Goal: Task Accomplishment & Management: Manage account settings

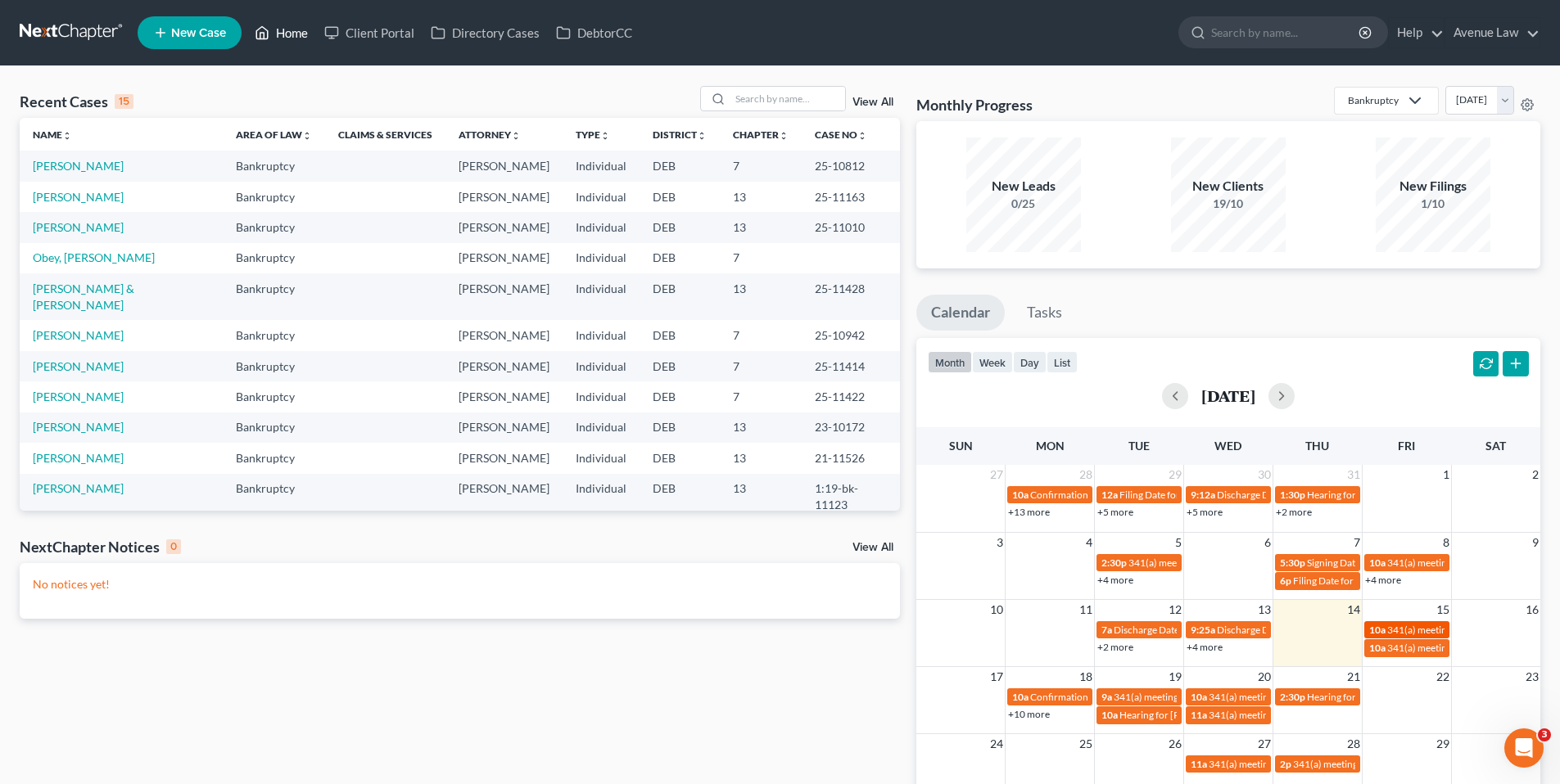
click at [1404, 625] on span "341(a) meeting for [PERSON_NAME]" at bounding box center [1466, 630] width 158 height 12
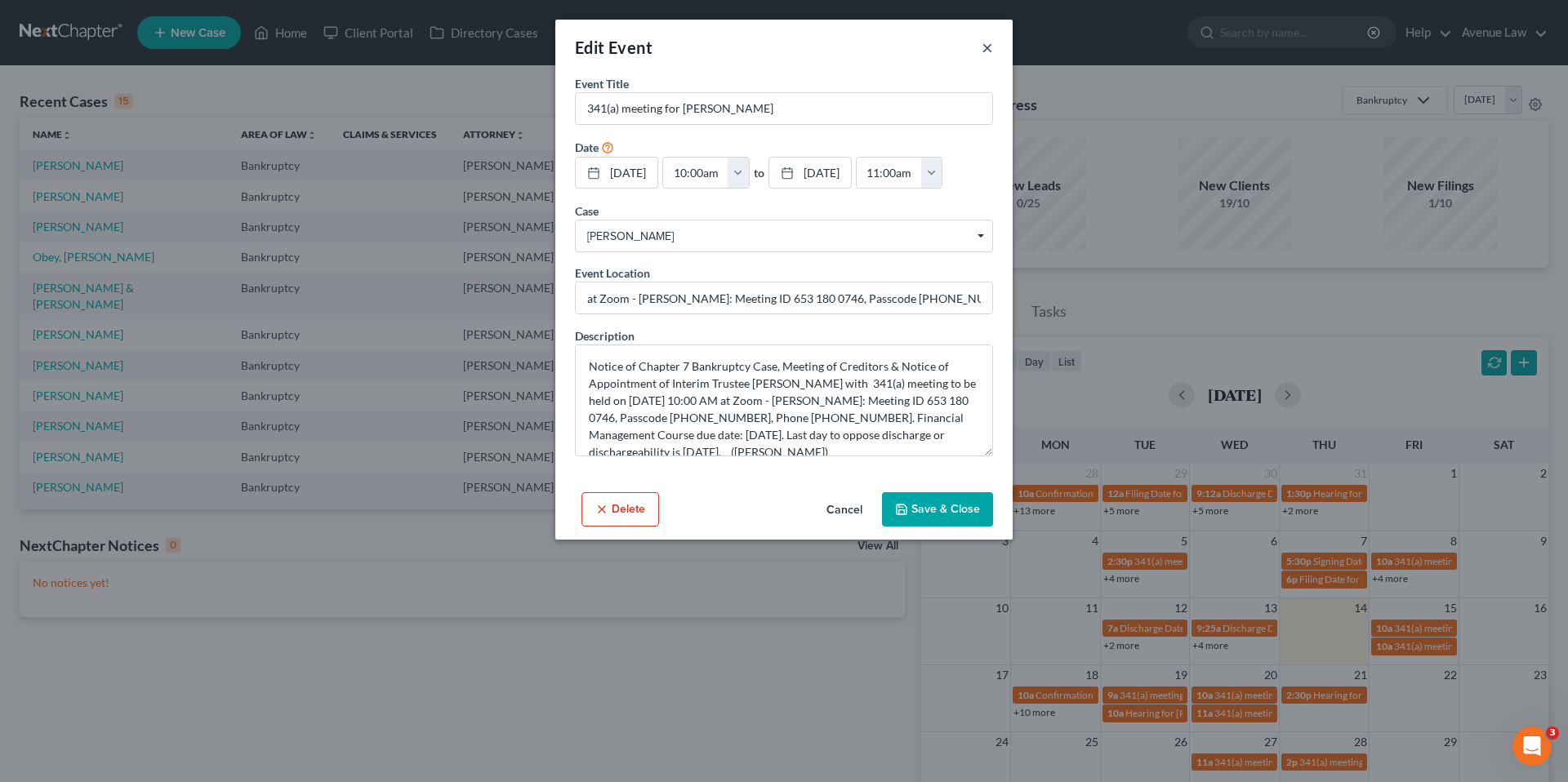
click at [983, 46] on button "×" at bounding box center [987, 48] width 12 height 20
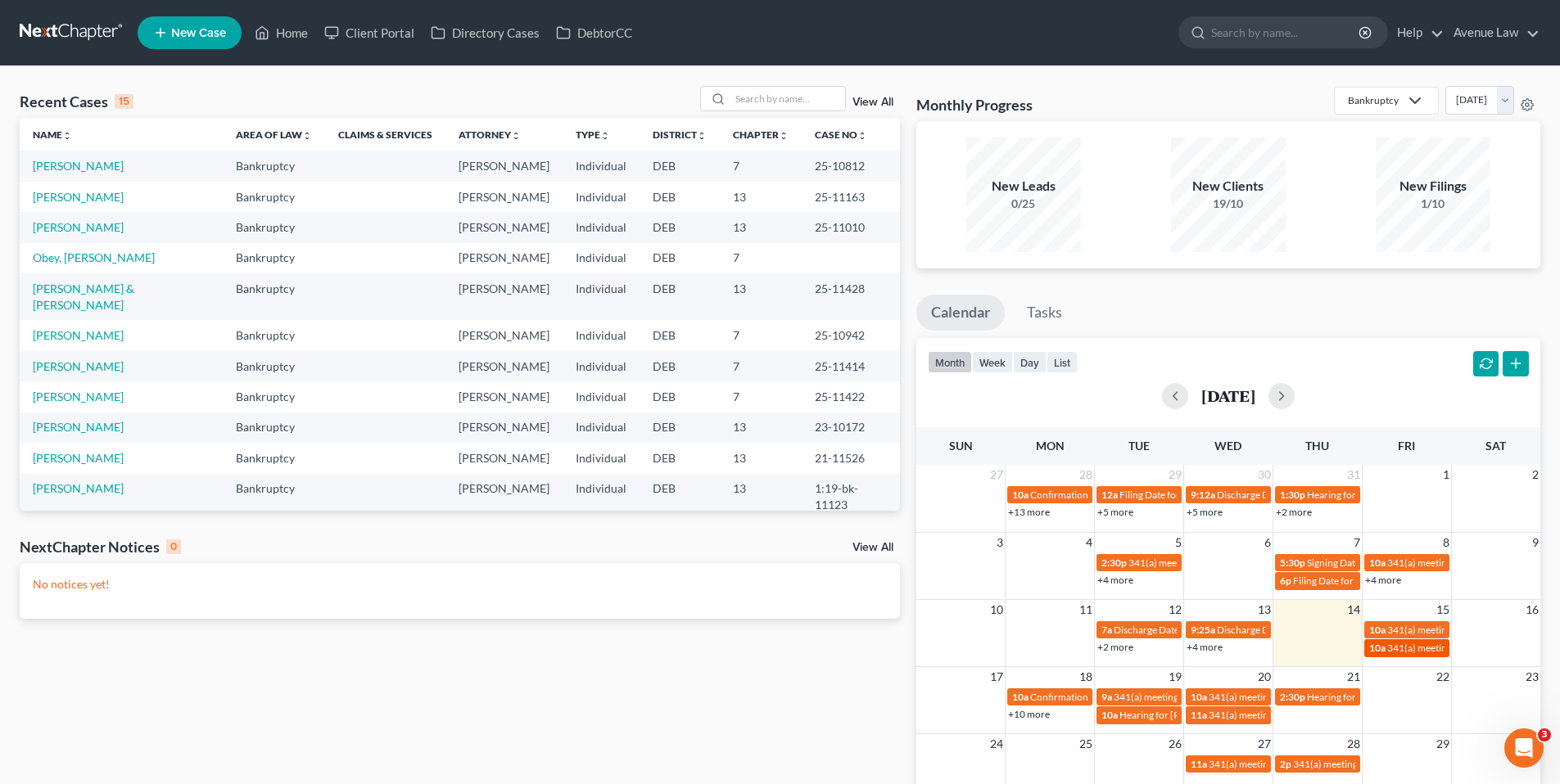
click at [1392, 644] on span "341(a) meeting for [PERSON_NAME]" at bounding box center [1466, 648] width 158 height 12
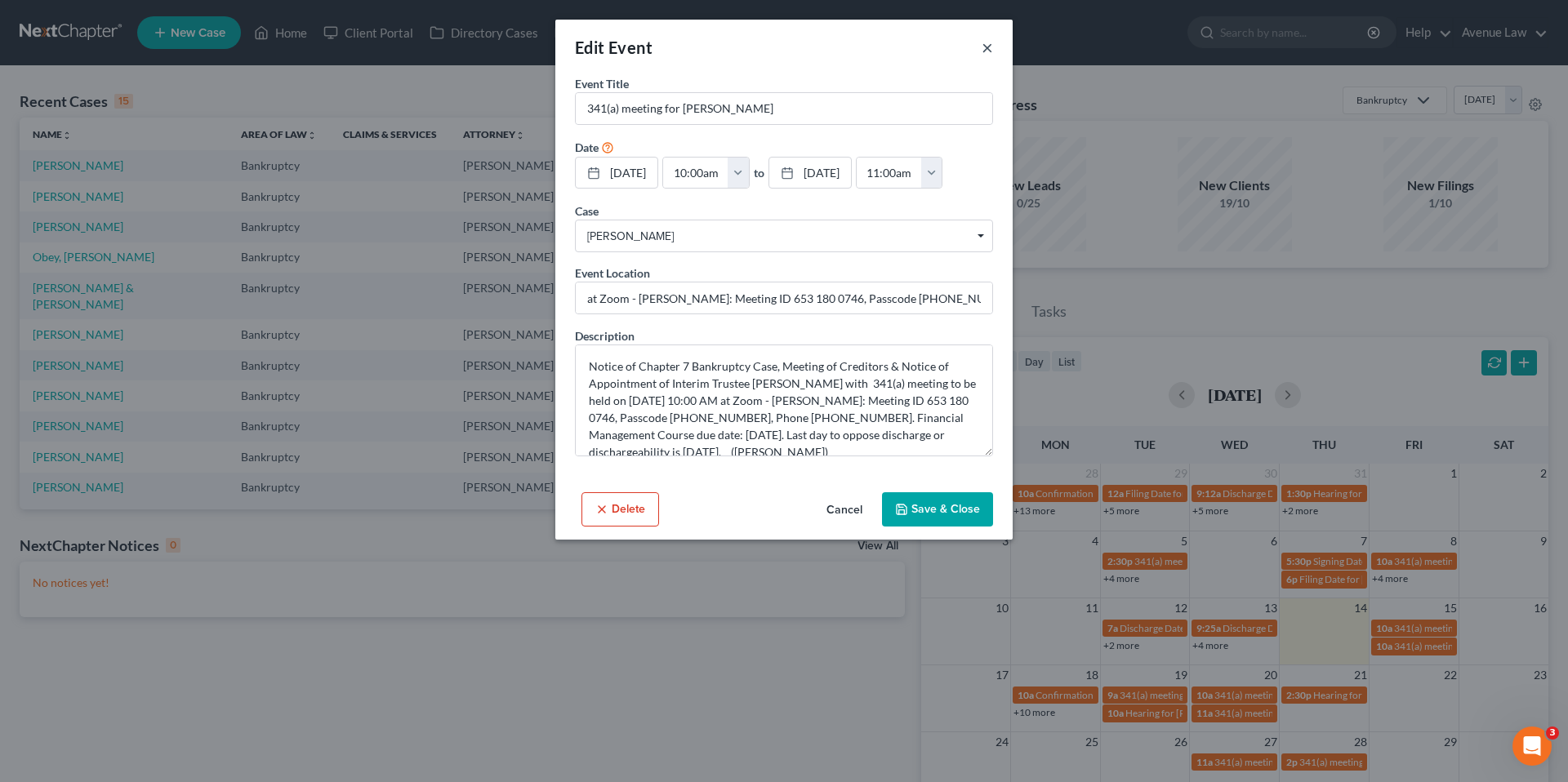
click at [984, 47] on button "×" at bounding box center [987, 48] width 12 height 20
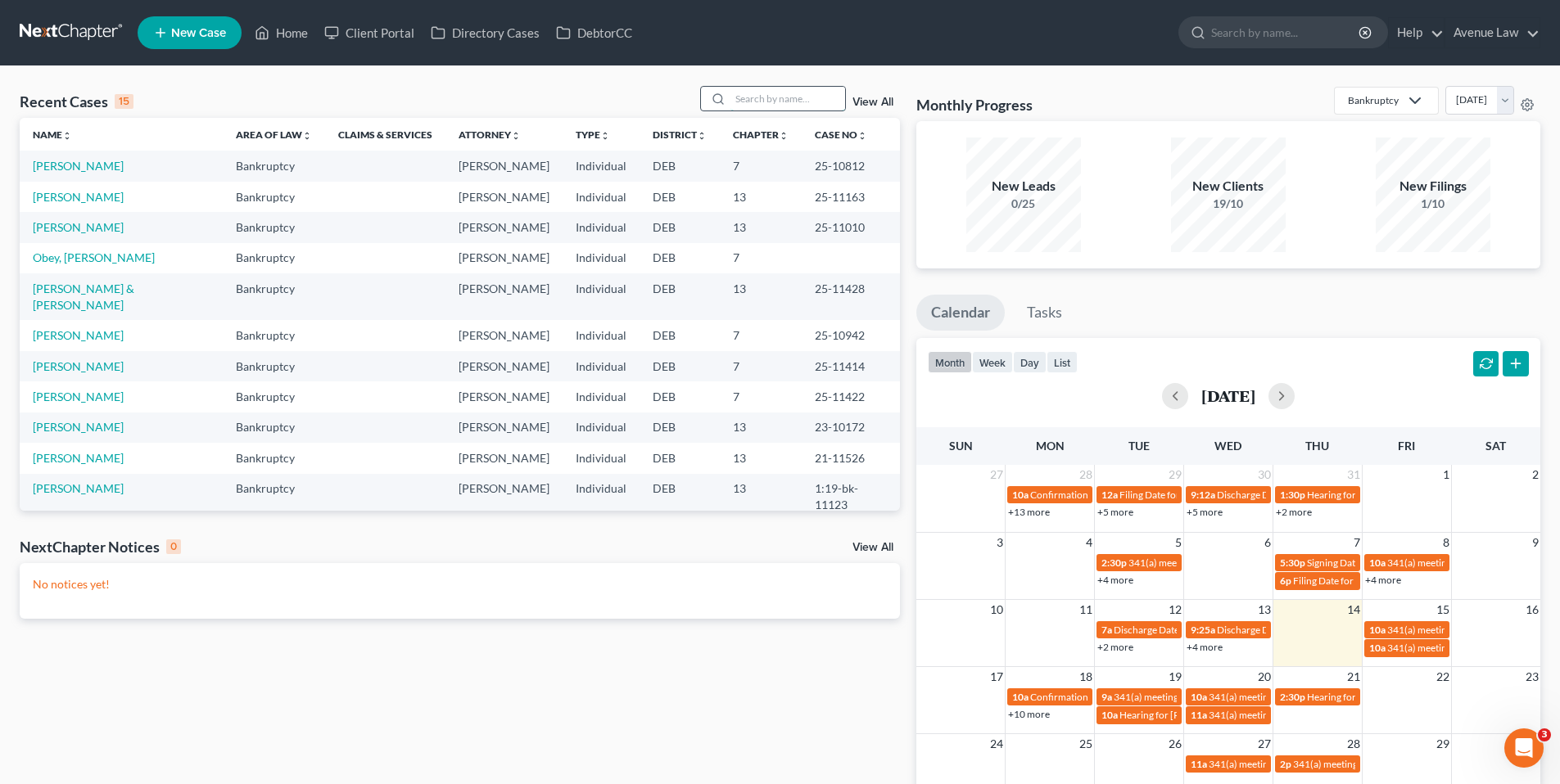
click at [769, 103] on input "search" at bounding box center [787, 98] width 115 height 24
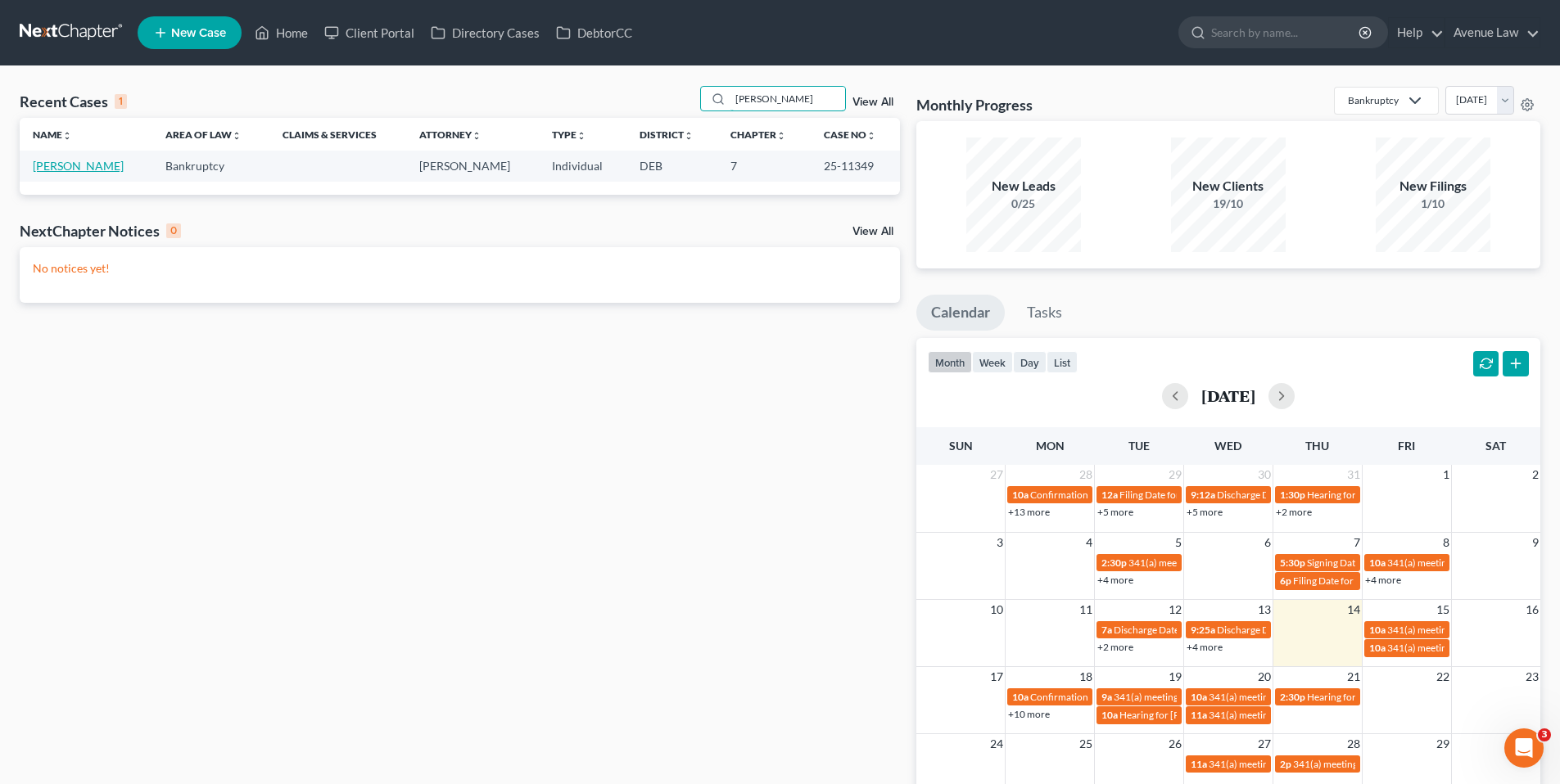
type input "[PERSON_NAME]"
click at [53, 164] on link "[PERSON_NAME]" at bounding box center [78, 165] width 91 height 14
select select "0"
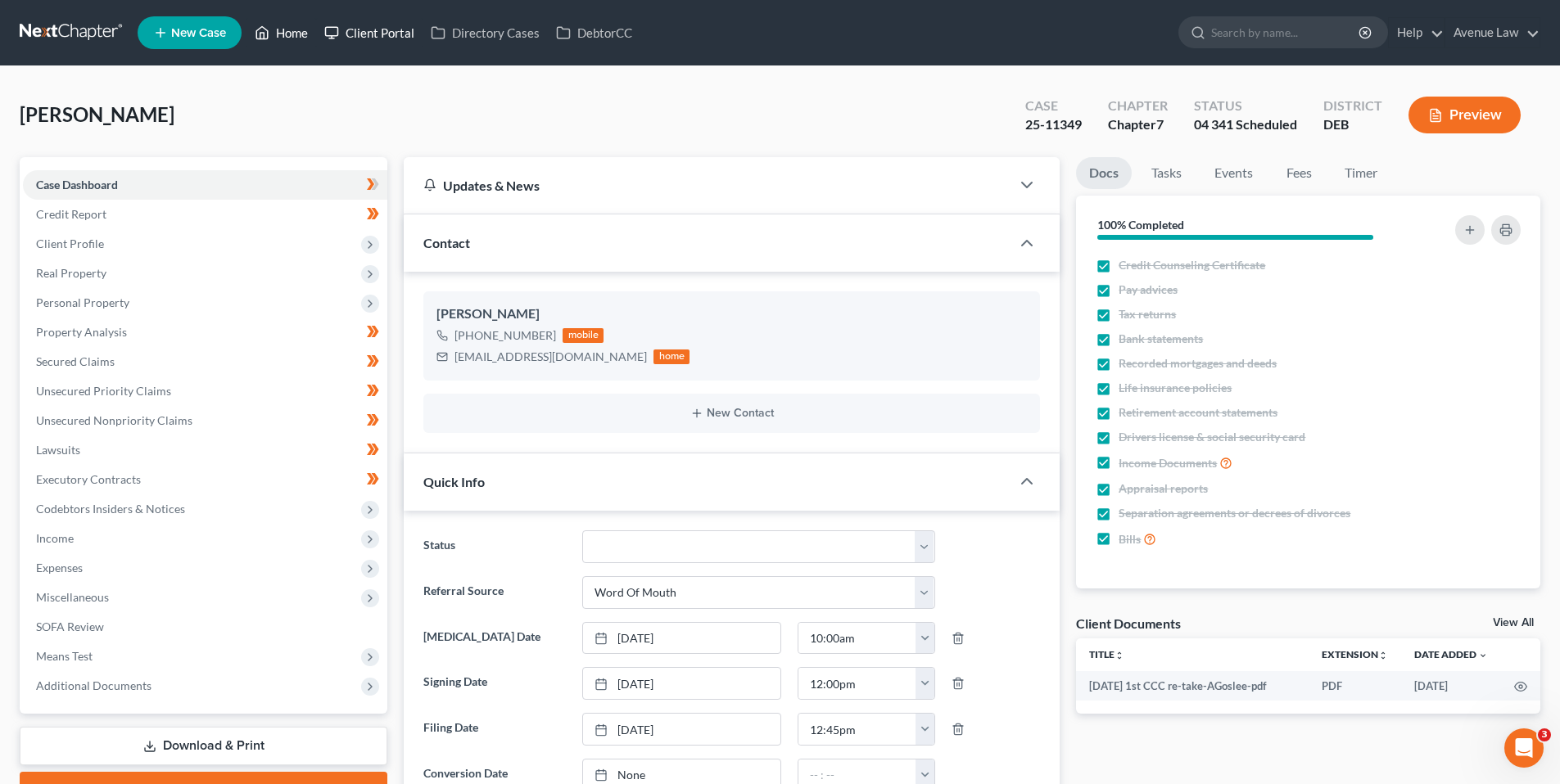
drag, startPoint x: 274, startPoint y: 26, endPoint x: 332, endPoint y: 31, distance: 58.2
click at [274, 26] on link "Home" at bounding box center [281, 33] width 69 height 30
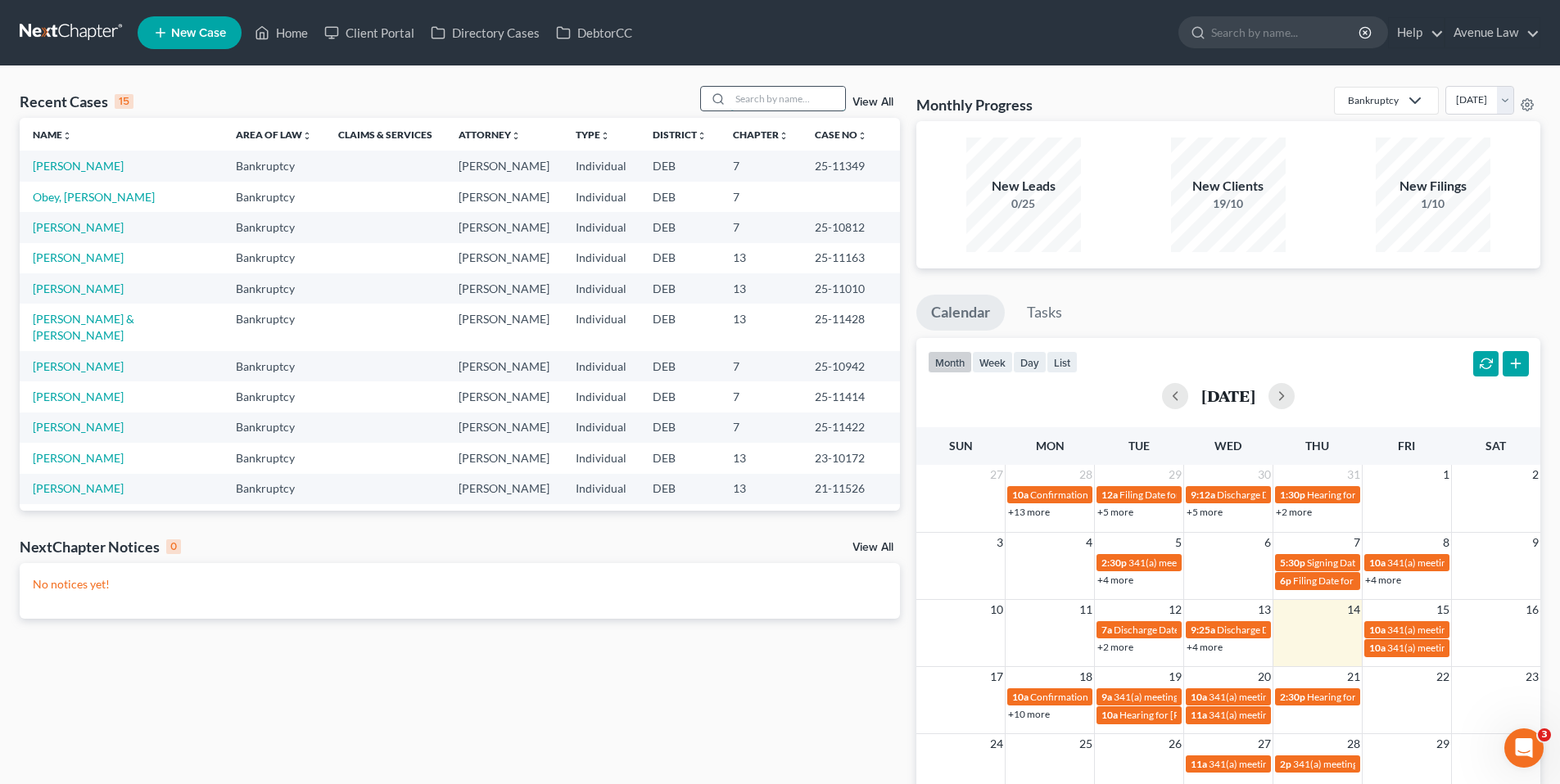
click at [774, 95] on input "search" at bounding box center [787, 98] width 115 height 24
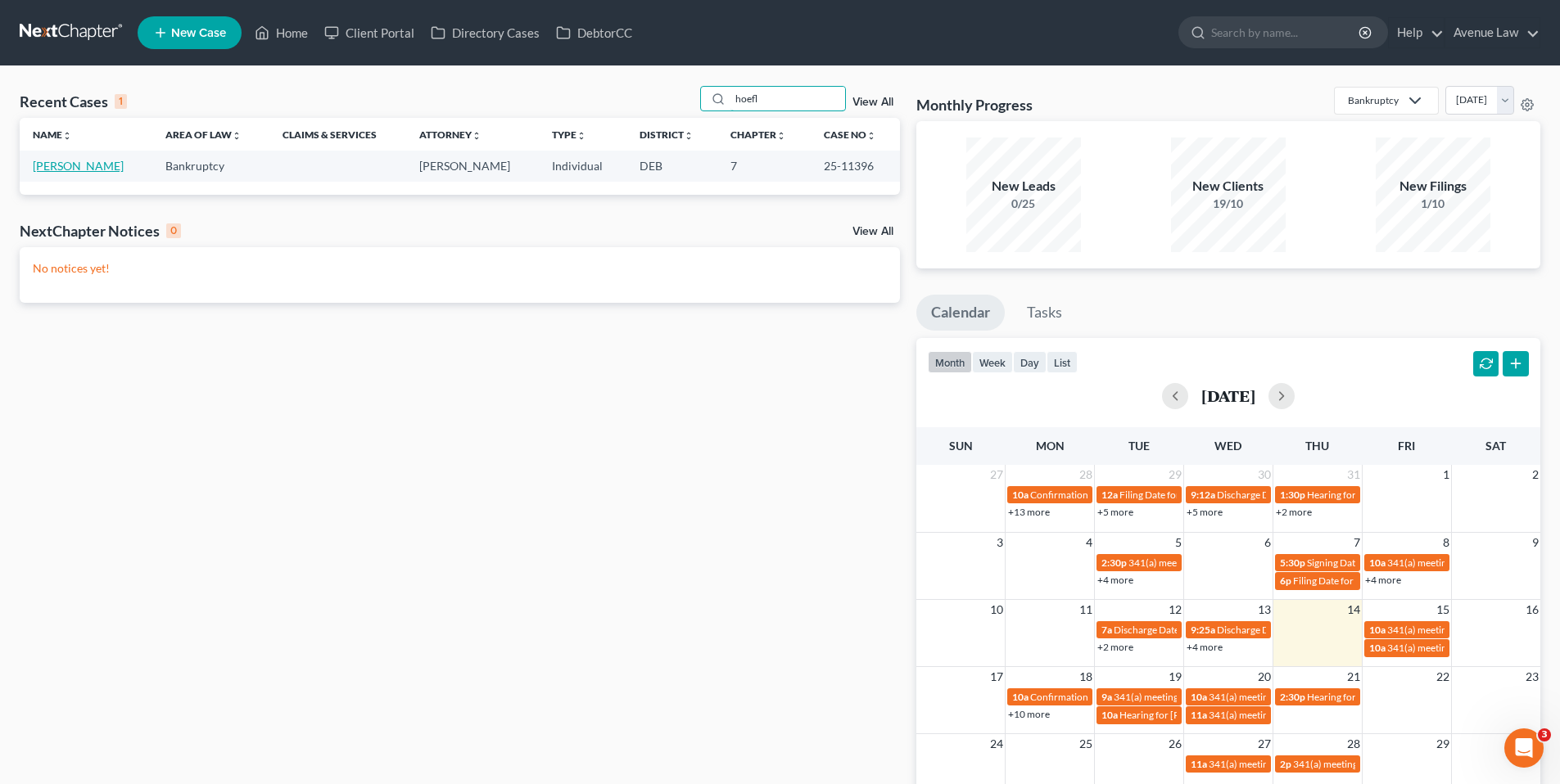
type input "hoefl"
click at [60, 165] on link "[PERSON_NAME]" at bounding box center [78, 165] width 91 height 14
select select "0"
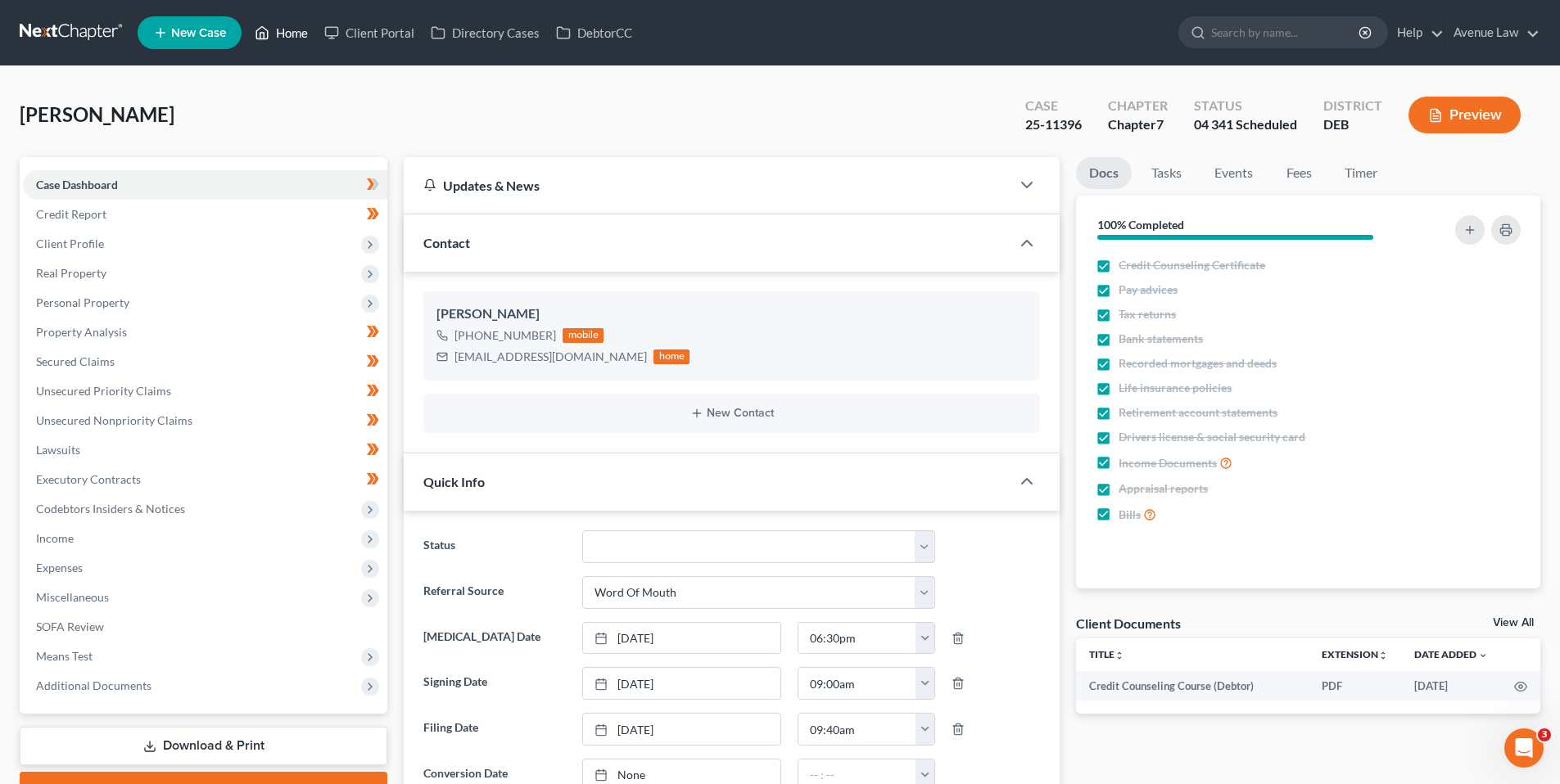
click at [299, 34] on link "Home" at bounding box center [281, 33] width 69 height 30
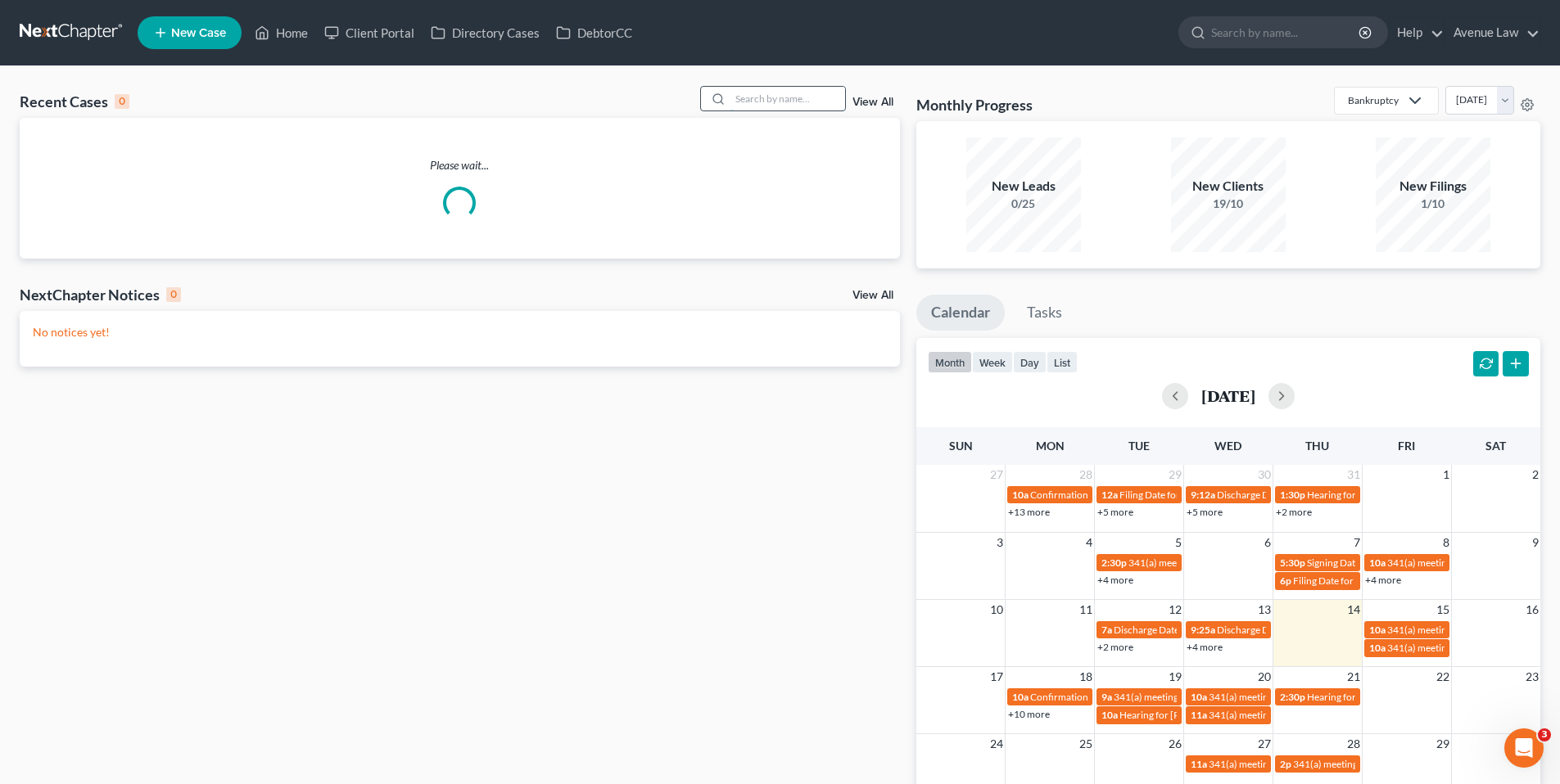
click at [807, 96] on input "search" at bounding box center [787, 98] width 115 height 24
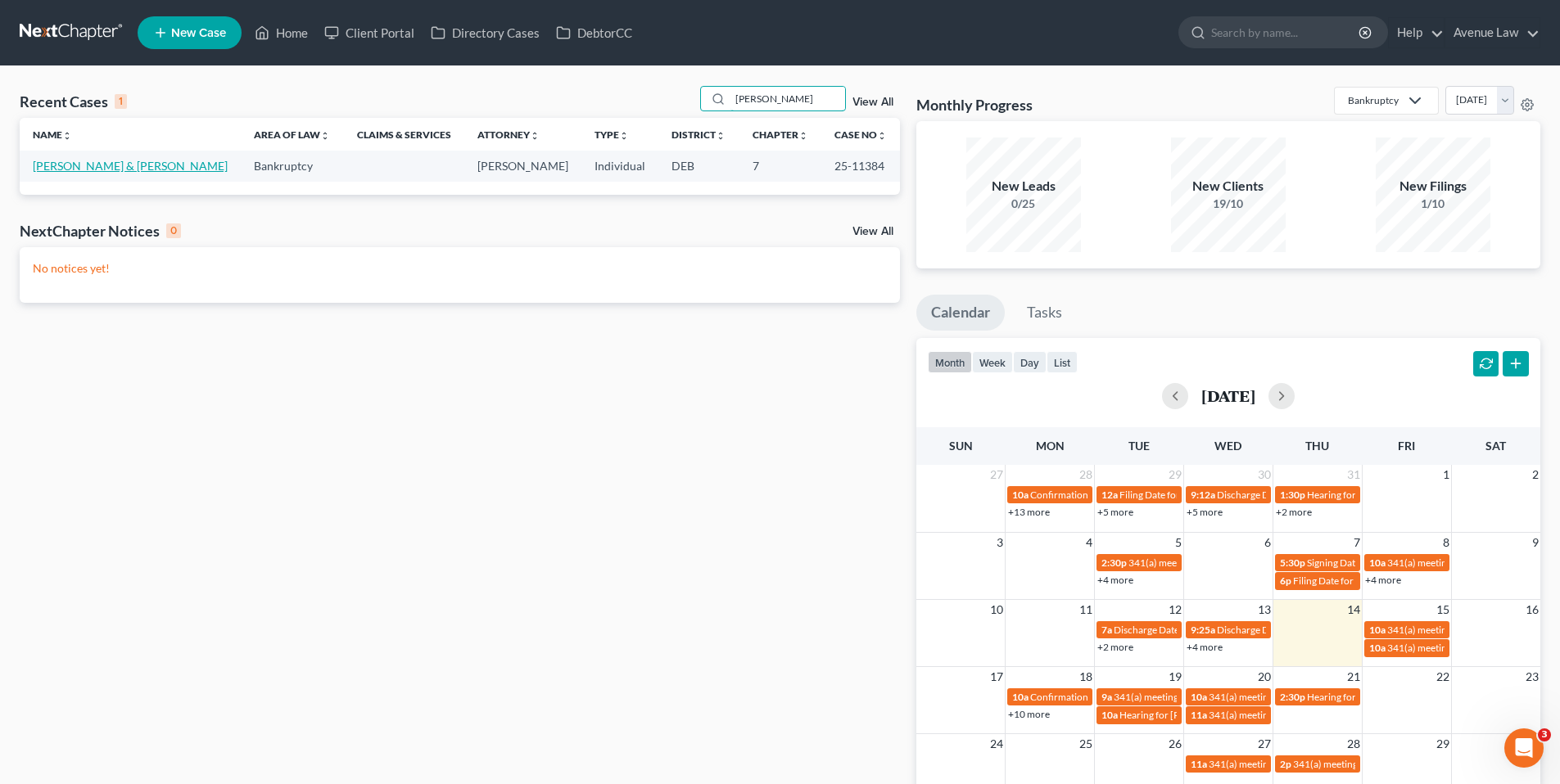
type input "[PERSON_NAME]"
click at [120, 167] on link "[PERSON_NAME] & [PERSON_NAME]" at bounding box center [131, 165] width 195 height 14
select select "0"
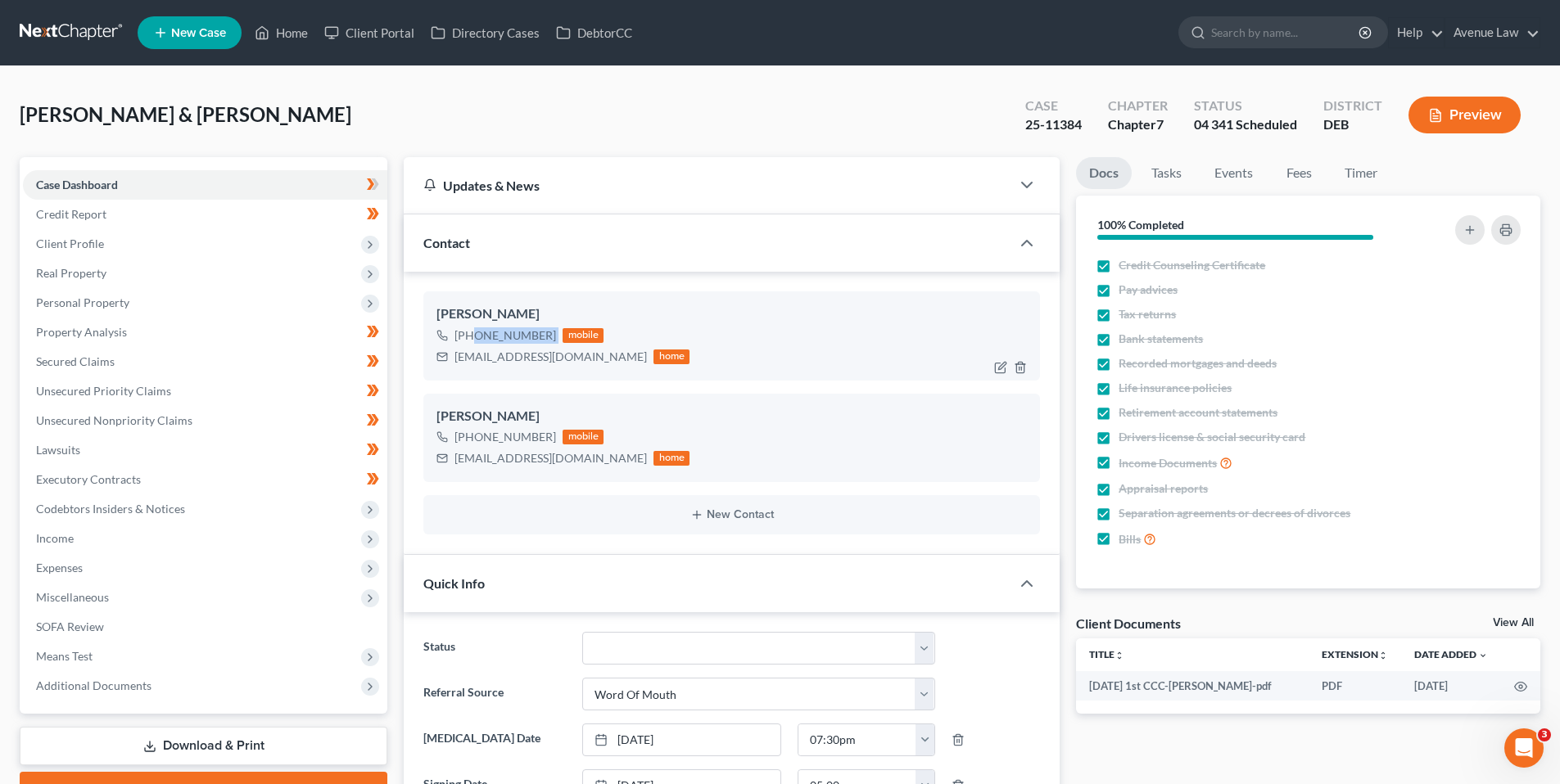
drag, startPoint x: 553, startPoint y: 332, endPoint x: 470, endPoint y: 338, distance: 83.2
click at [470, 338] on div "[PHONE_NUMBER] mobile" at bounding box center [563, 335] width 253 height 21
copy div "[PHONE_NUMBER]"
drag, startPoint x: 86, startPoint y: 245, endPoint x: 83, endPoint y: 293, distance: 48.1
click at [86, 245] on span "Client Profile" at bounding box center [70, 243] width 68 height 14
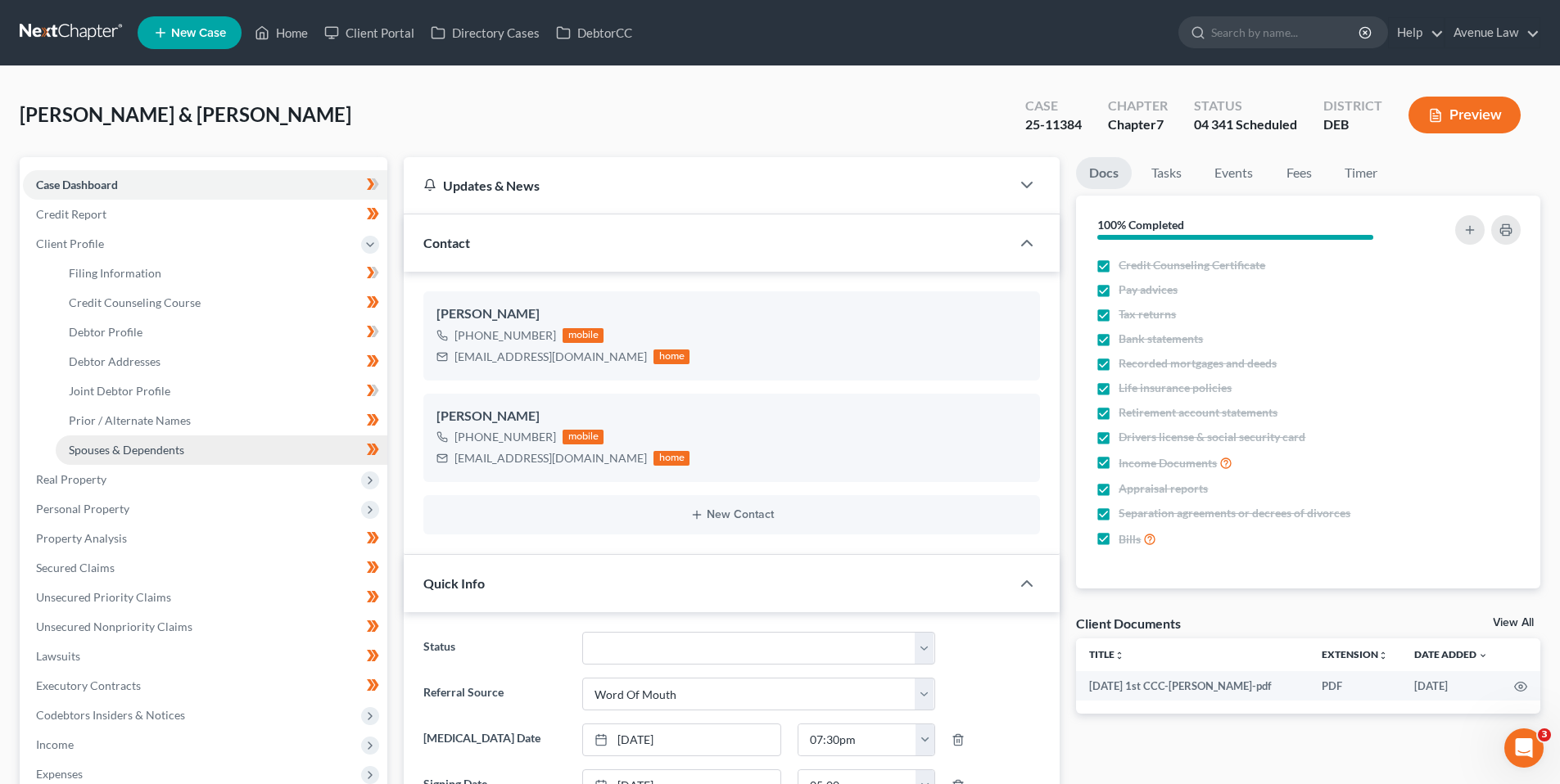
click at [124, 443] on span "Spouses & Dependents" at bounding box center [126, 449] width 116 height 14
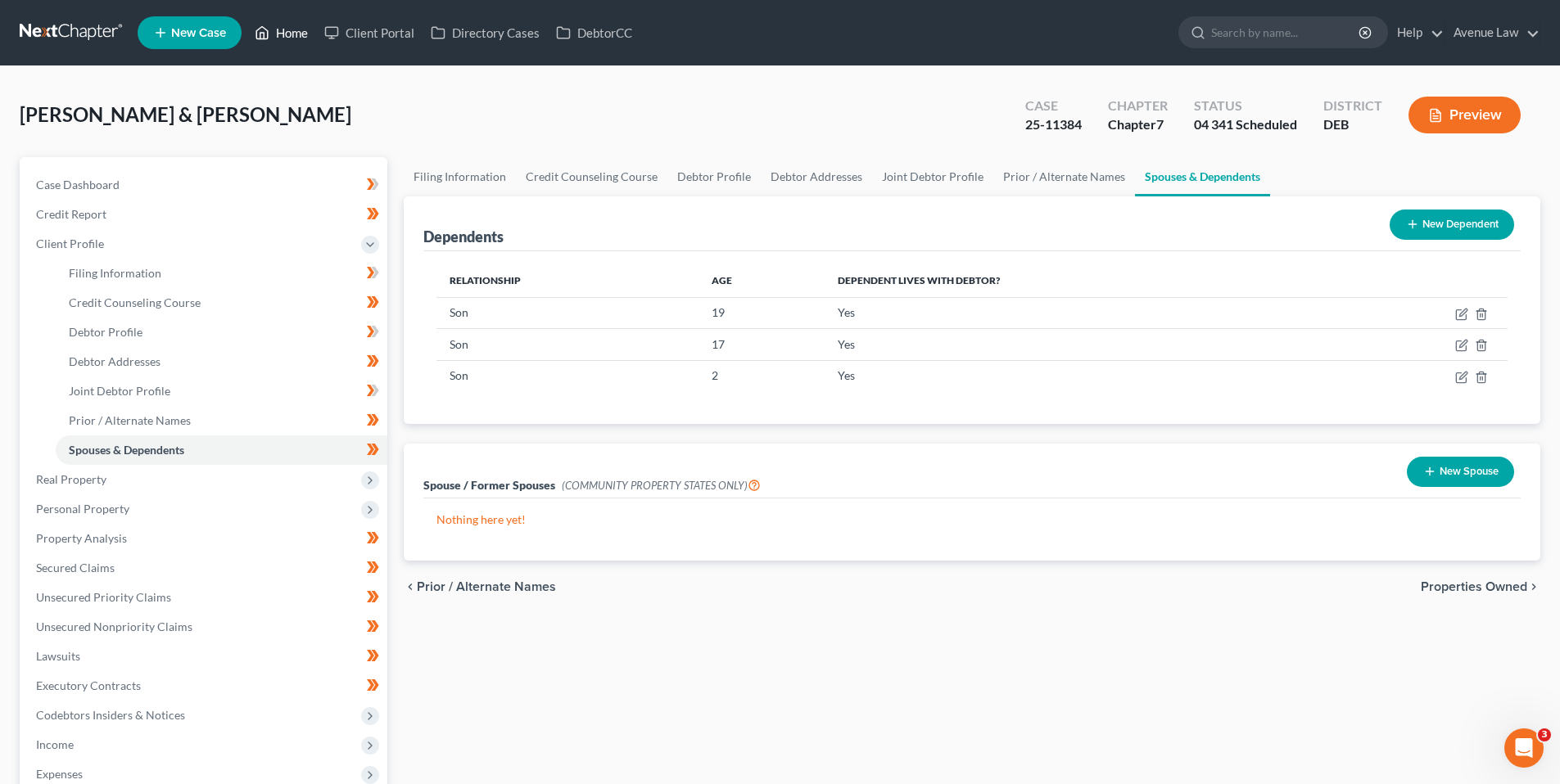
click at [289, 32] on link "Home" at bounding box center [281, 33] width 69 height 30
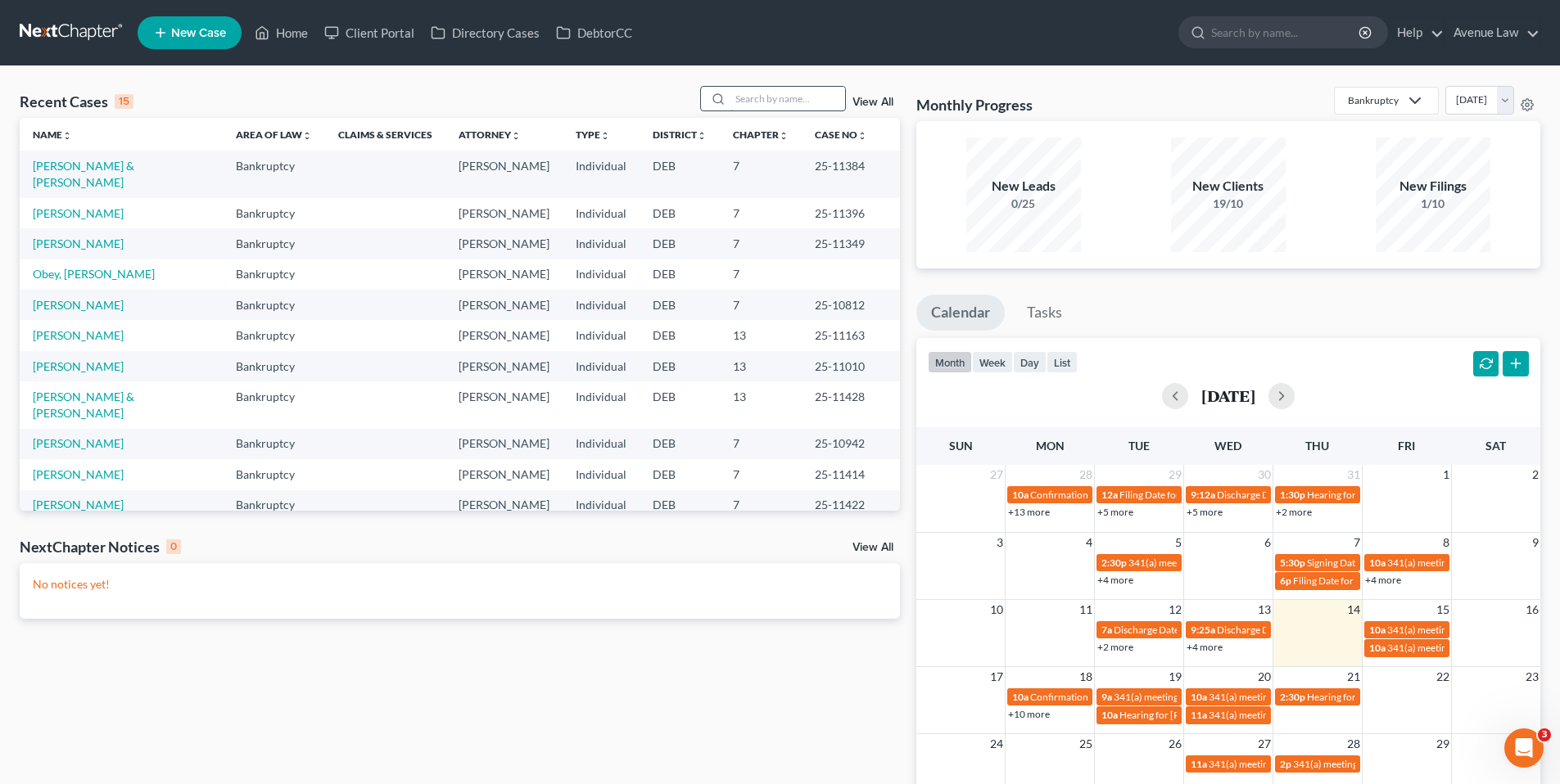
click at [788, 100] on input "search" at bounding box center [787, 98] width 115 height 24
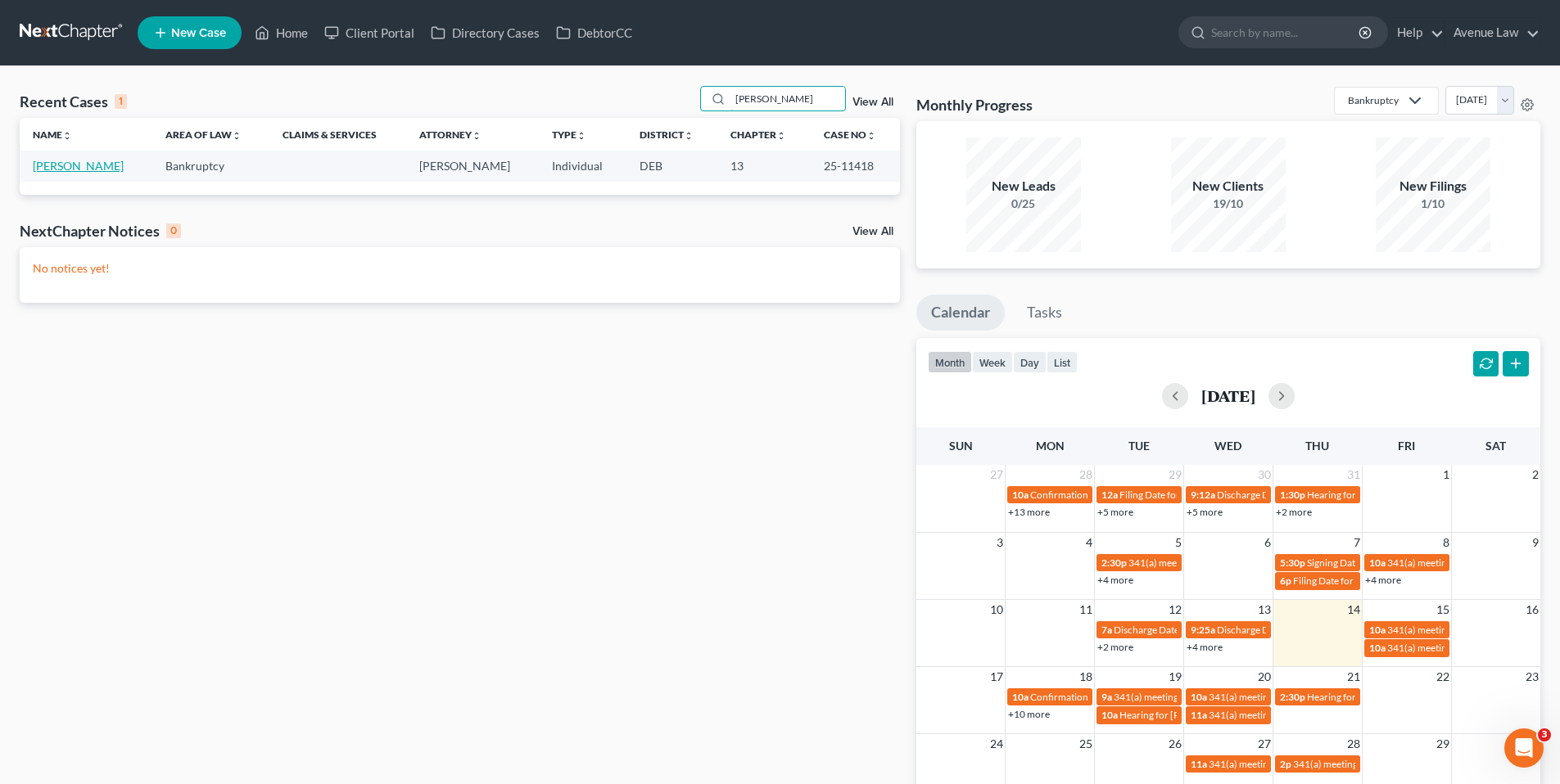
type input "[PERSON_NAME]"
click at [95, 167] on link "[PERSON_NAME]" at bounding box center [78, 165] width 91 height 14
select select "0"
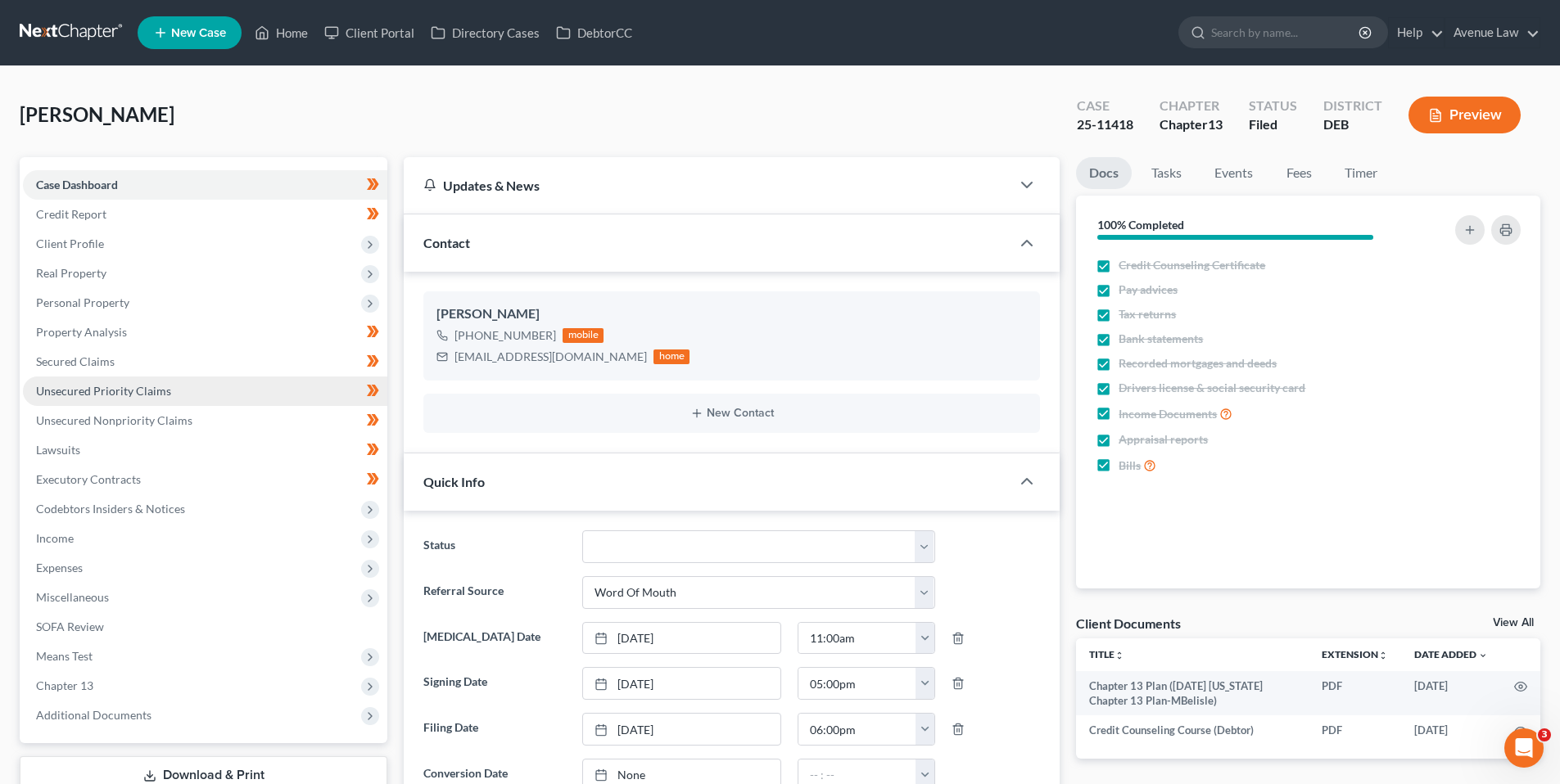
click at [94, 387] on span "Unsecured Priority Claims" at bounding box center [104, 391] width 136 height 14
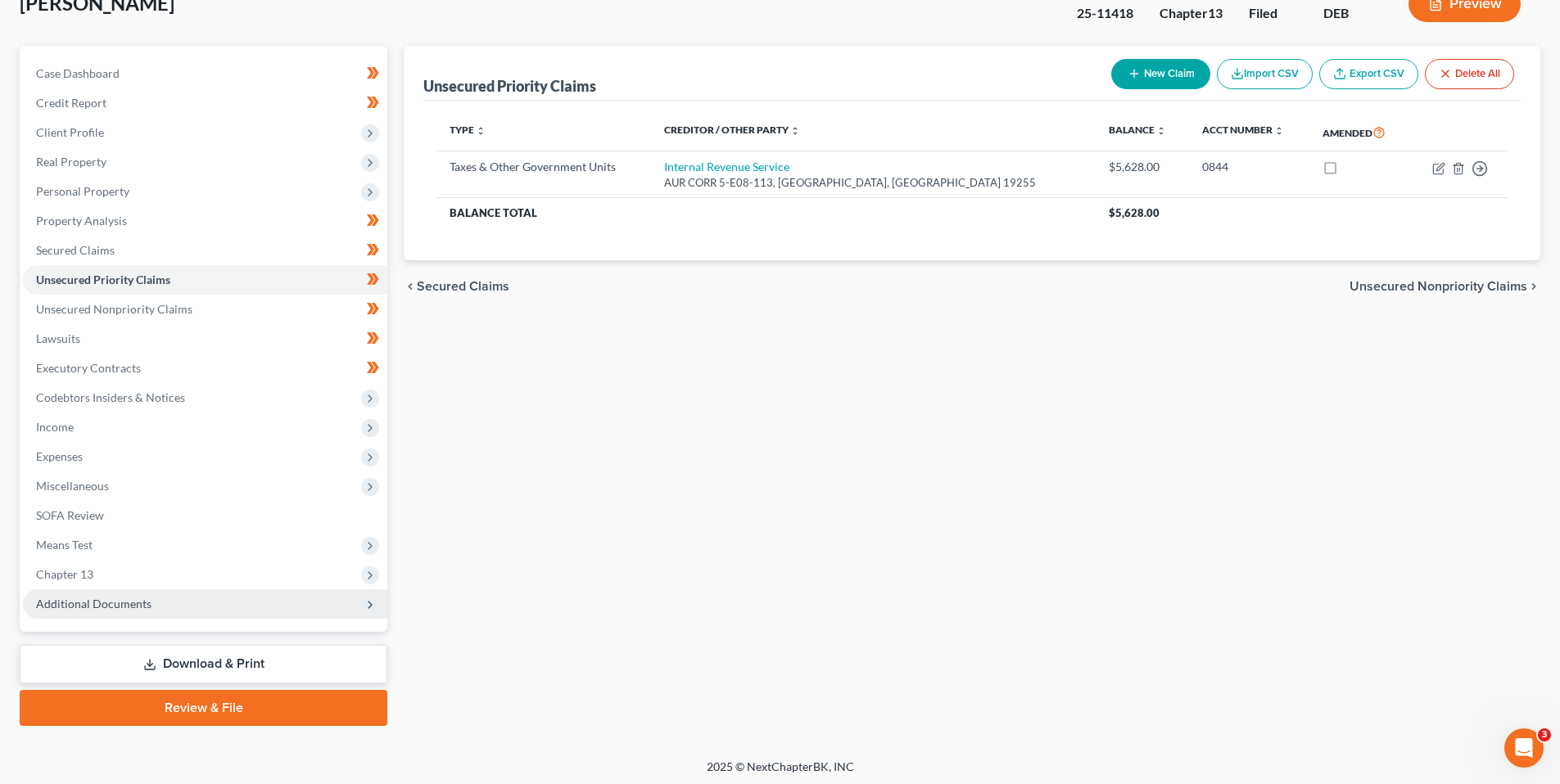
scroll to position [116, 0]
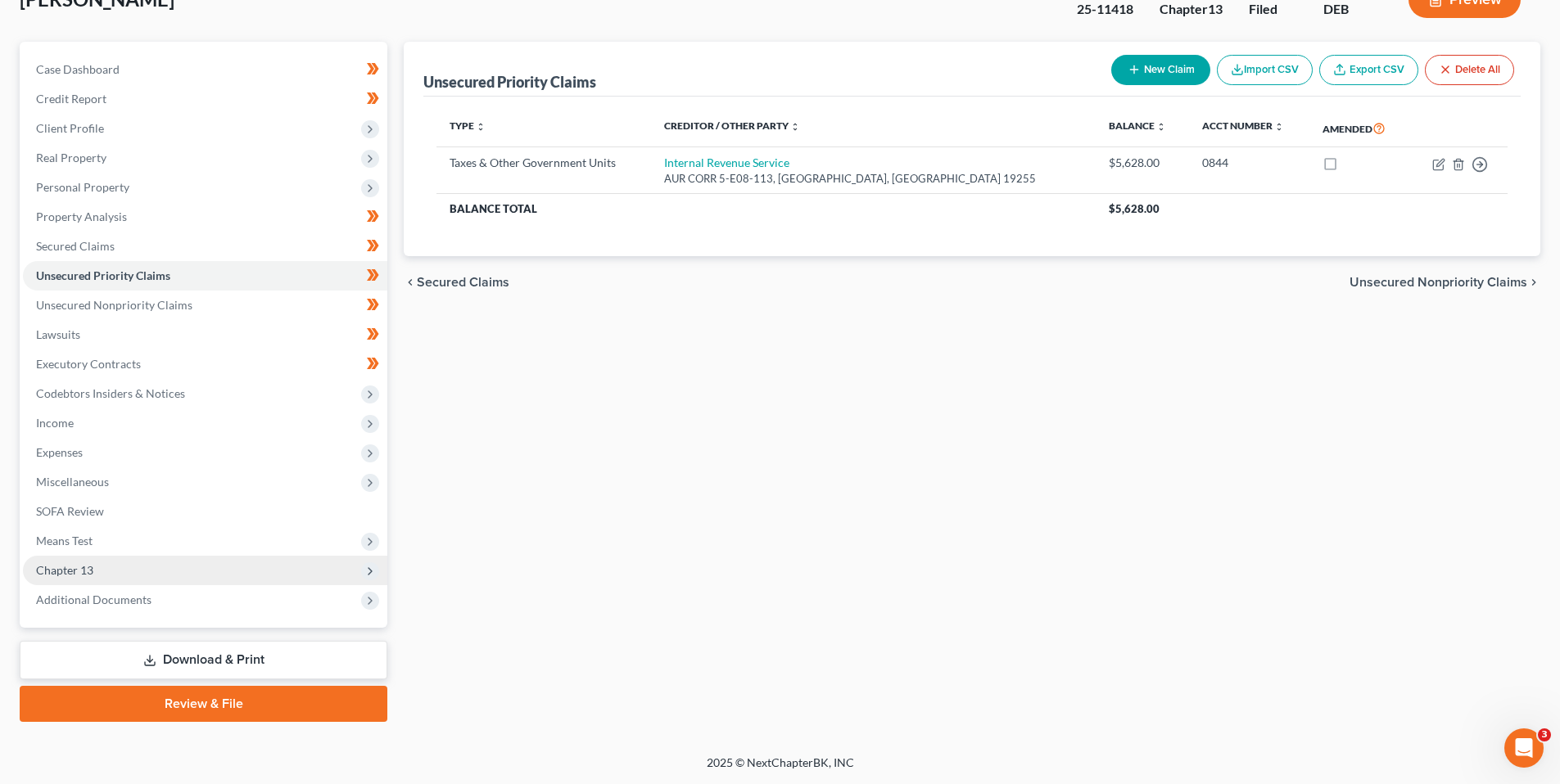
click at [69, 568] on span "Chapter 13" at bounding box center [64, 570] width 57 height 14
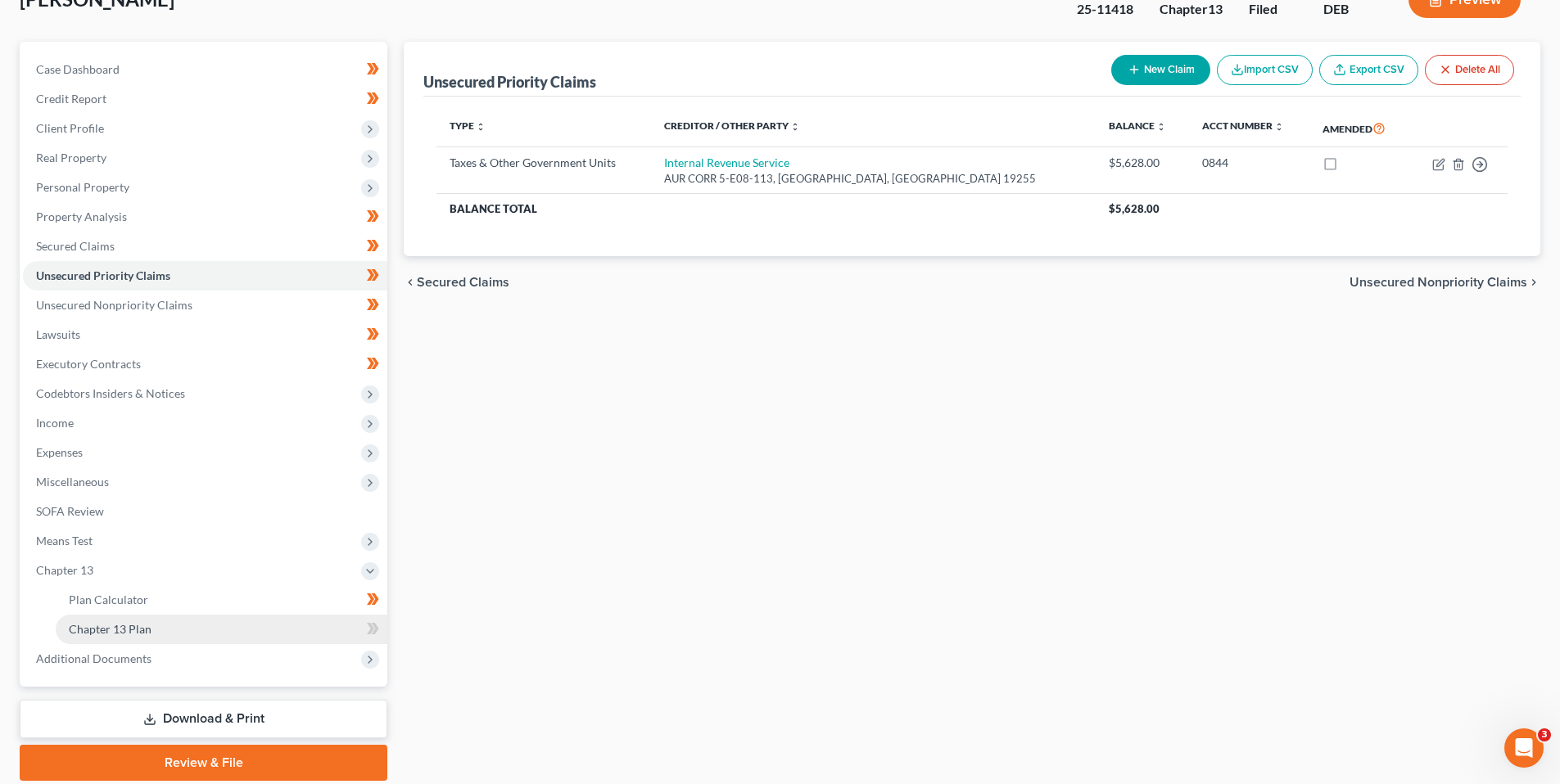
click at [96, 626] on span "Chapter 13 Plan" at bounding box center [110, 629] width 83 height 14
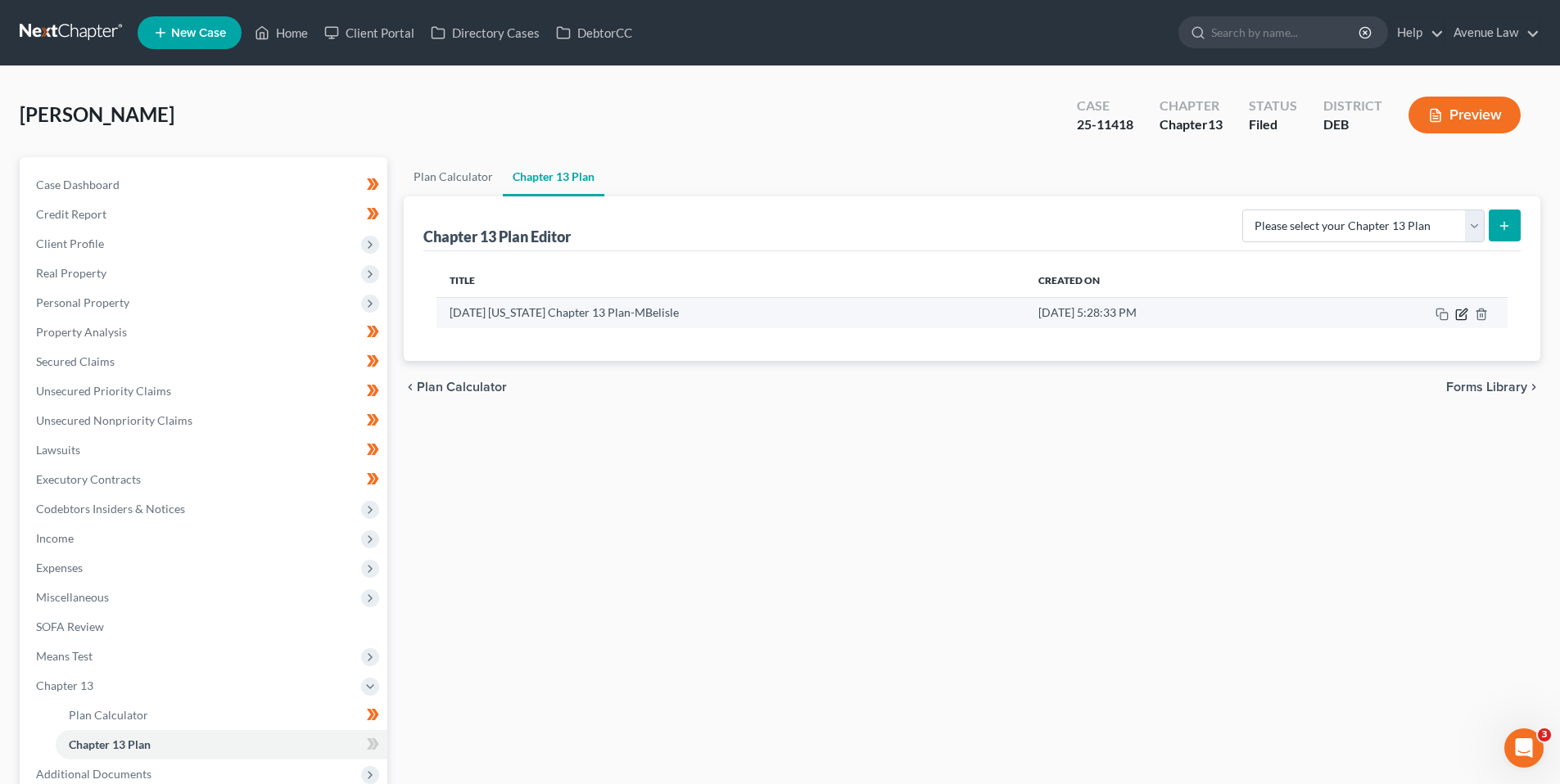
click at [1462, 312] on icon "button" at bounding box center [1462, 312] width 7 height 7
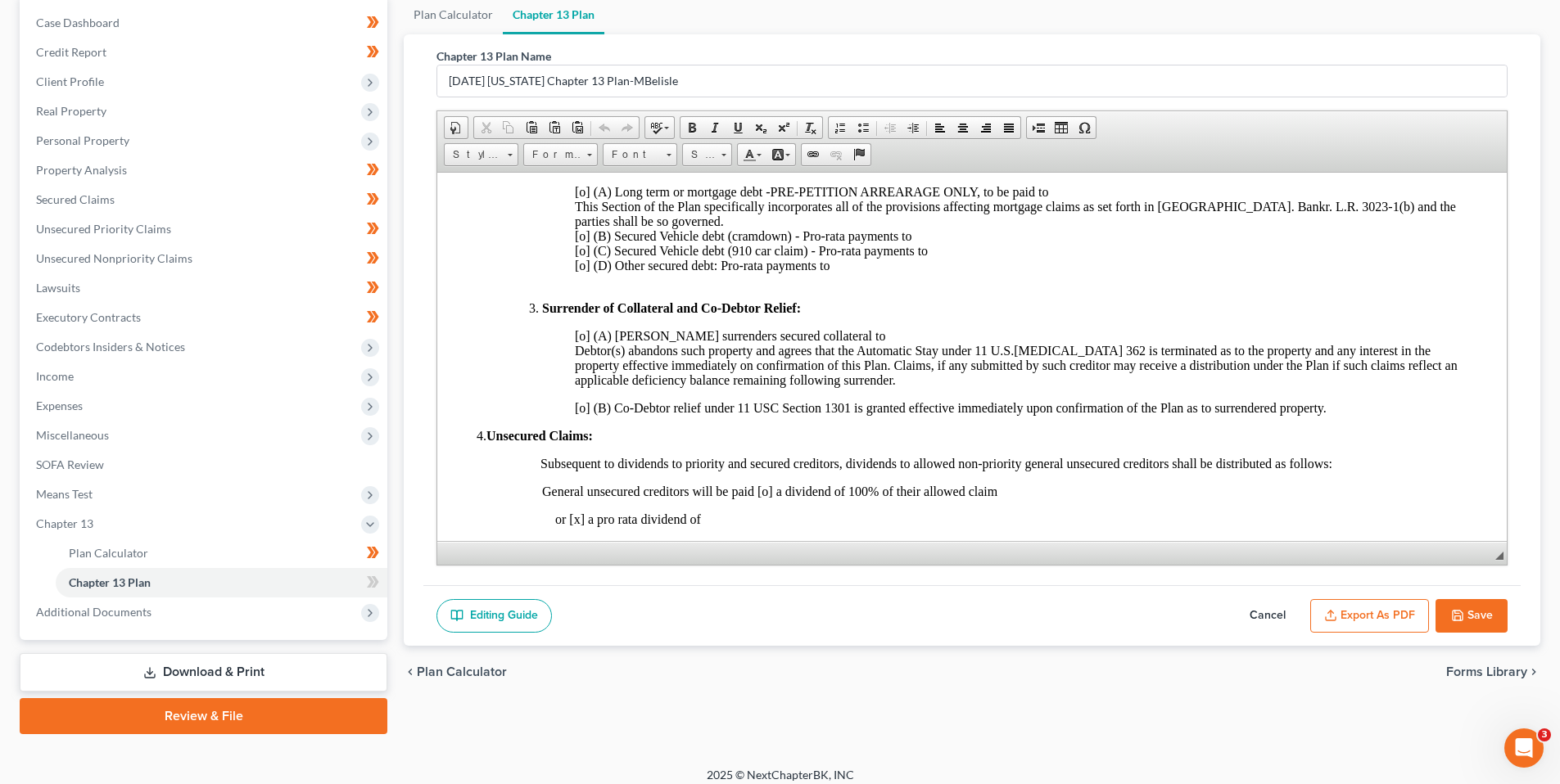
scroll to position [174, 0]
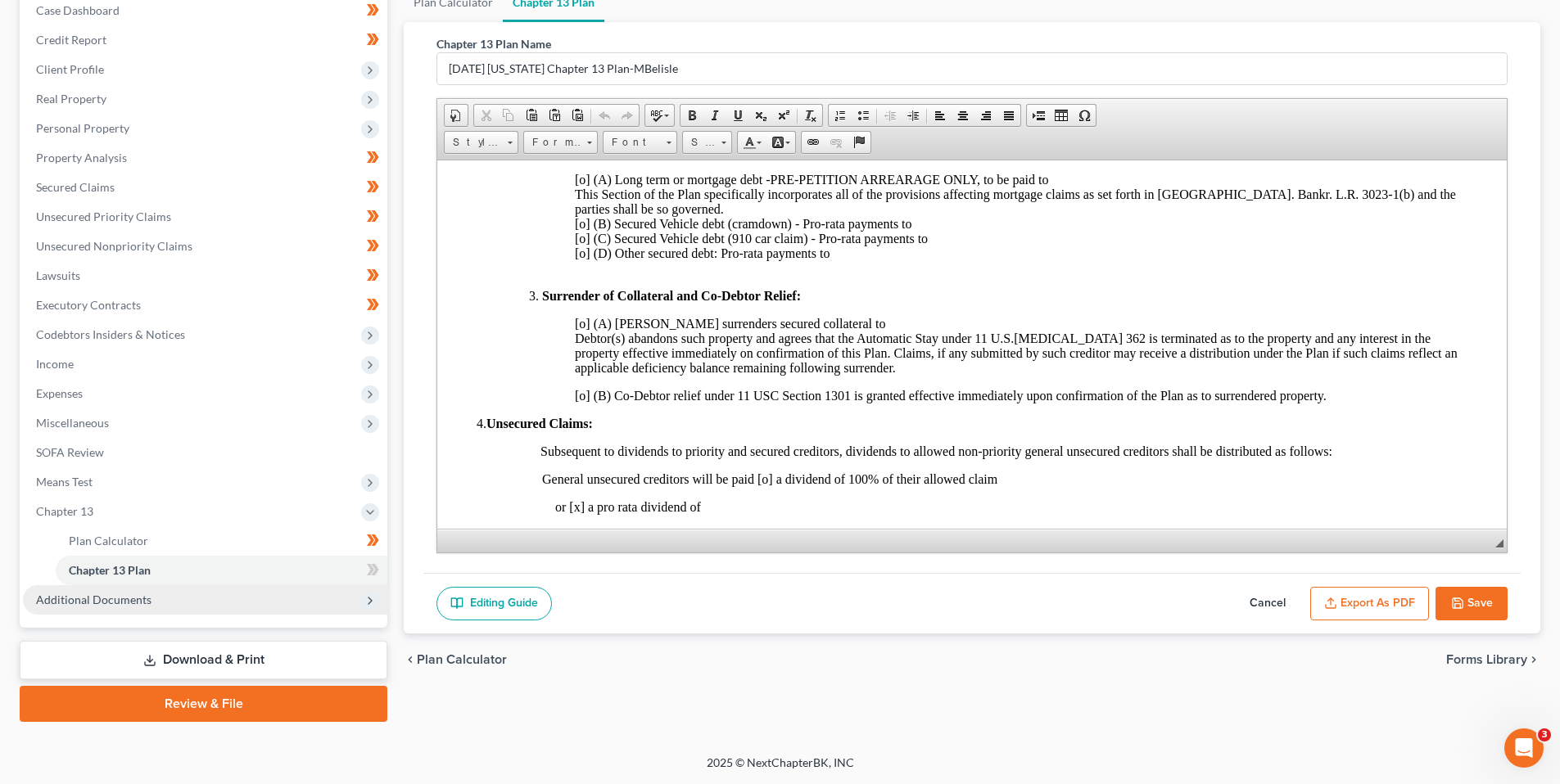
click at [112, 593] on span "Additional Documents" at bounding box center [94, 599] width 116 height 14
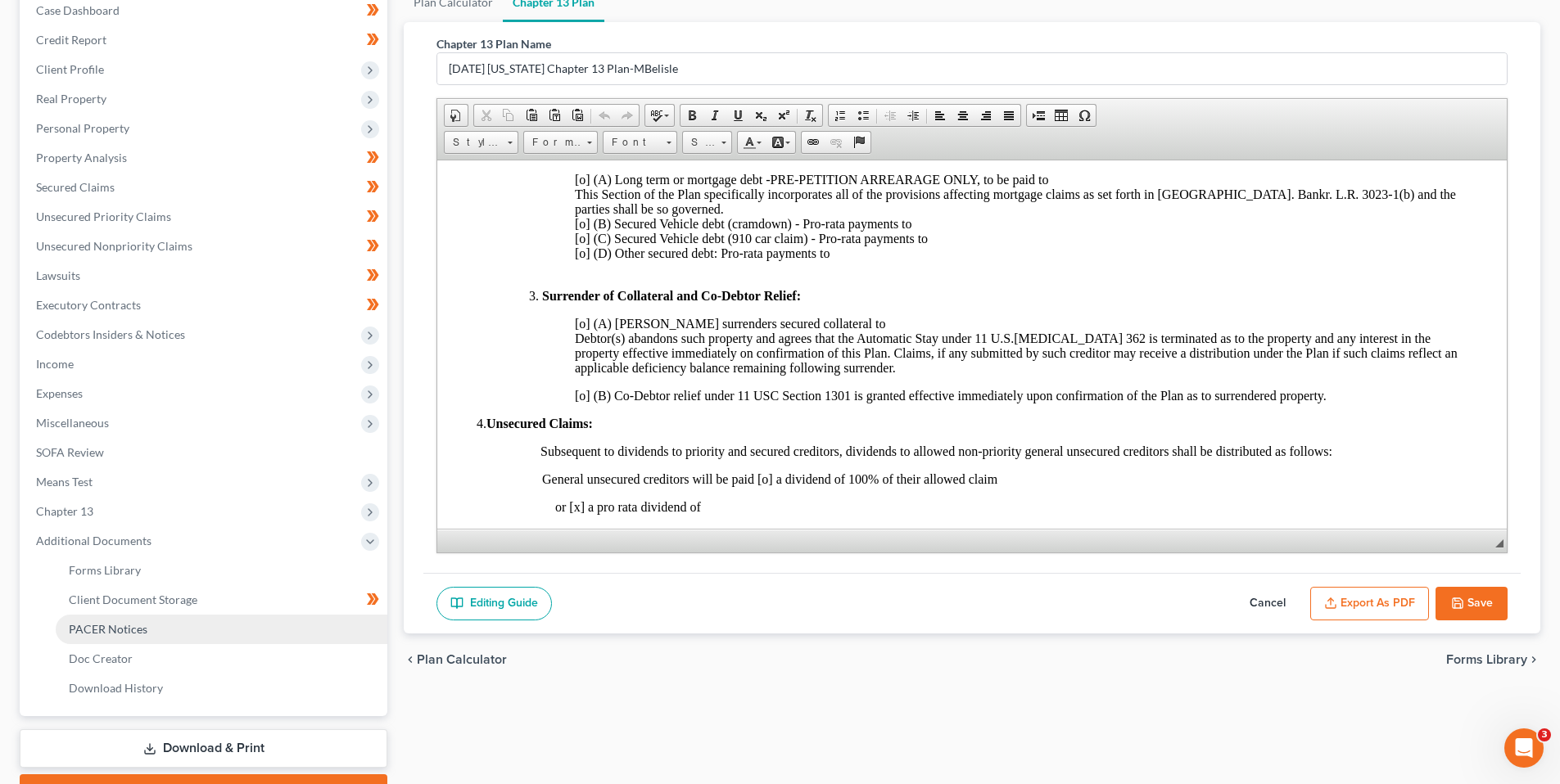
click at [118, 631] on span "PACER Notices" at bounding box center [107, 629] width 78 height 14
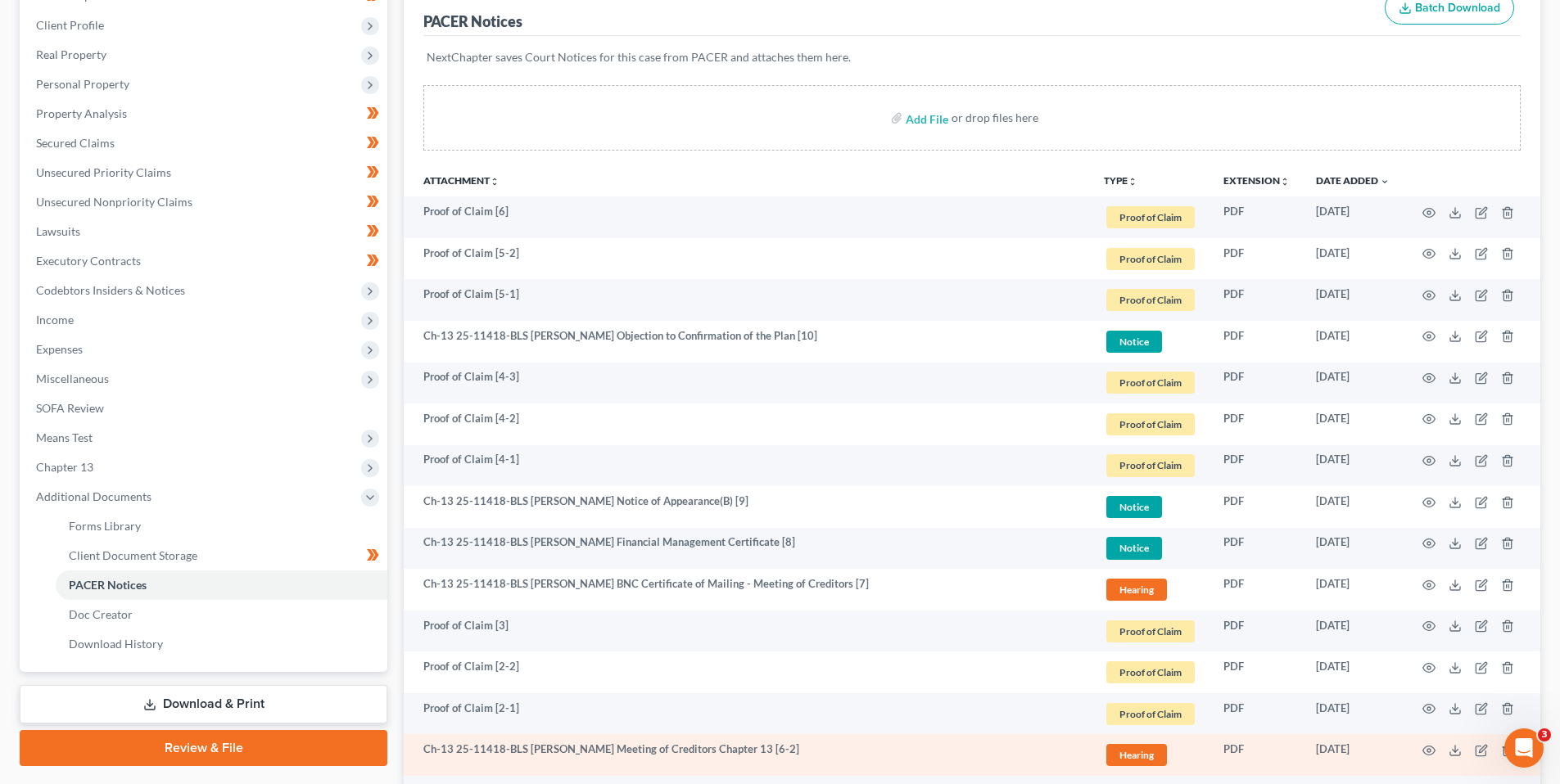
scroll to position [409, 0]
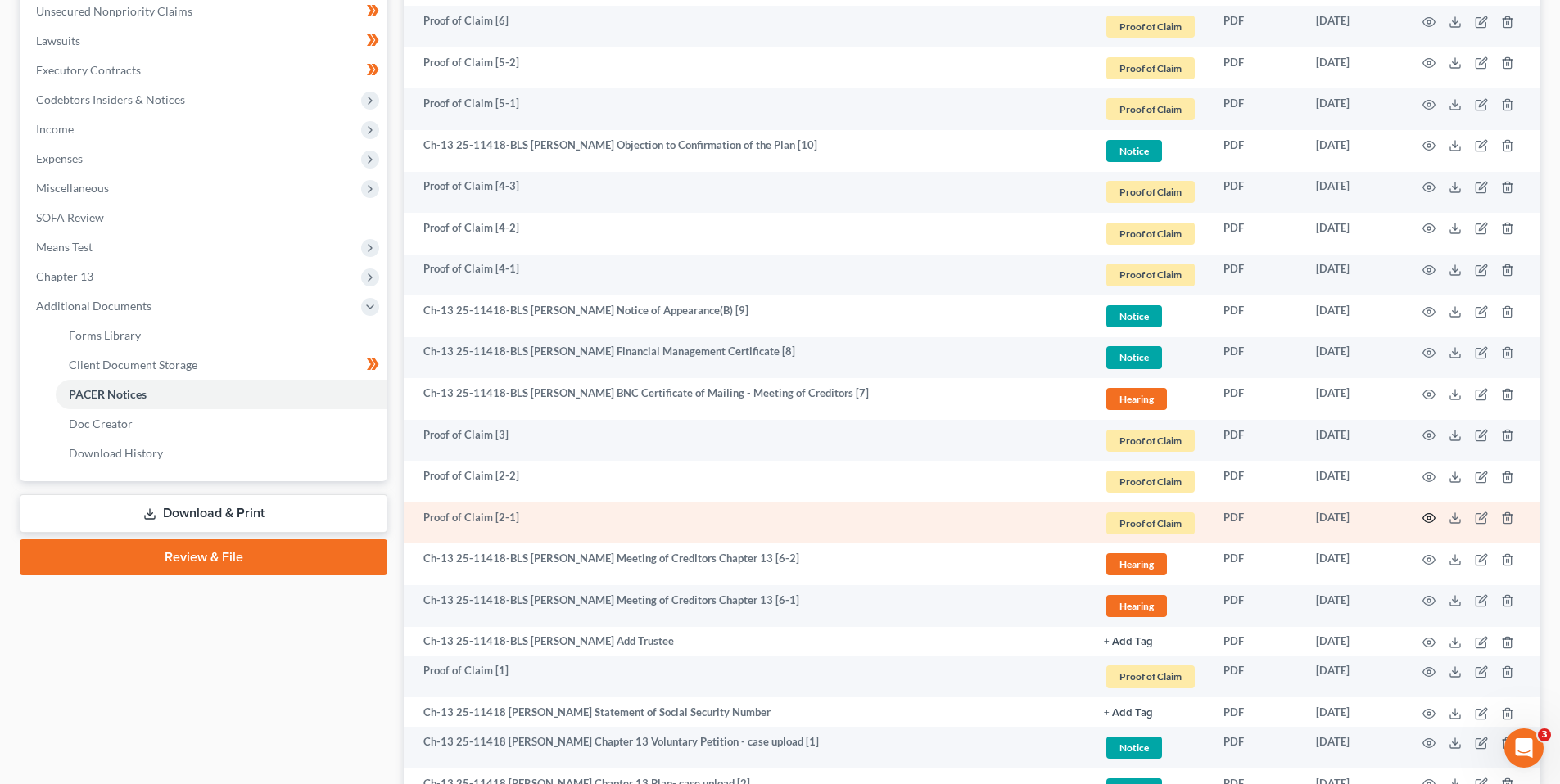
click at [1425, 519] on icon "button" at bounding box center [1429, 518] width 13 height 13
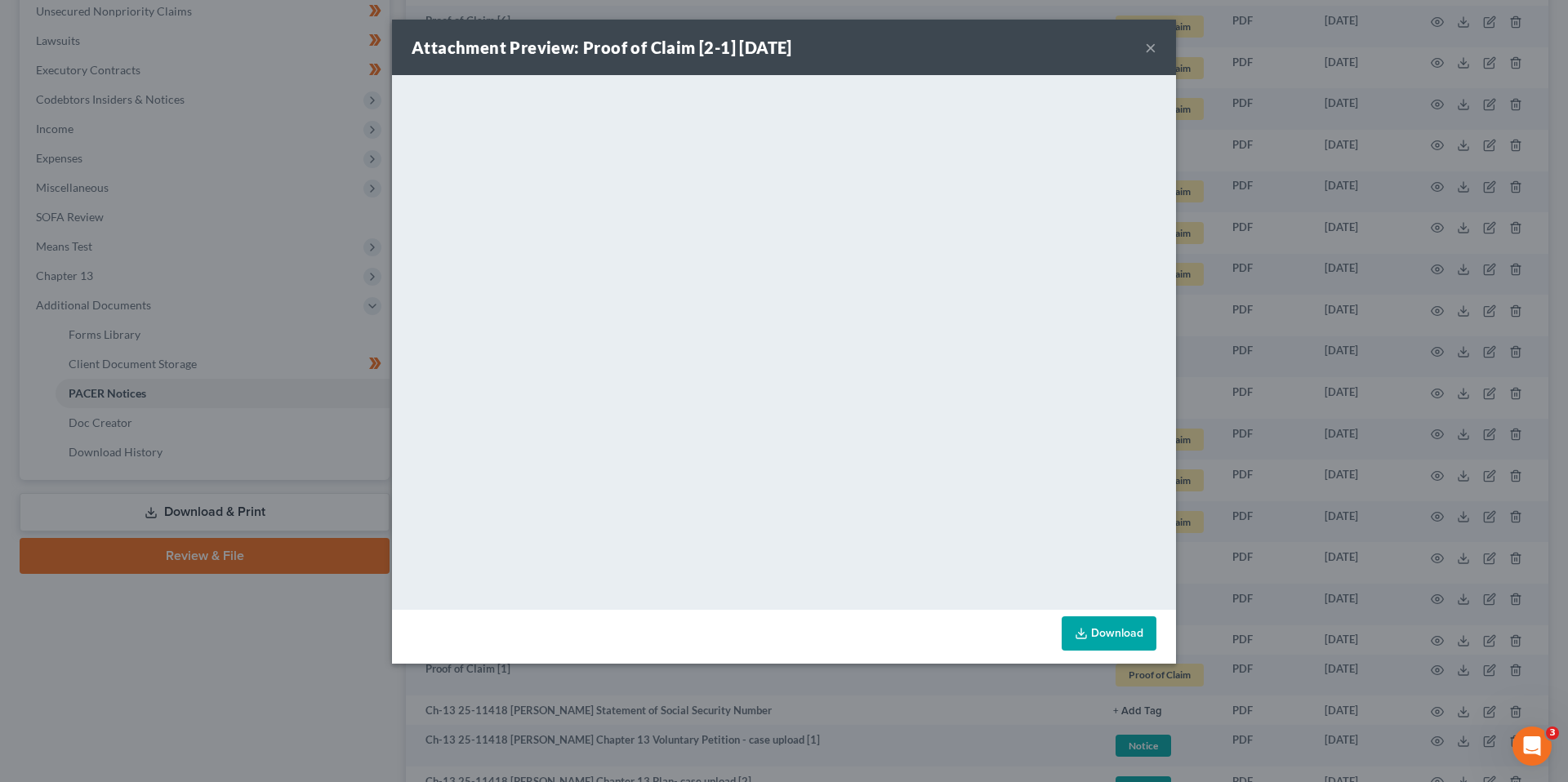
click at [1154, 49] on button "×" at bounding box center [1150, 48] width 12 height 20
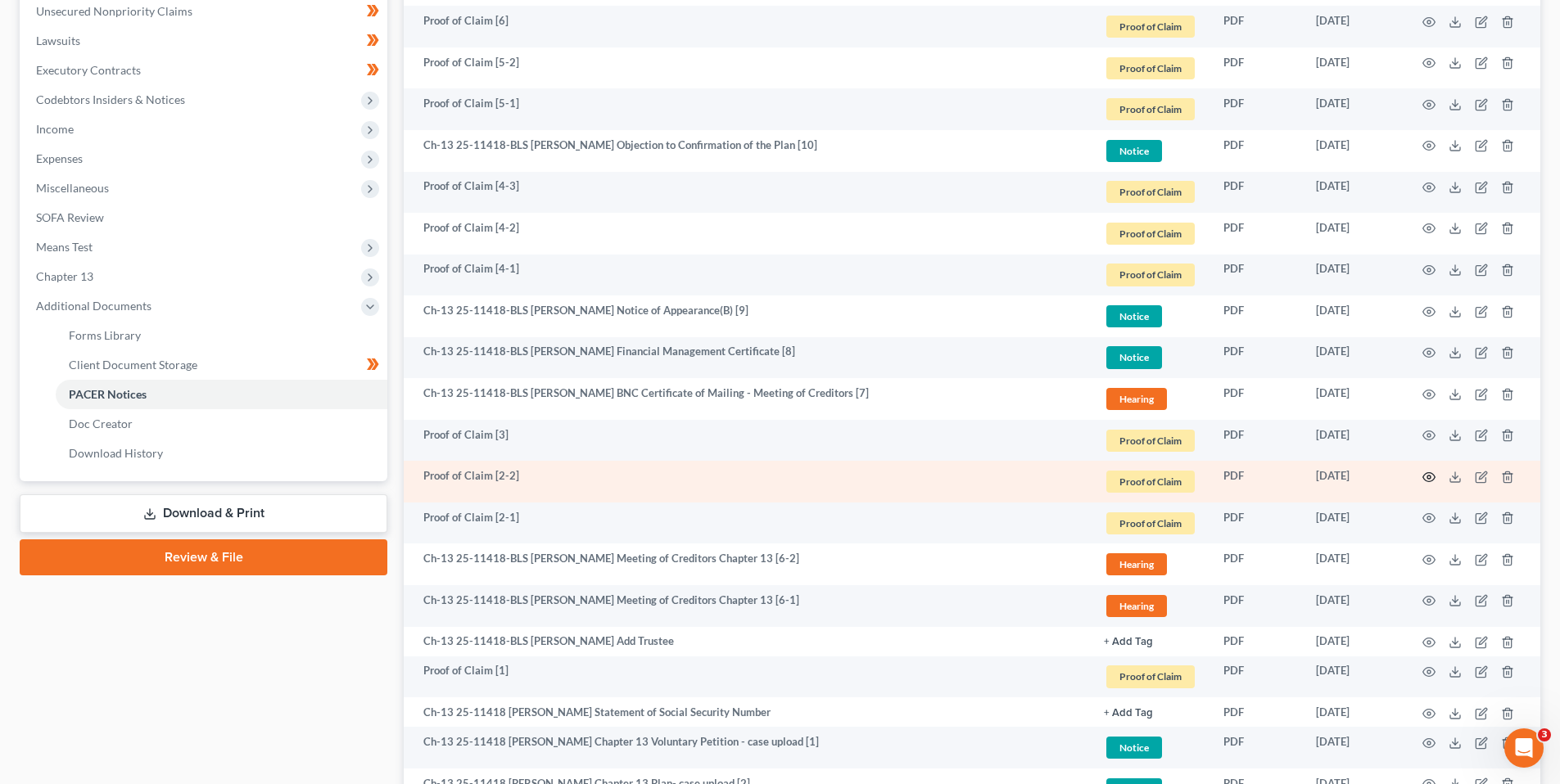
click at [1429, 473] on icon "button" at bounding box center [1429, 477] width 12 height 9
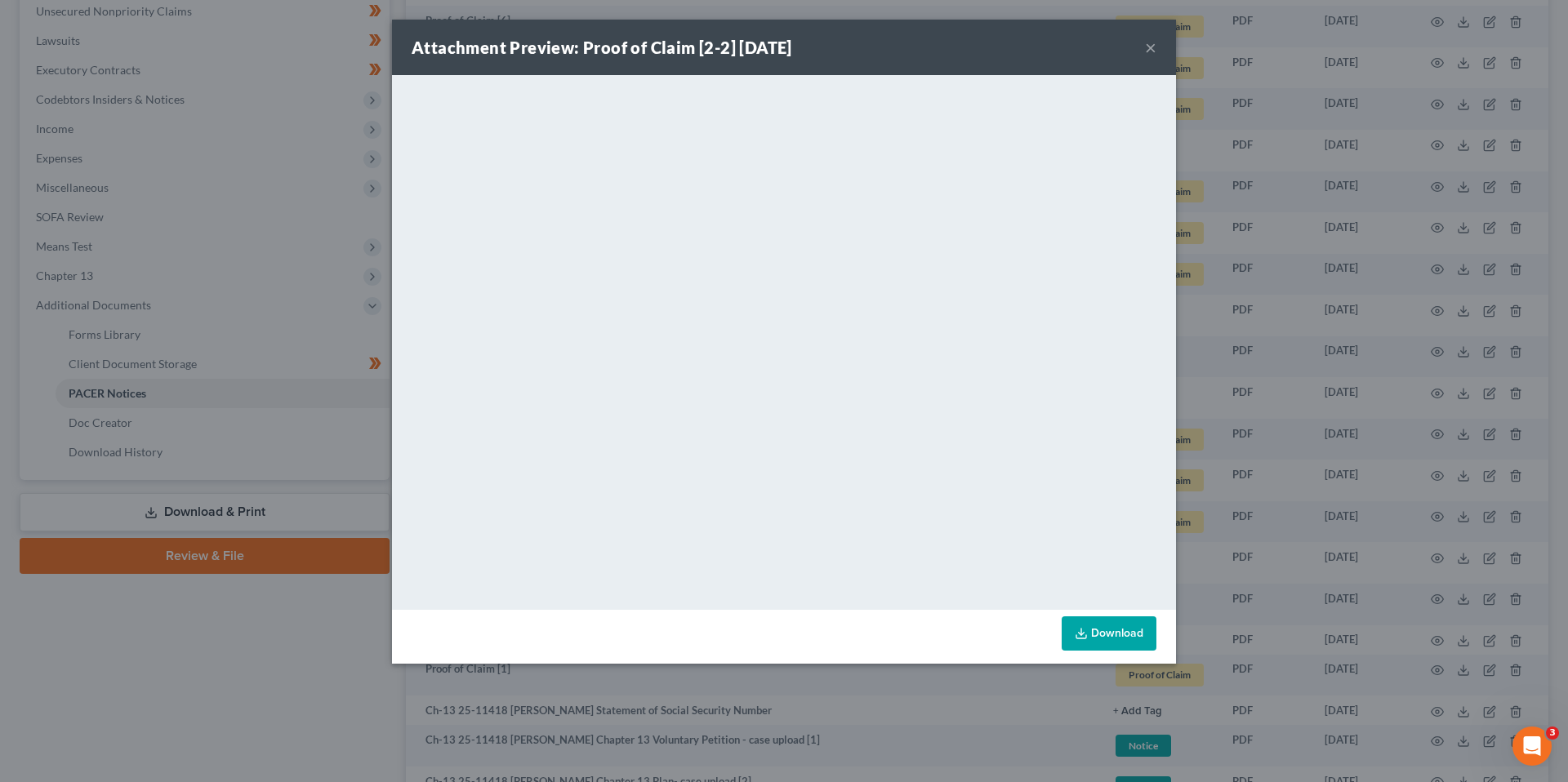
click at [1151, 42] on button "×" at bounding box center [1150, 48] width 12 height 20
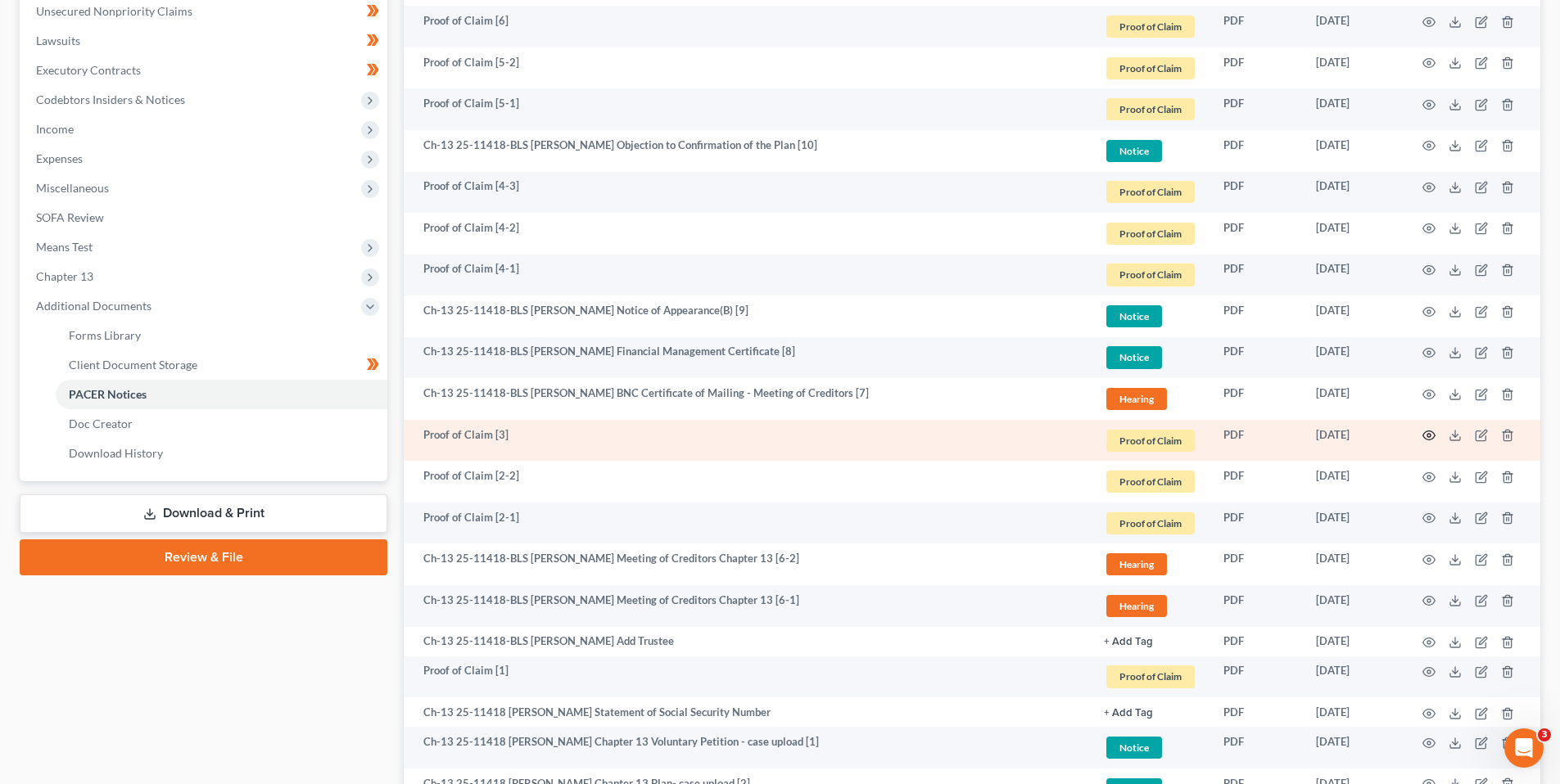
click at [1427, 431] on icon "button" at bounding box center [1429, 435] width 12 height 9
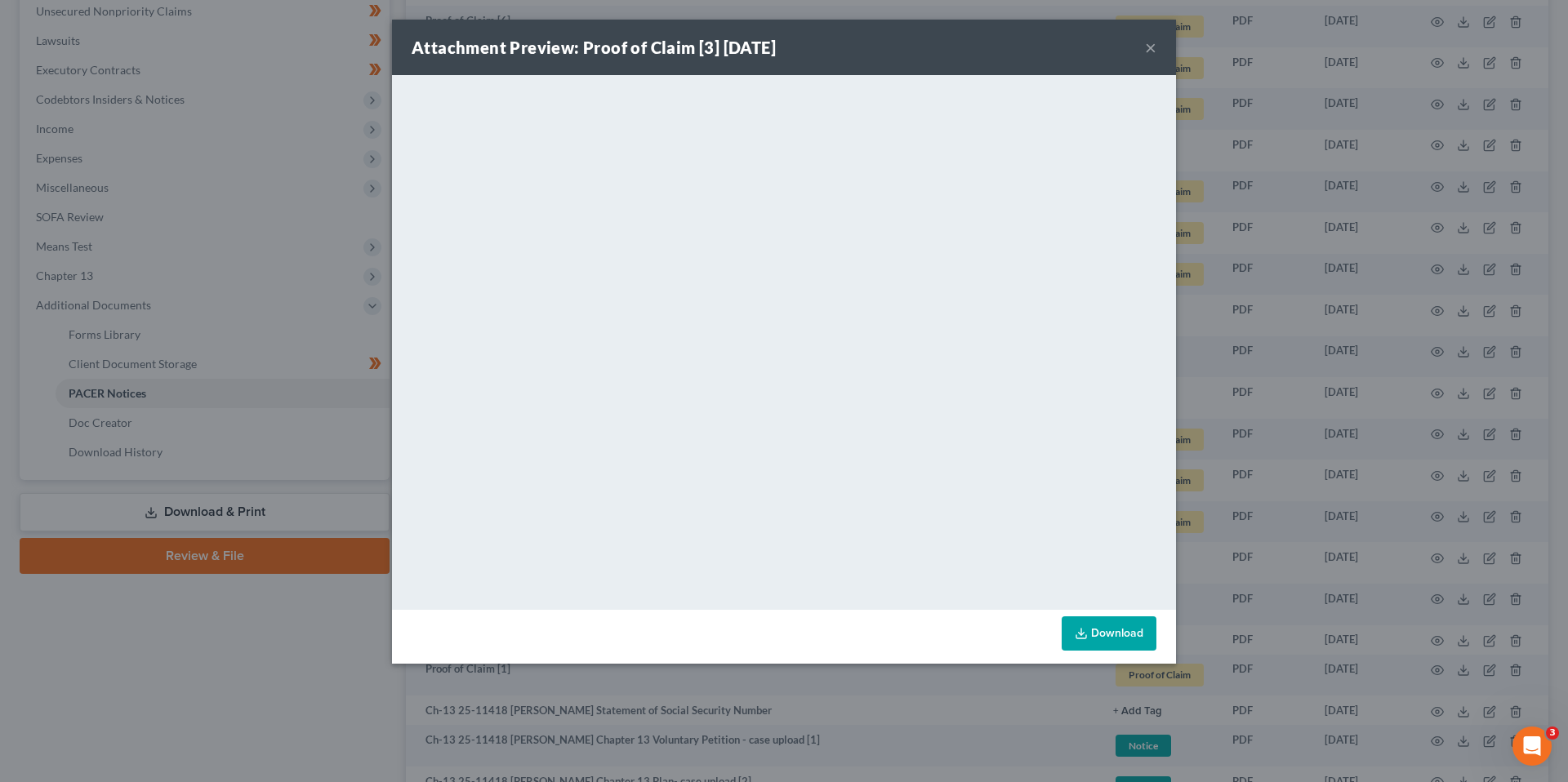
click at [1150, 44] on button "×" at bounding box center [1150, 48] width 12 height 20
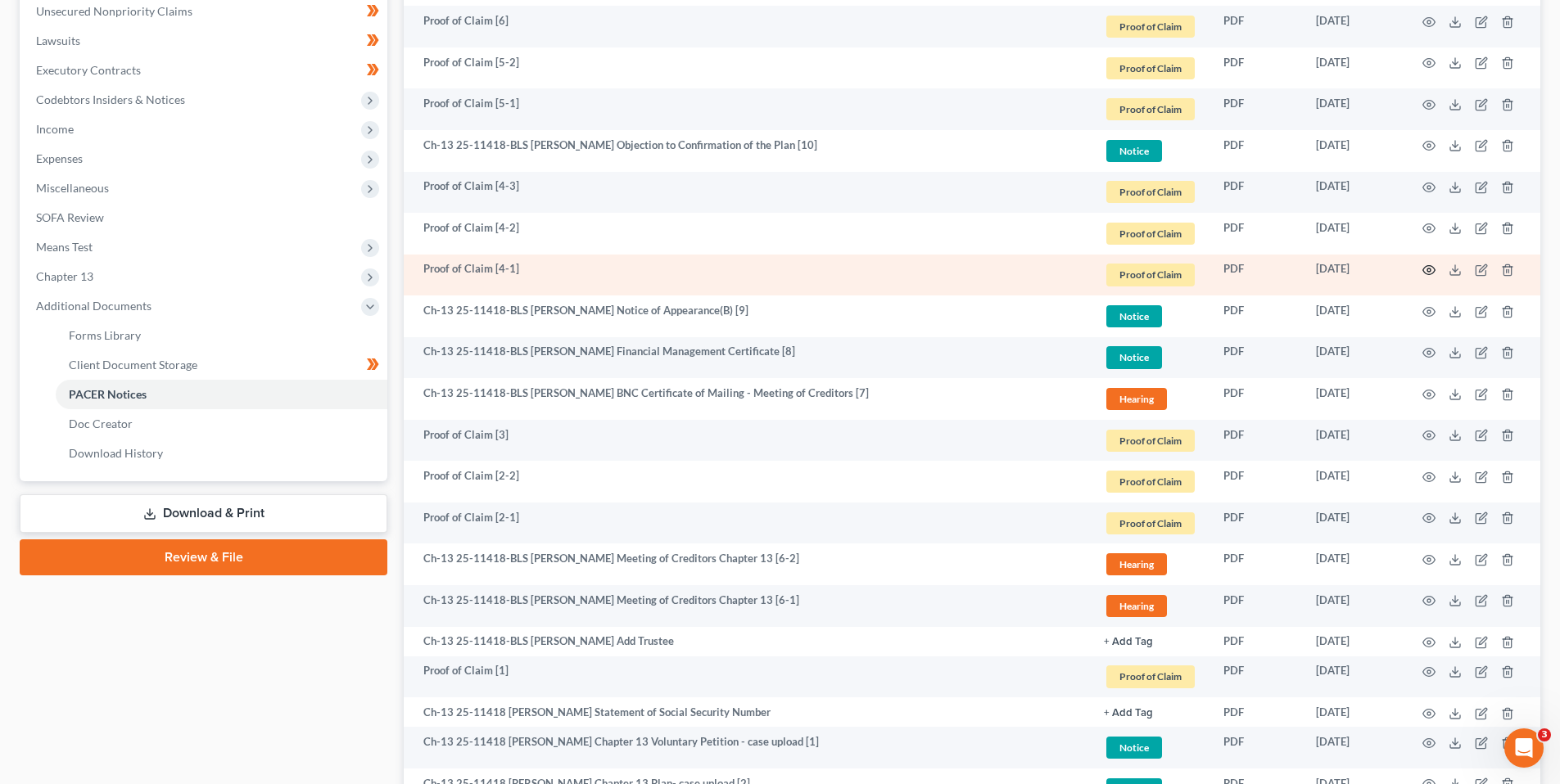
click at [1430, 266] on icon "button" at bounding box center [1429, 270] width 12 height 9
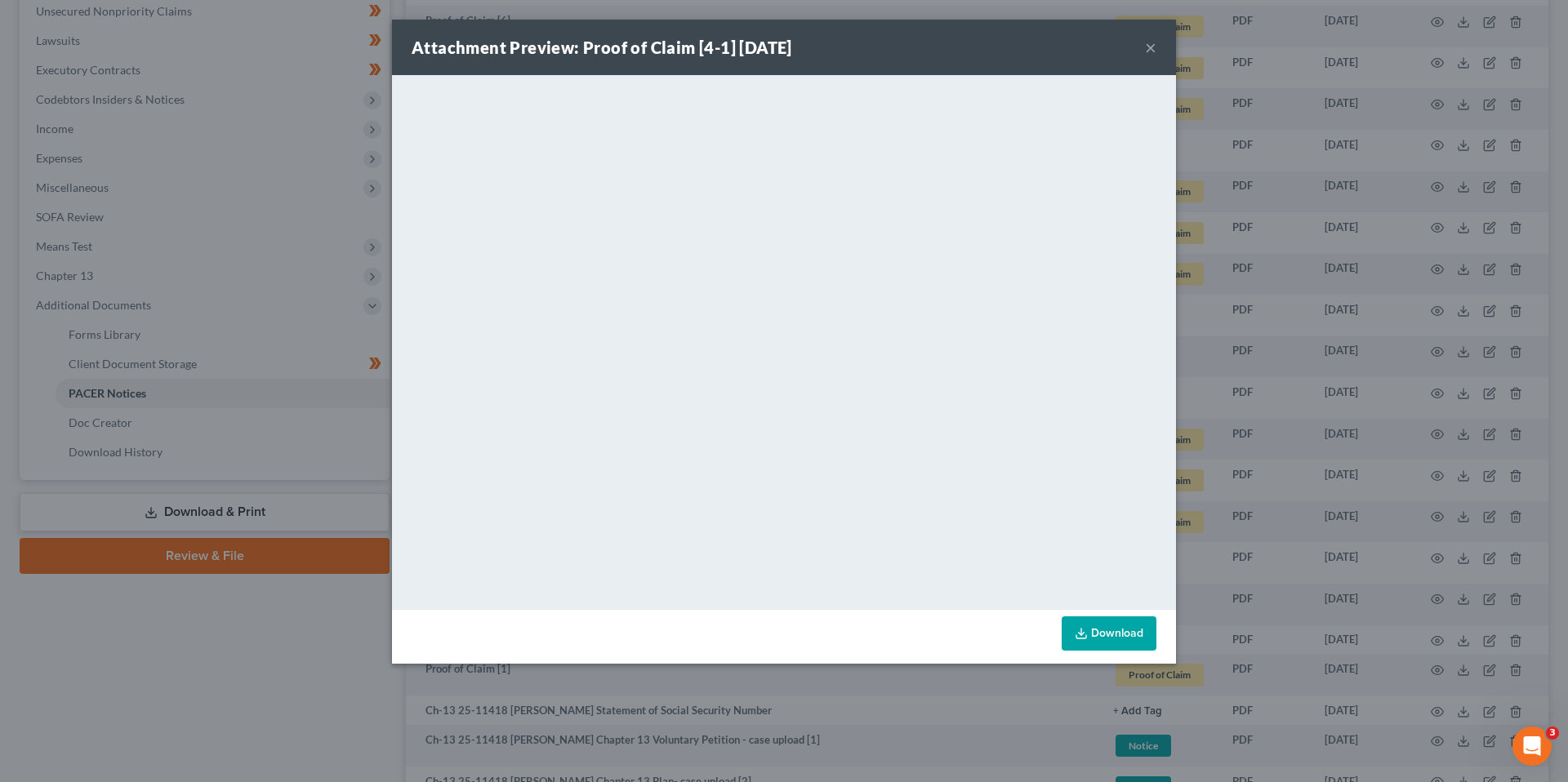
click at [1149, 49] on button "×" at bounding box center [1150, 48] width 12 height 20
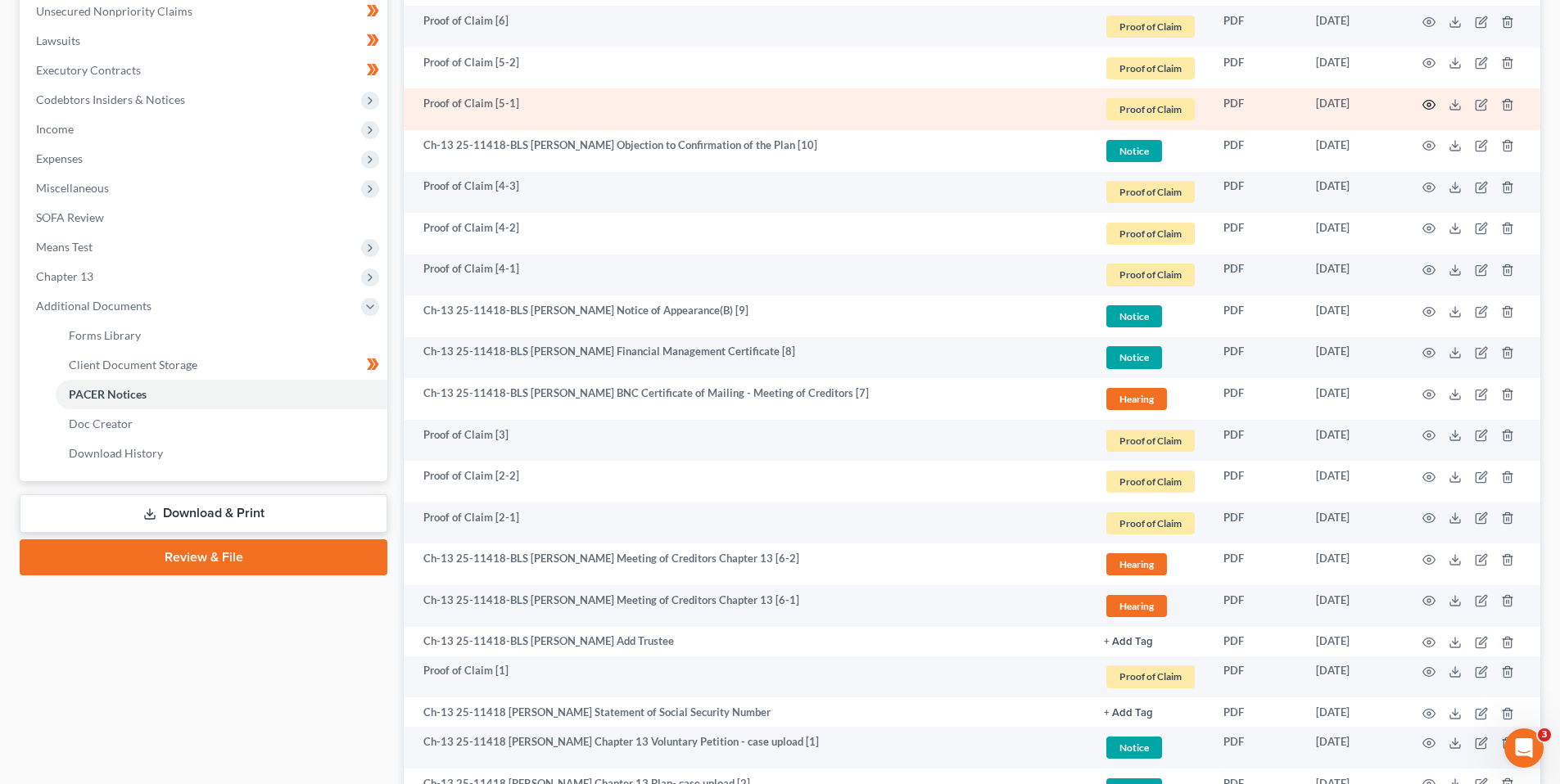
click at [1431, 102] on icon "button" at bounding box center [1429, 105] width 13 height 13
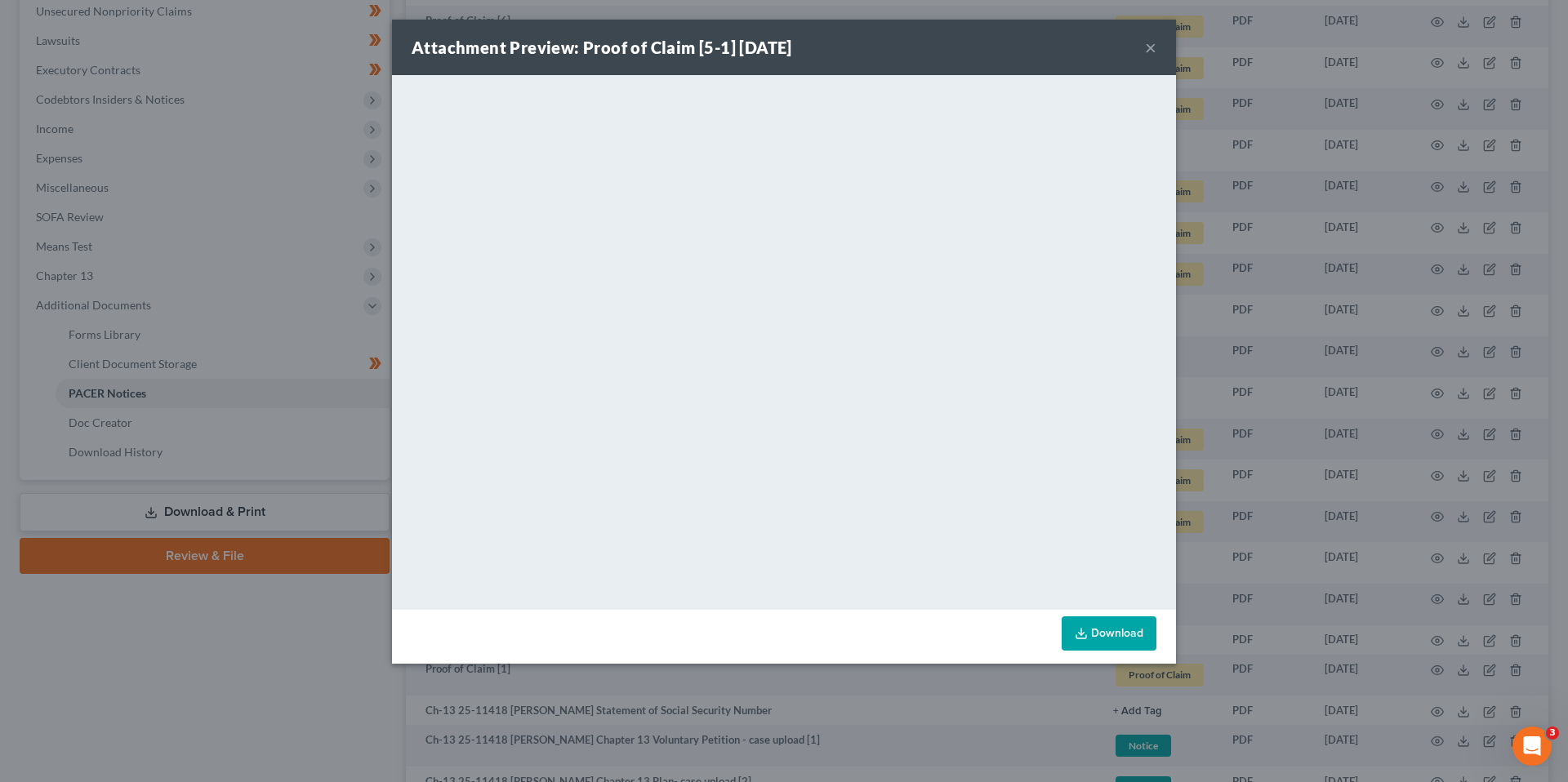
drag, startPoint x: 1157, startPoint y: 45, endPoint x: 1149, endPoint y: 44, distance: 8.1
click at [1156, 45] on div "Attachment Preview: Proof of Claim [5-1] [DATE] ×" at bounding box center [784, 47] width 784 height 55
click at [1151, 45] on button "×" at bounding box center [1150, 48] width 12 height 20
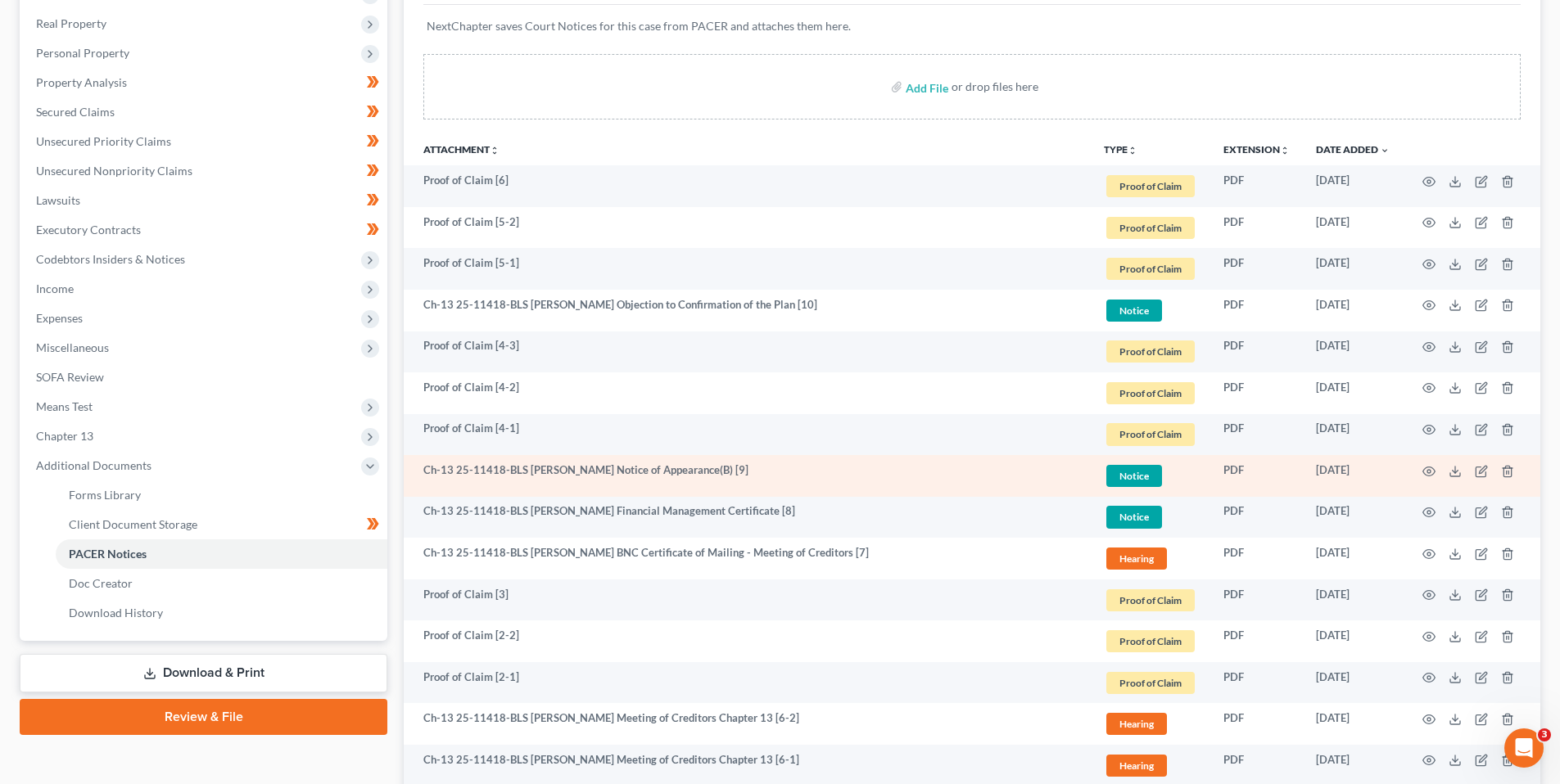
scroll to position [164, 0]
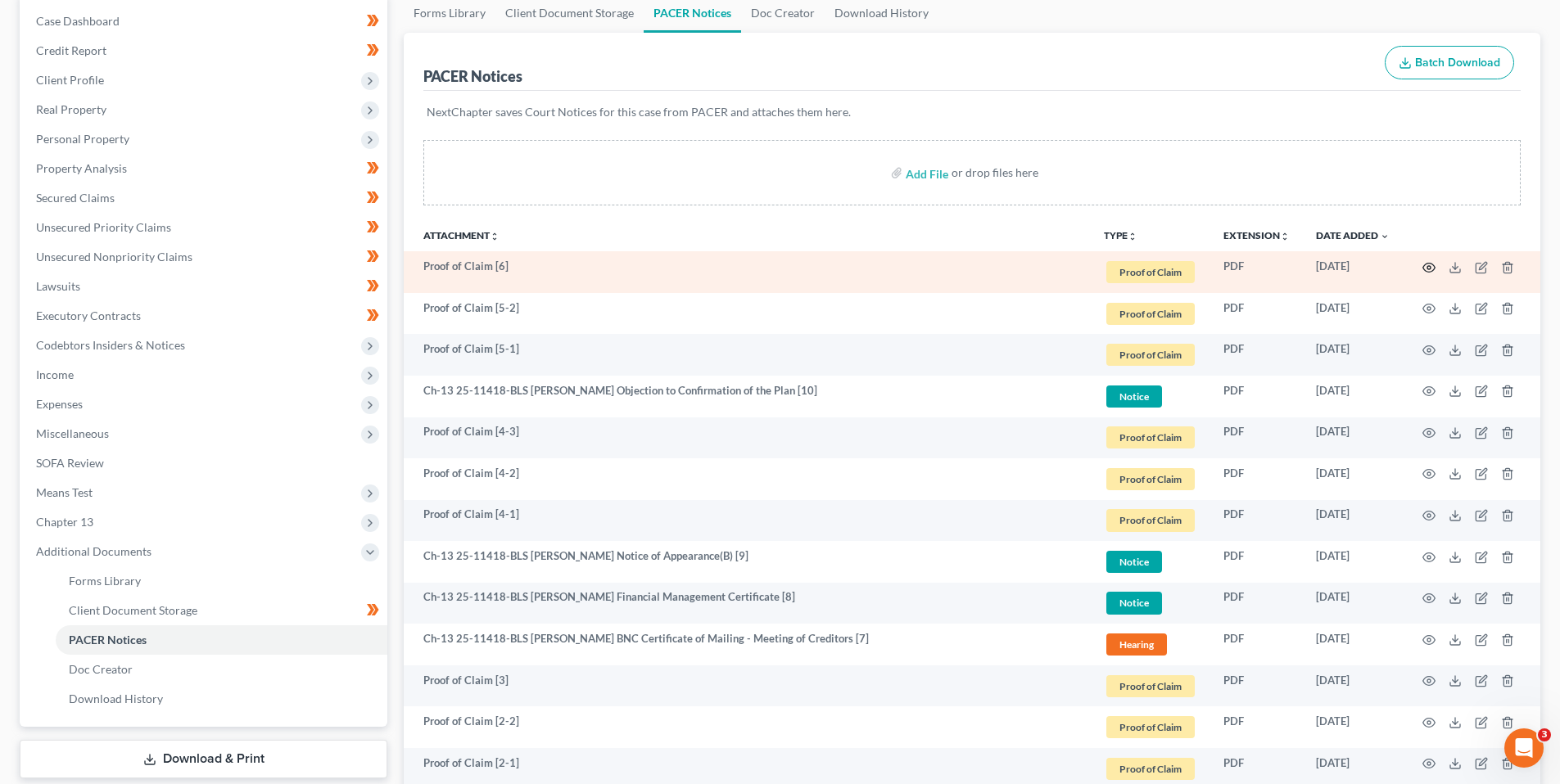
click at [1428, 262] on icon "button" at bounding box center [1429, 268] width 13 height 13
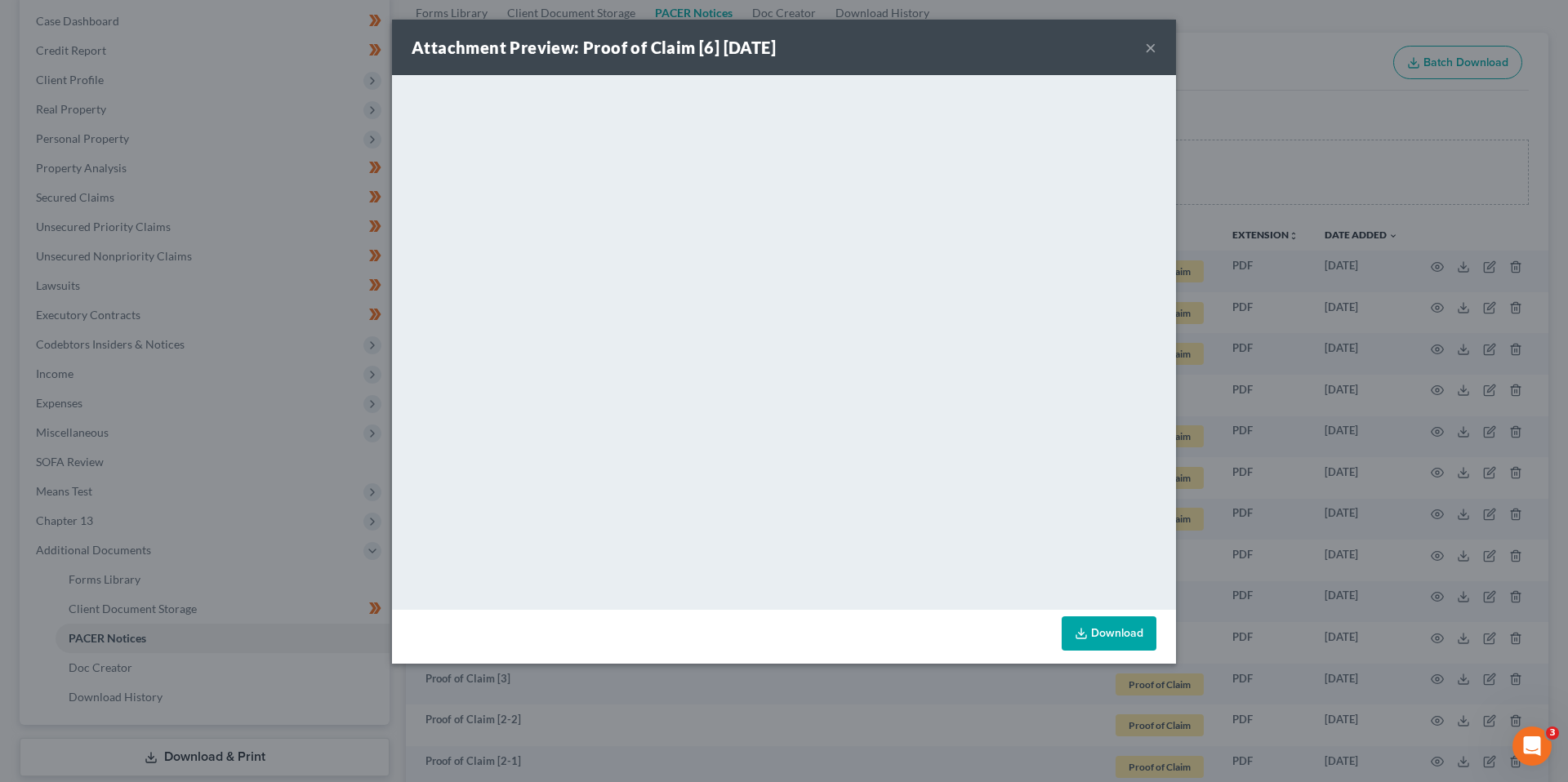
click at [1147, 52] on button "×" at bounding box center [1150, 48] width 12 height 20
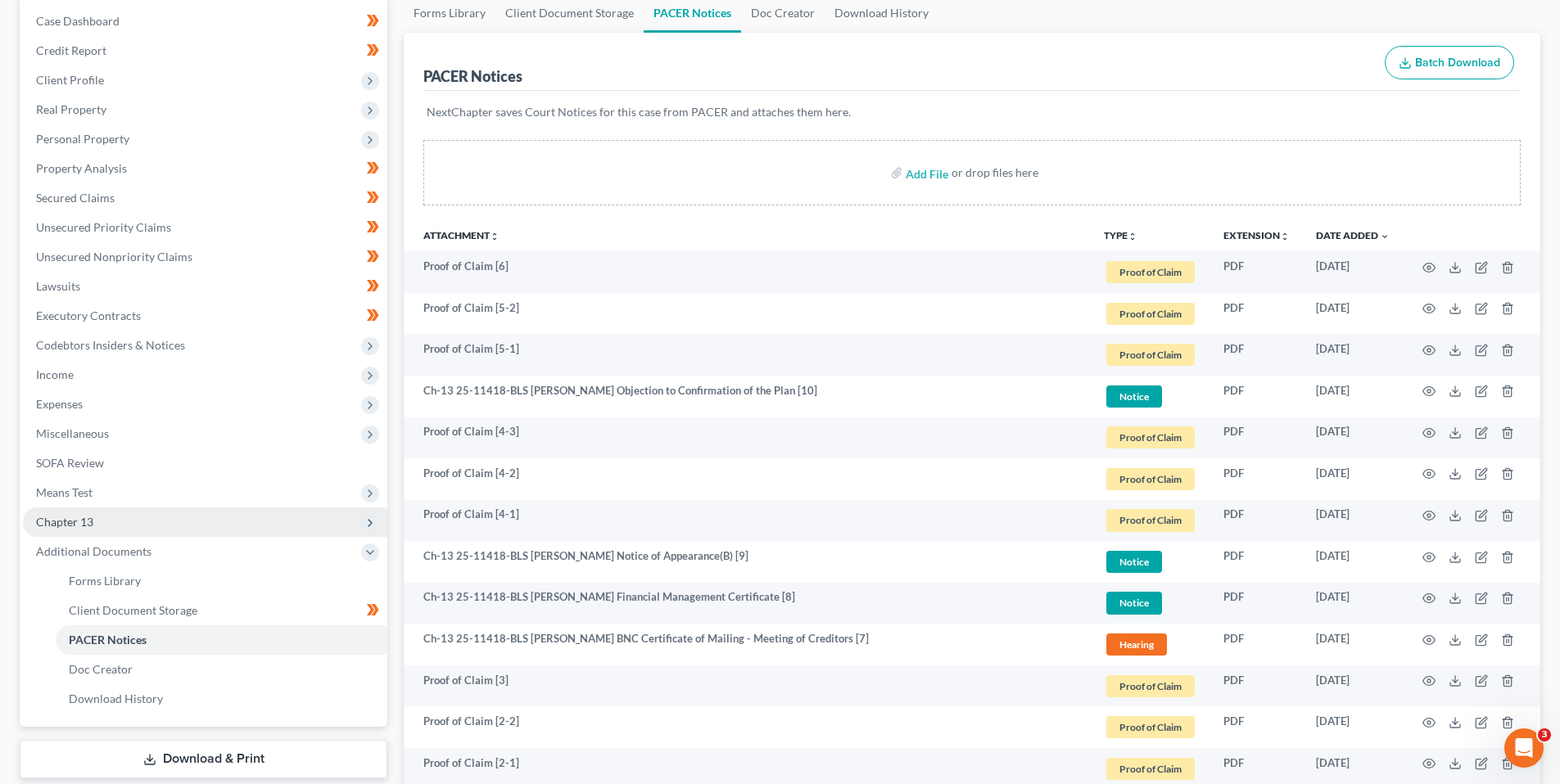
click at [71, 513] on span "Chapter 13" at bounding box center [205, 522] width 364 height 30
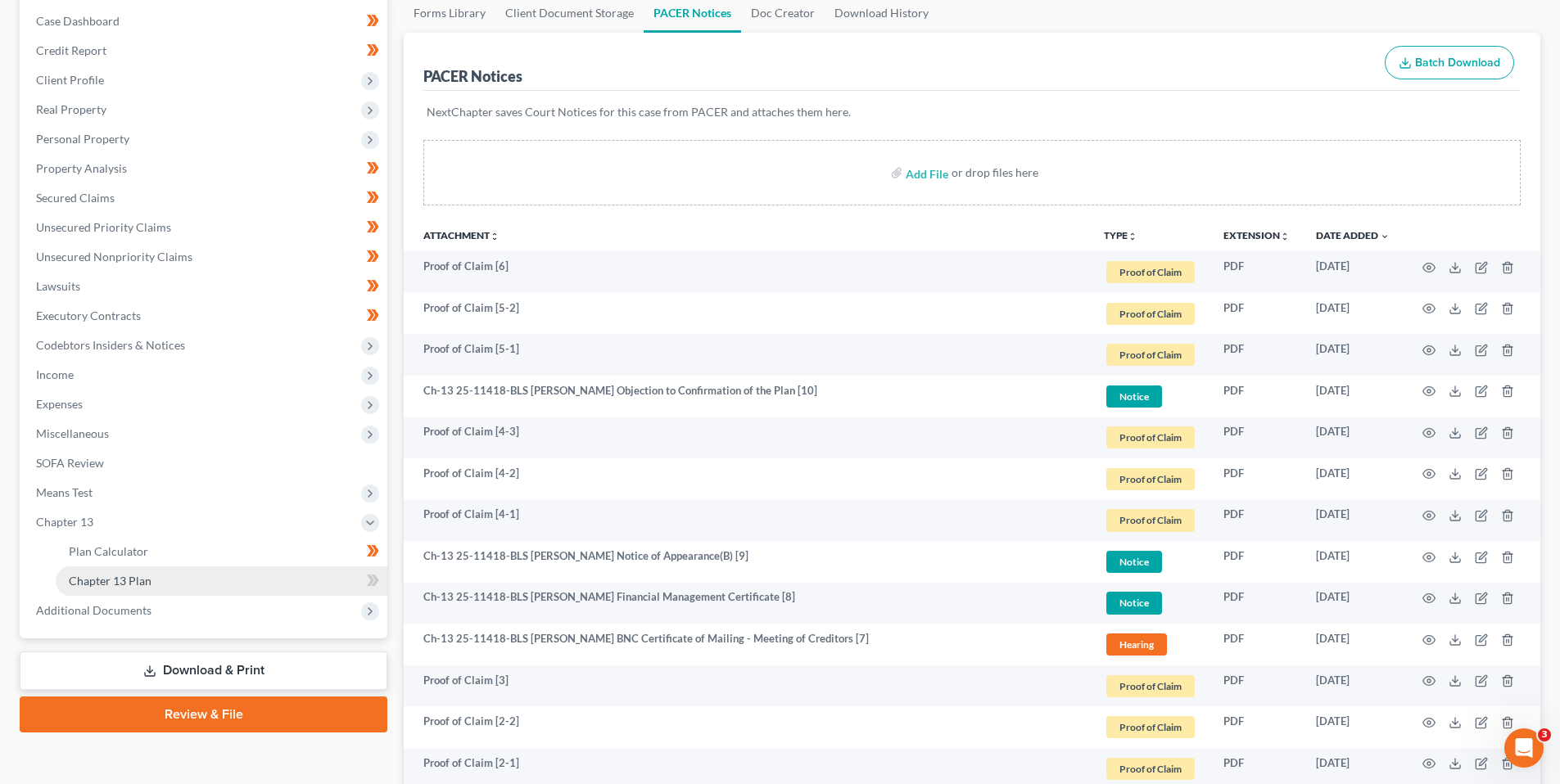
click at [107, 576] on span "Chapter 13 Plan" at bounding box center [110, 581] width 83 height 14
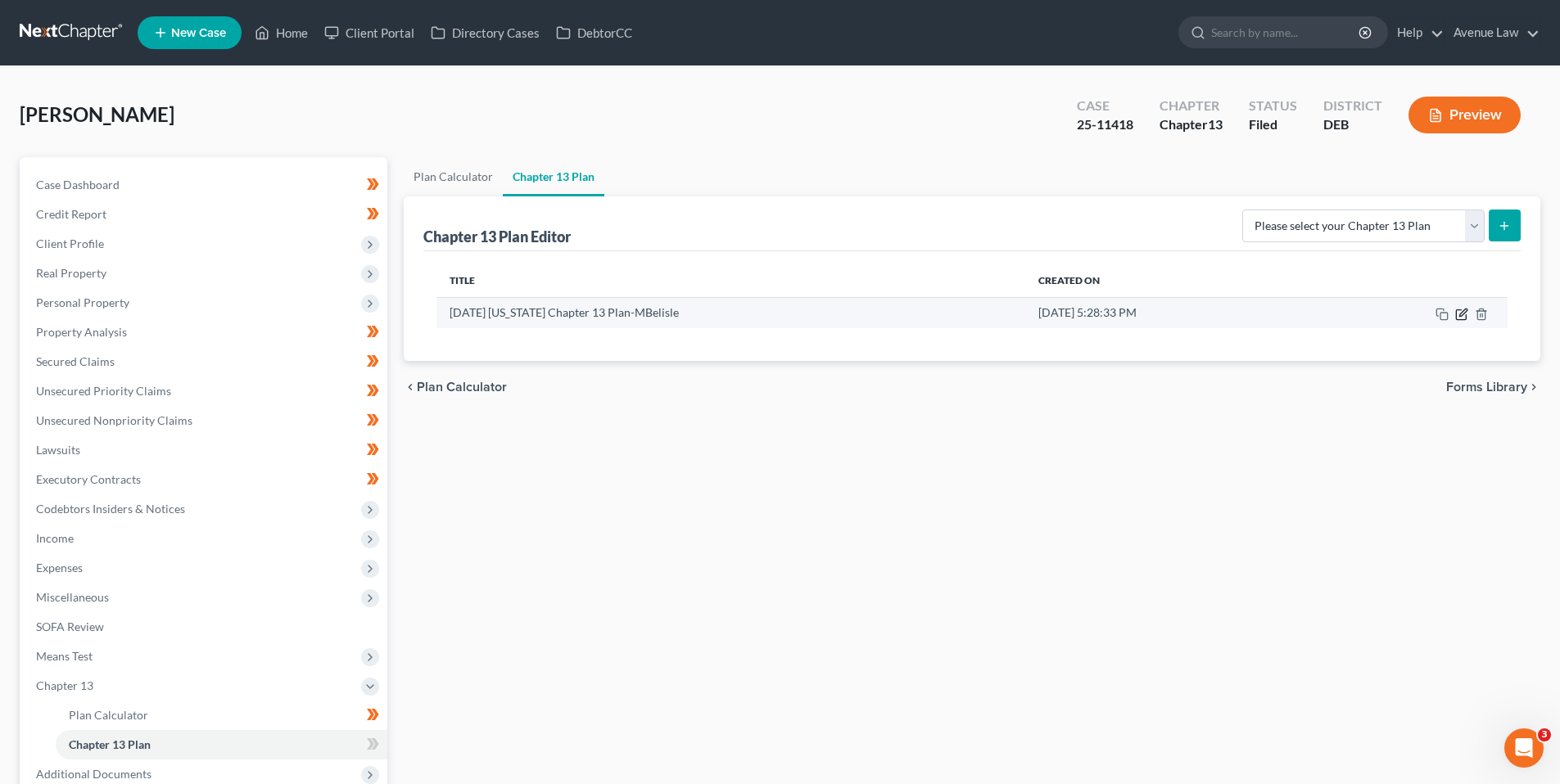
click at [1461, 311] on icon "button" at bounding box center [1461, 315] width 10 height 10
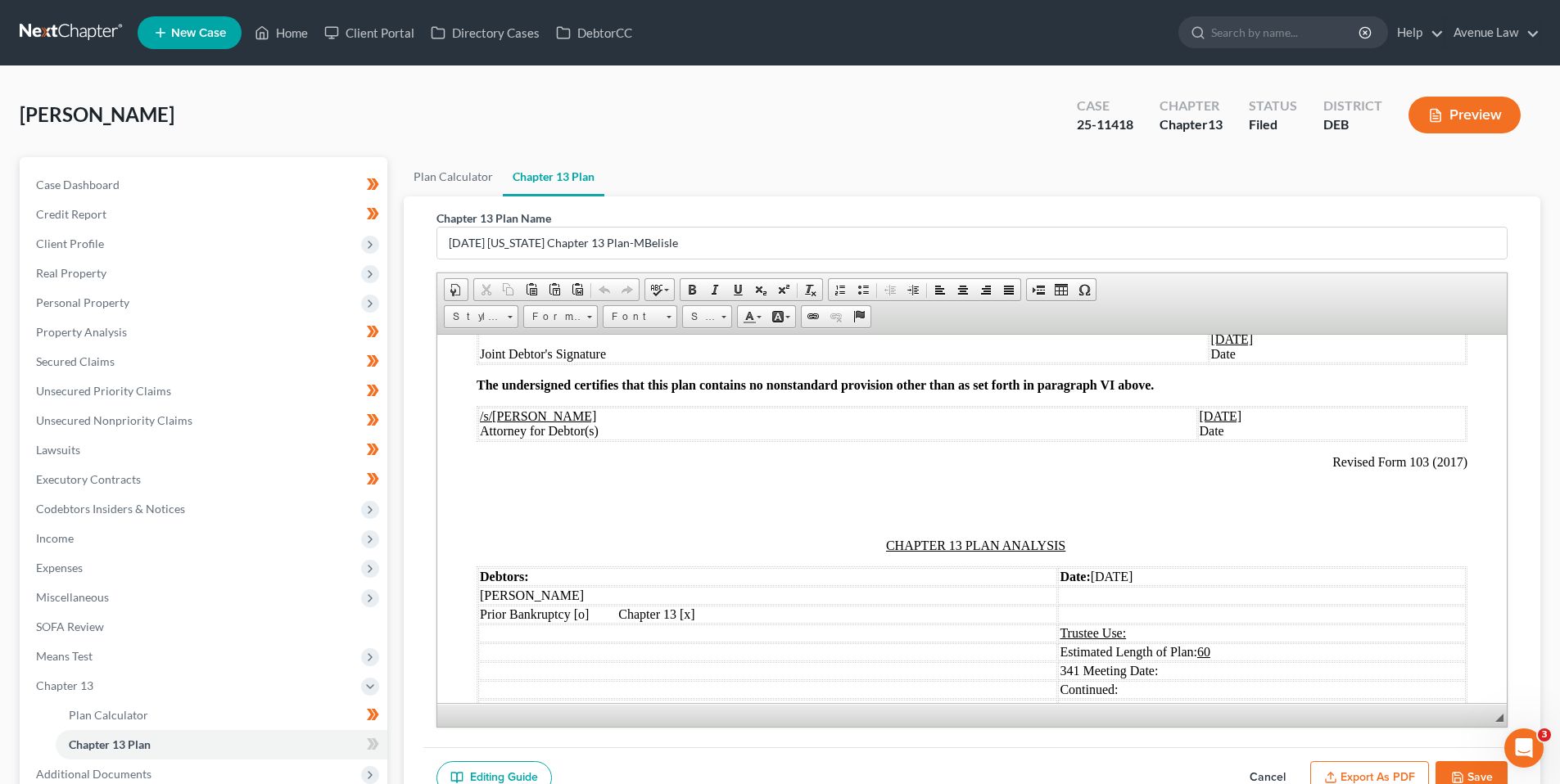
scroll to position [1064, 0]
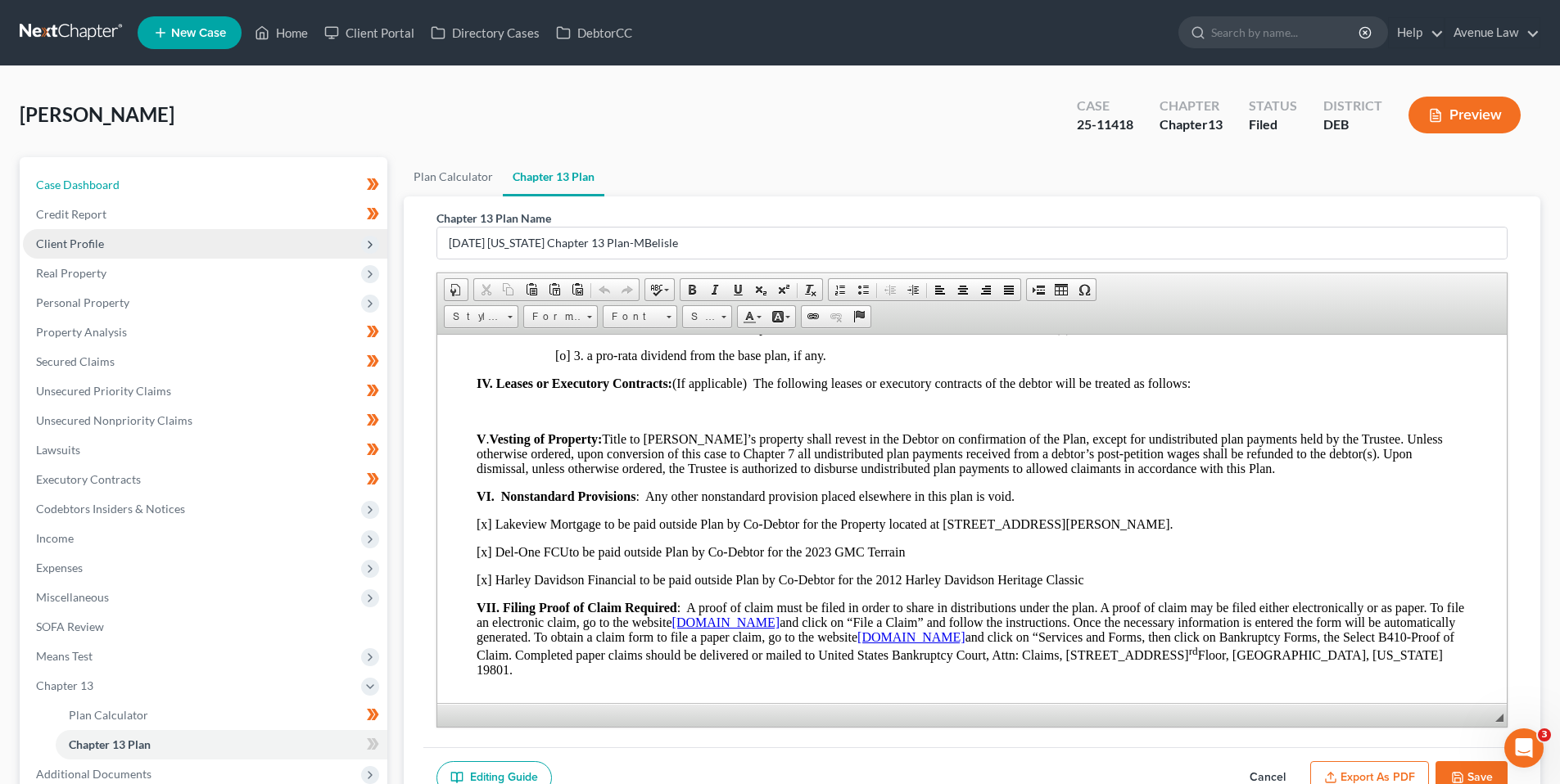
drag, startPoint x: 102, startPoint y: 181, endPoint x: 174, endPoint y: 248, distance: 98.4
click at [102, 181] on span "Case Dashboard" at bounding box center [78, 184] width 83 height 14
select select "0"
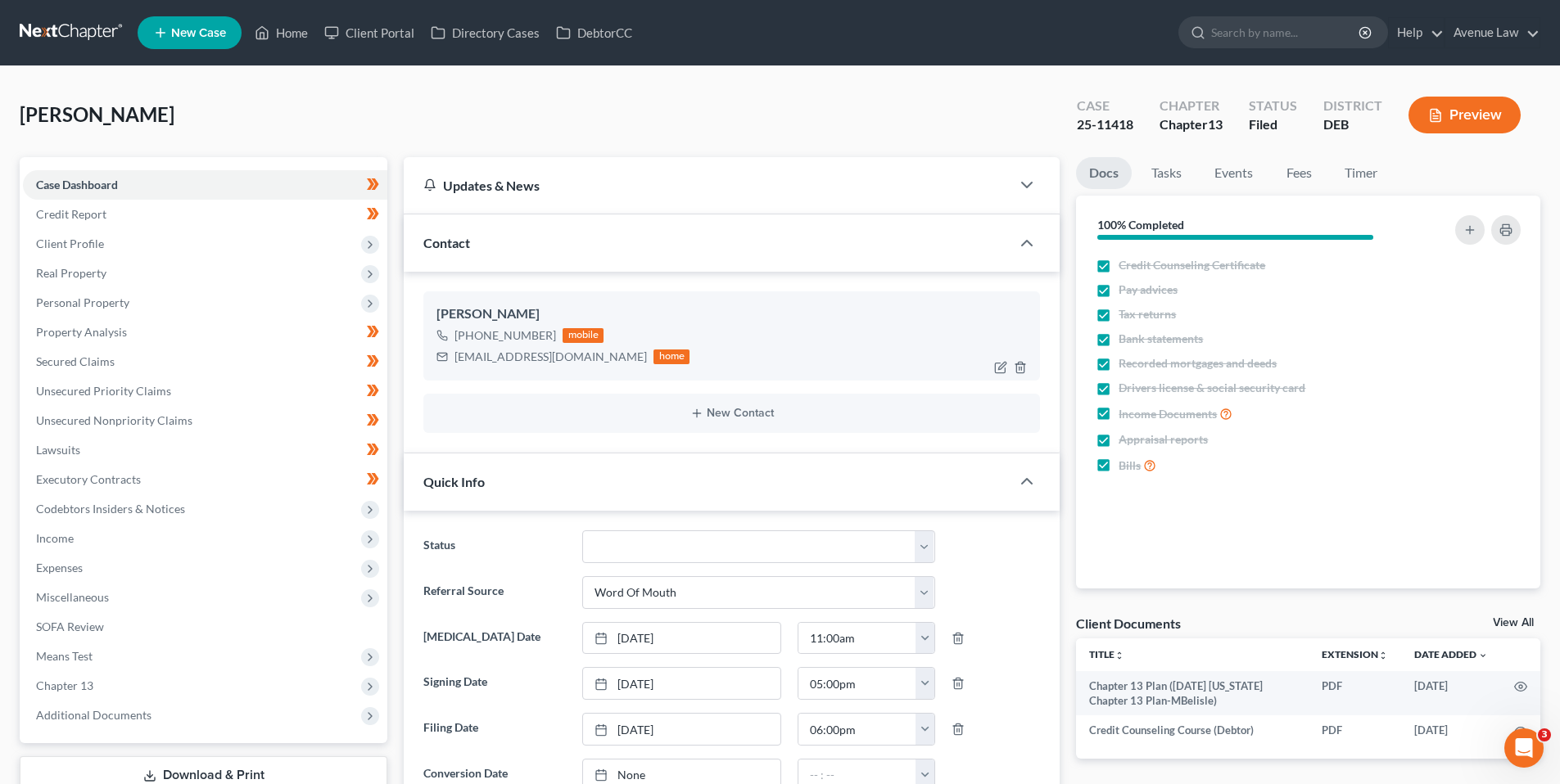
drag, startPoint x: 548, startPoint y: 336, endPoint x: 468, endPoint y: 340, distance: 80.1
click at [468, 340] on div "[PHONE_NUMBER]" at bounding box center [505, 335] width 102 height 17
copy div "[PHONE_NUMBER]"
drag, startPoint x: 295, startPoint y: 31, endPoint x: 315, endPoint y: 240, distance: 210.0
click at [295, 31] on link "Home" at bounding box center [281, 33] width 69 height 30
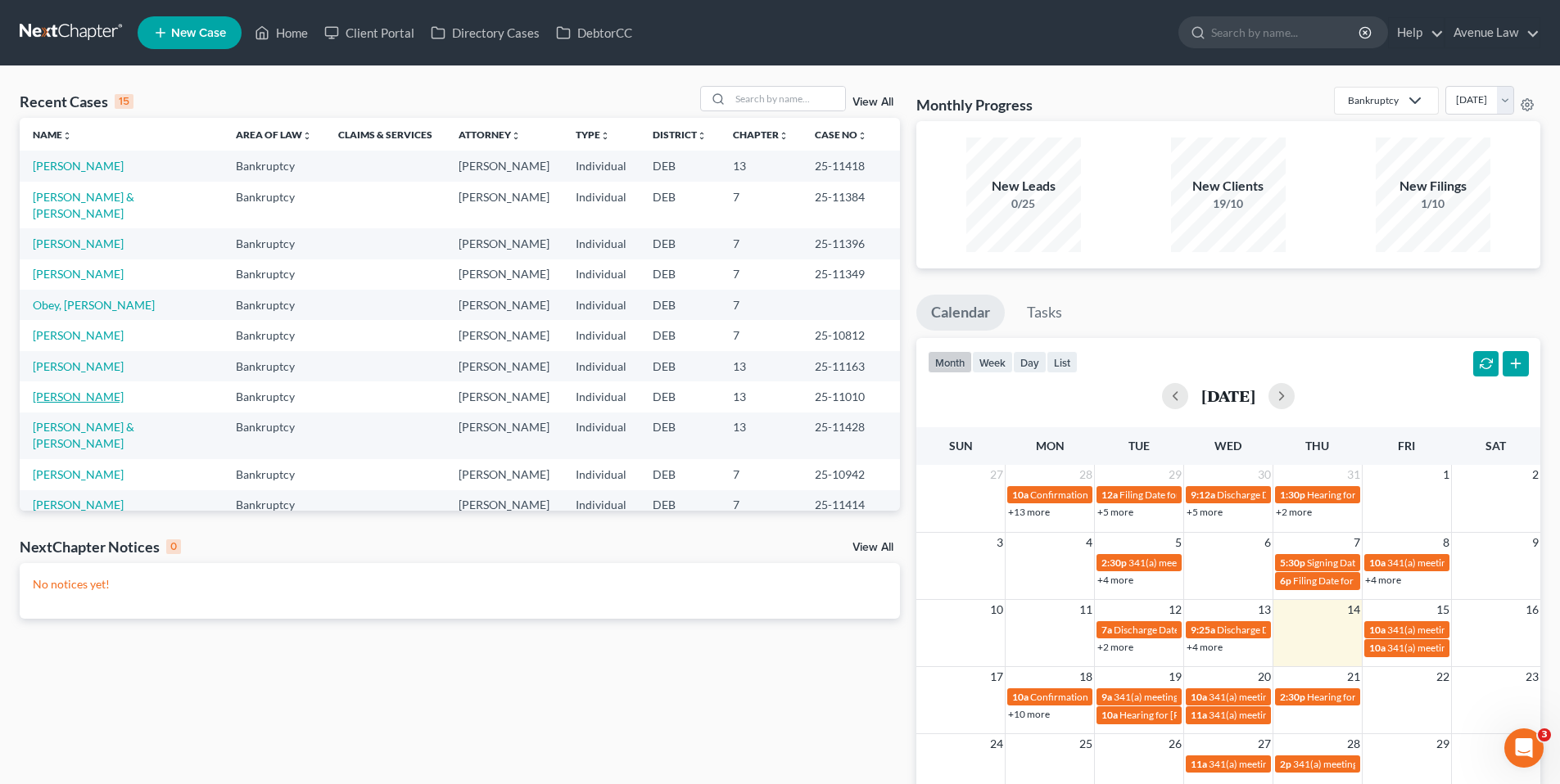
click at [91, 404] on link "[PERSON_NAME]" at bounding box center [78, 397] width 91 height 14
select select "0"
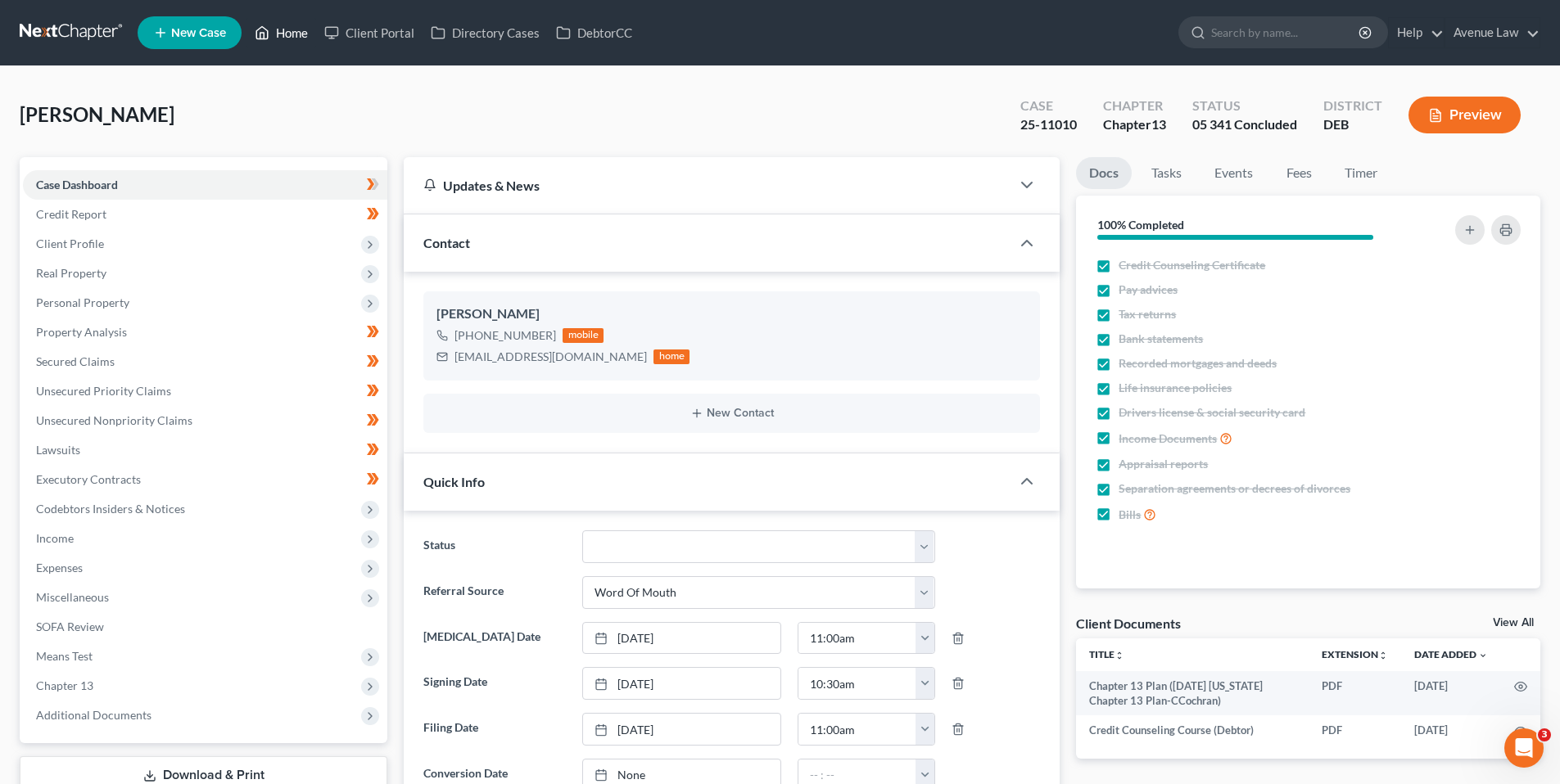
click at [292, 36] on link "Home" at bounding box center [281, 33] width 69 height 30
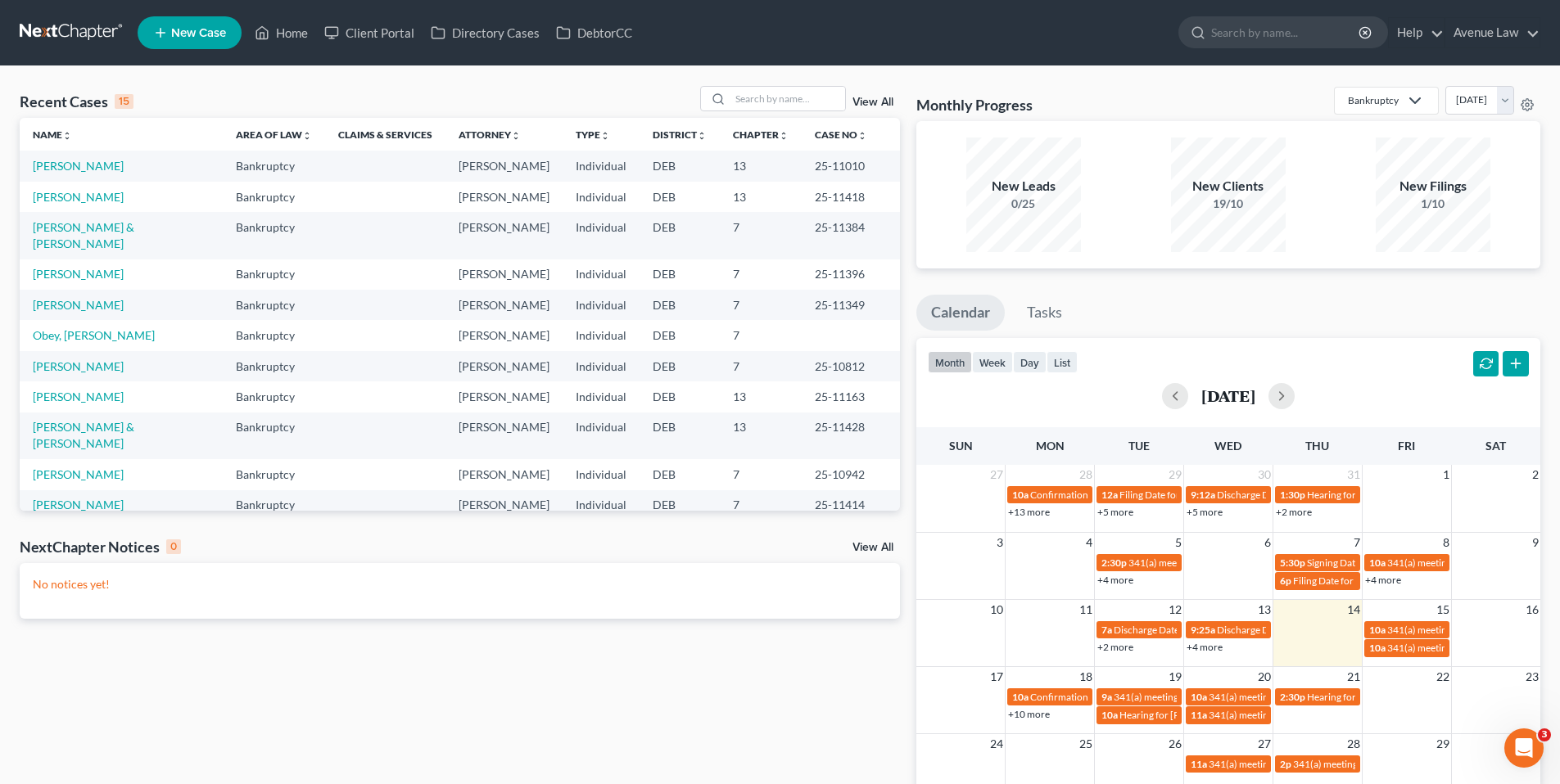
click at [92, 158] on td "[PERSON_NAME]" at bounding box center [121, 165] width 203 height 31
click at [93, 162] on link "[PERSON_NAME]" at bounding box center [78, 165] width 91 height 14
select select "0"
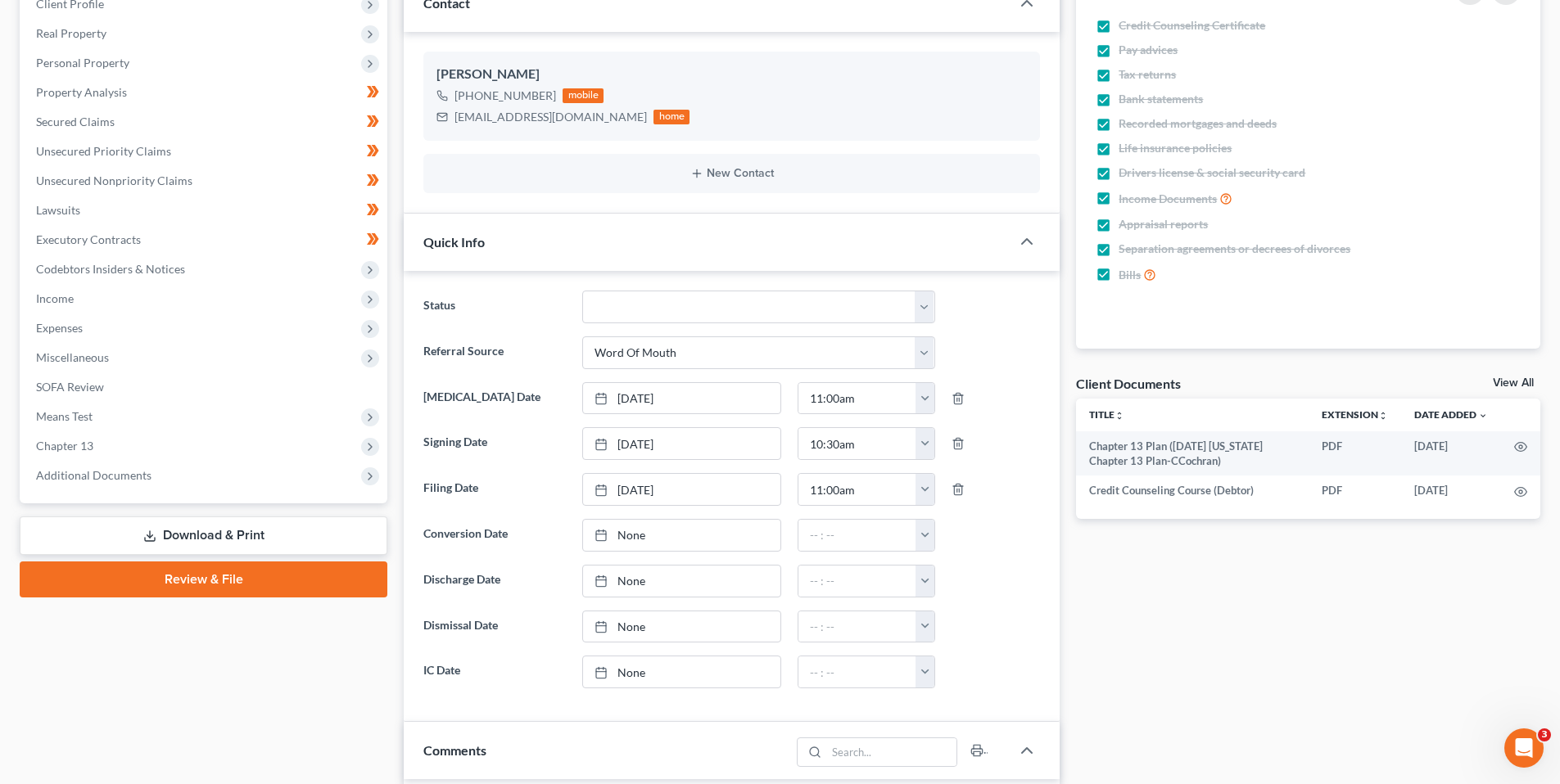
scroll to position [245, 0]
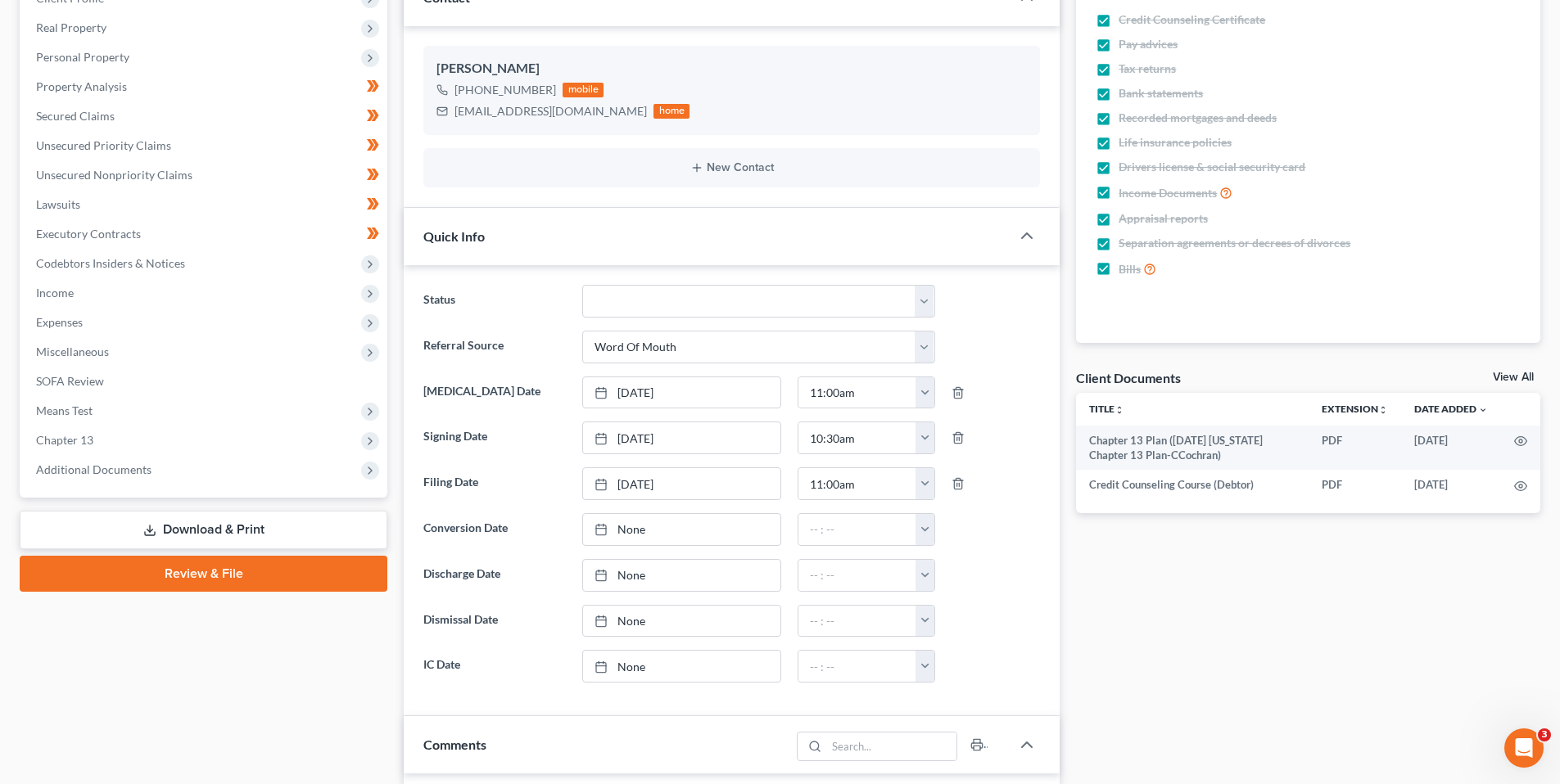
click at [83, 468] on span "Additional Documents" at bounding box center [94, 469] width 116 height 14
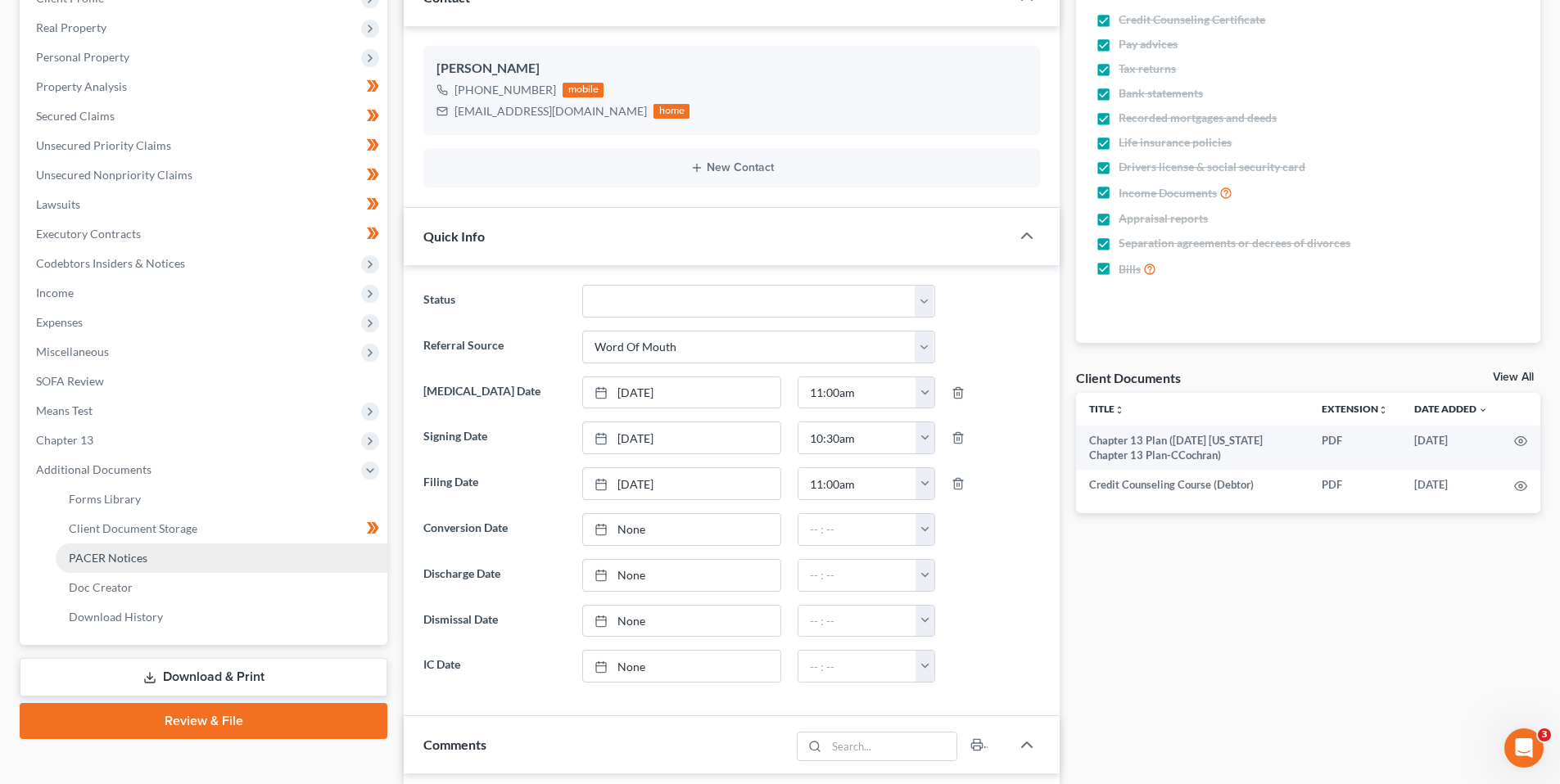
click at [125, 549] on link "PACER Notices" at bounding box center [221, 558] width 331 height 30
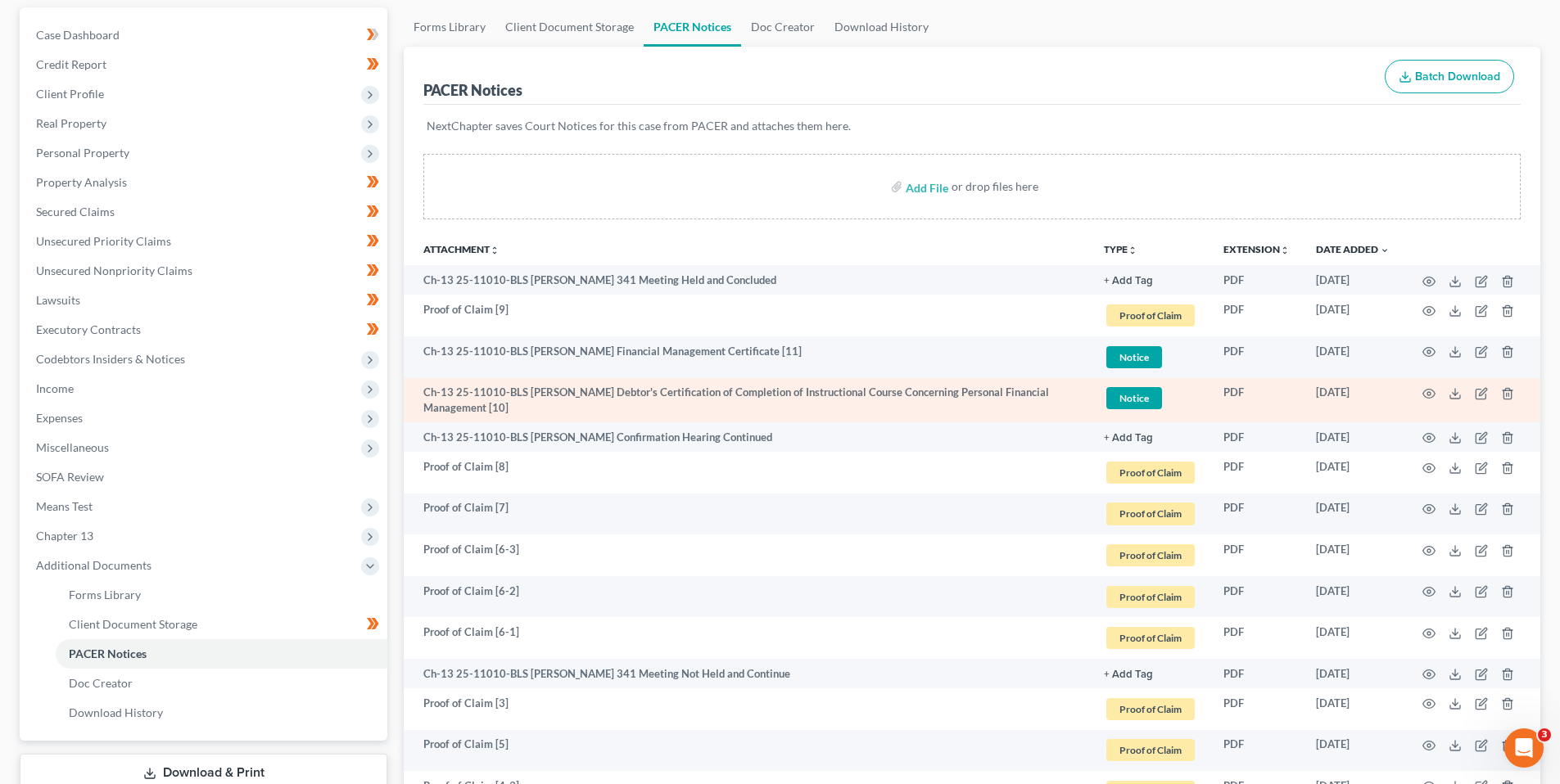
scroll to position [245, 0]
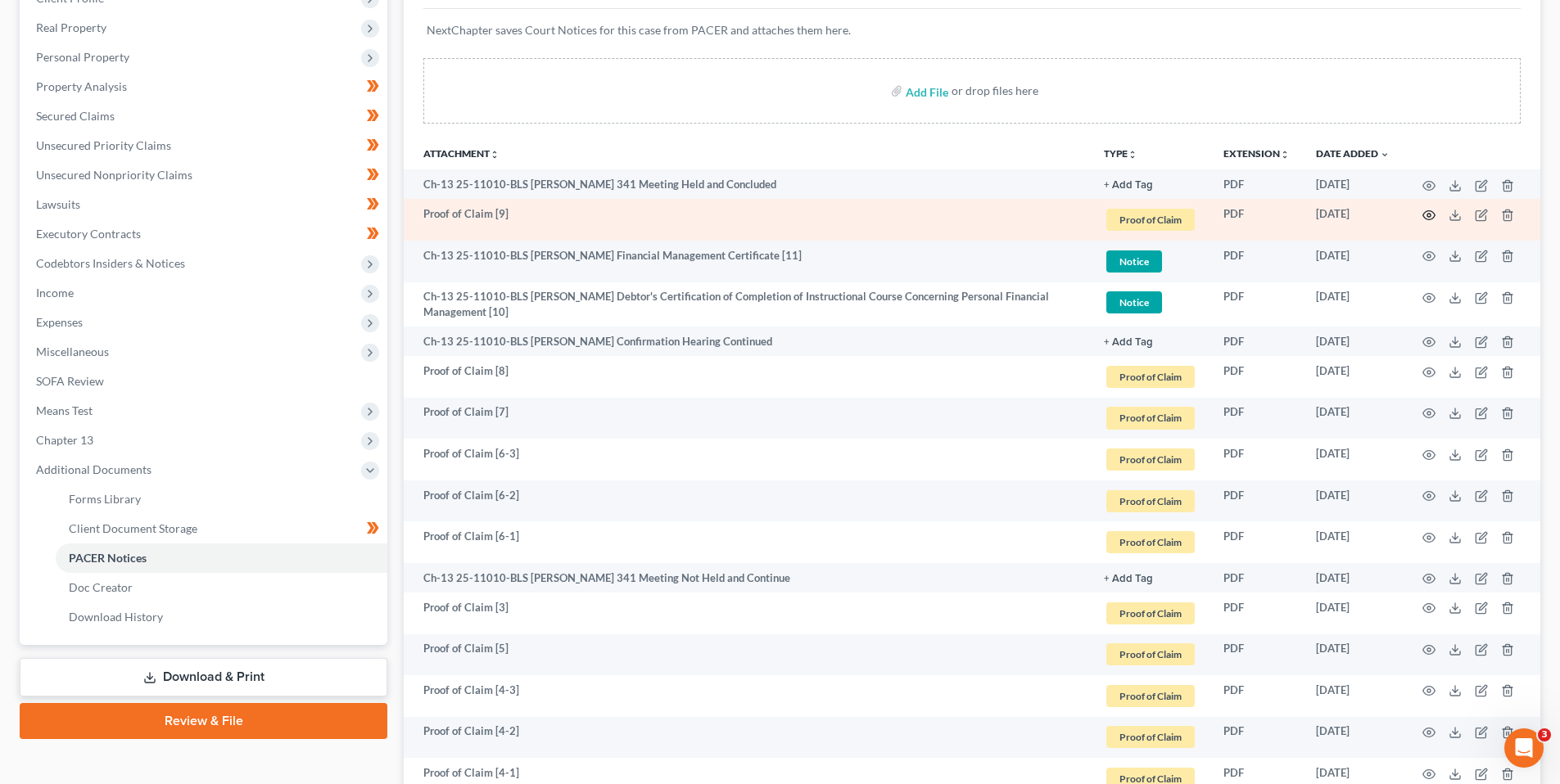
click at [1425, 213] on icon "button" at bounding box center [1429, 216] width 13 height 13
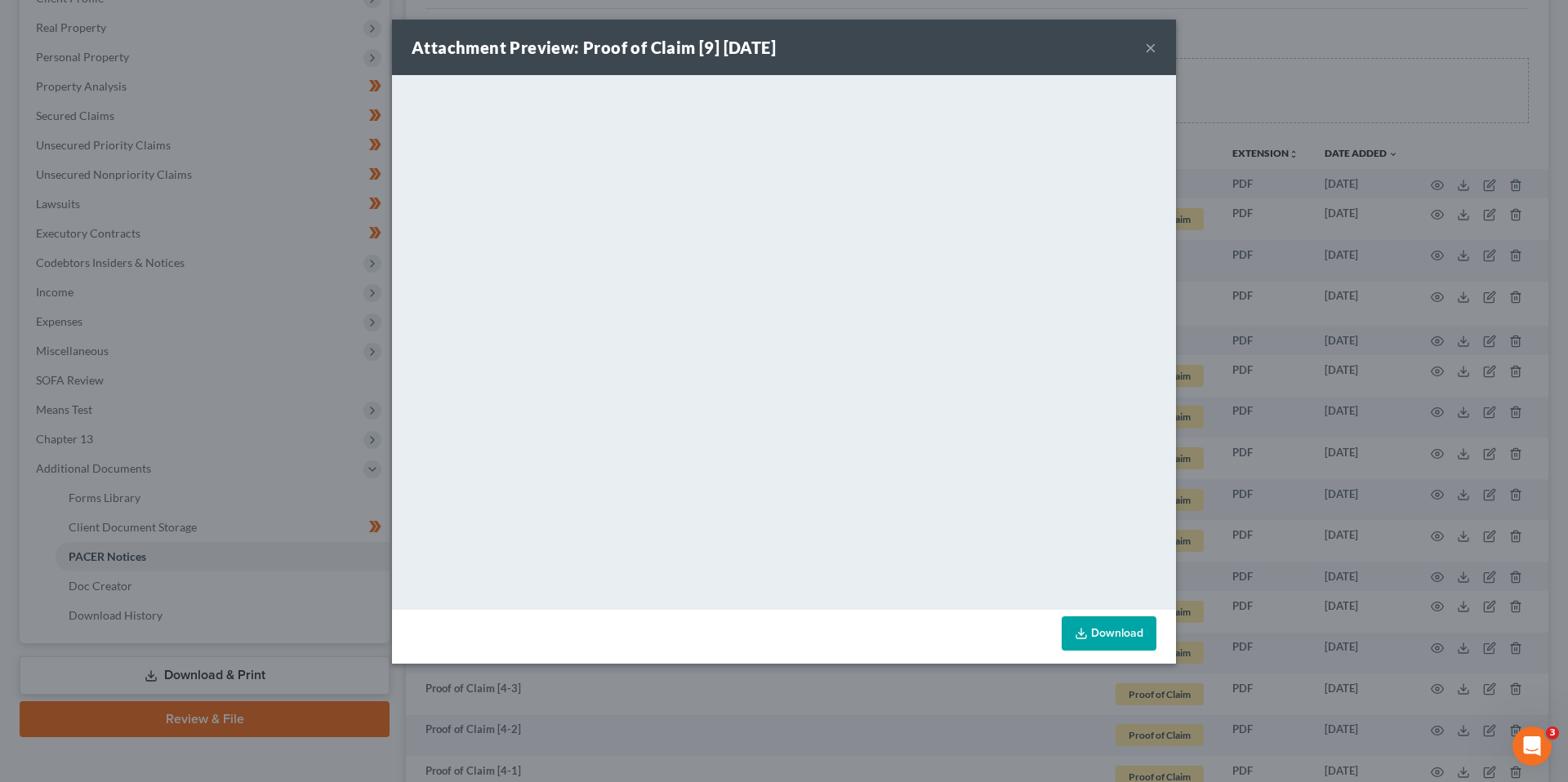
click at [1145, 44] on button "×" at bounding box center [1150, 48] width 12 height 20
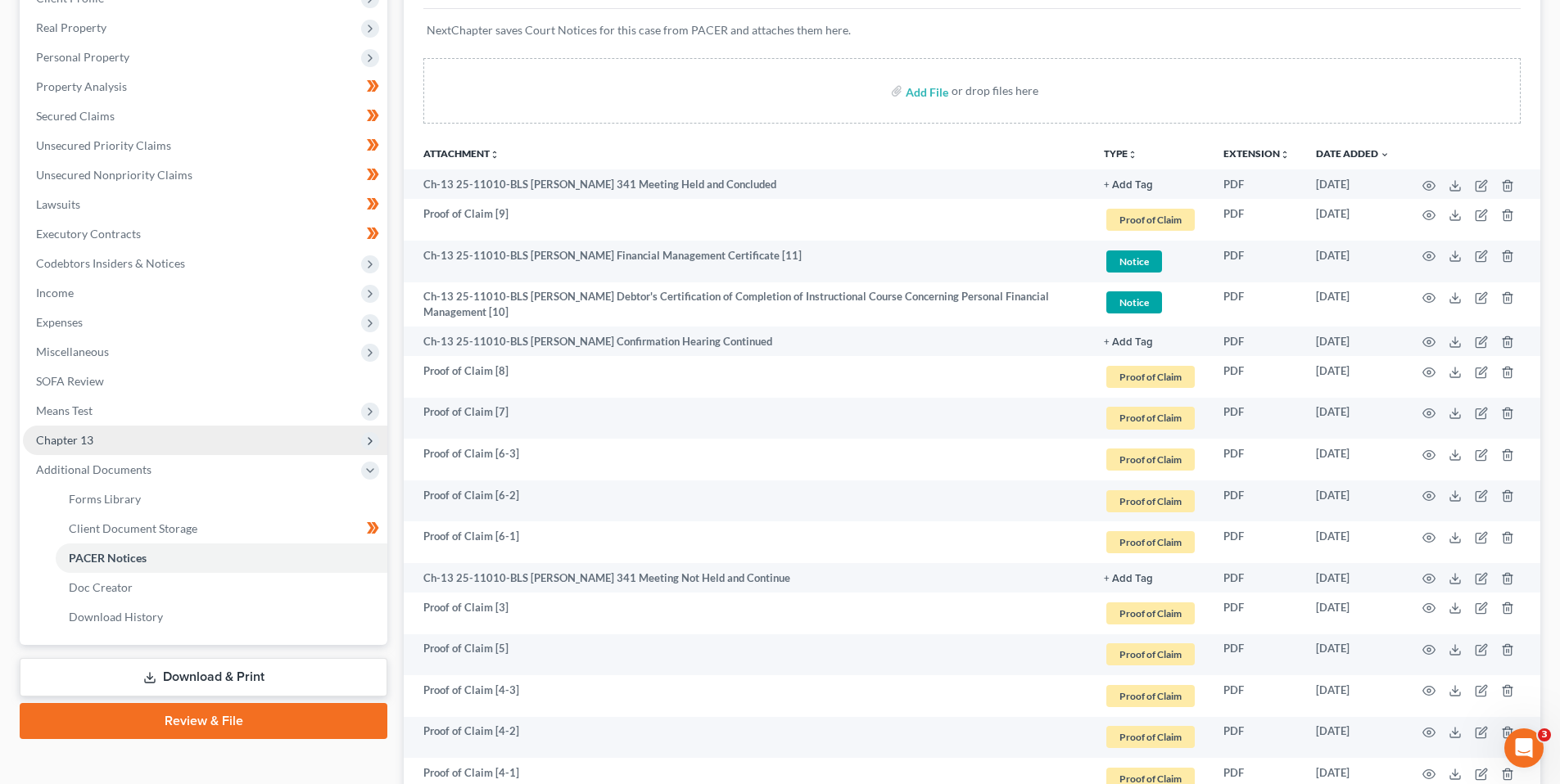
click at [69, 437] on span "Chapter 13" at bounding box center [64, 440] width 57 height 14
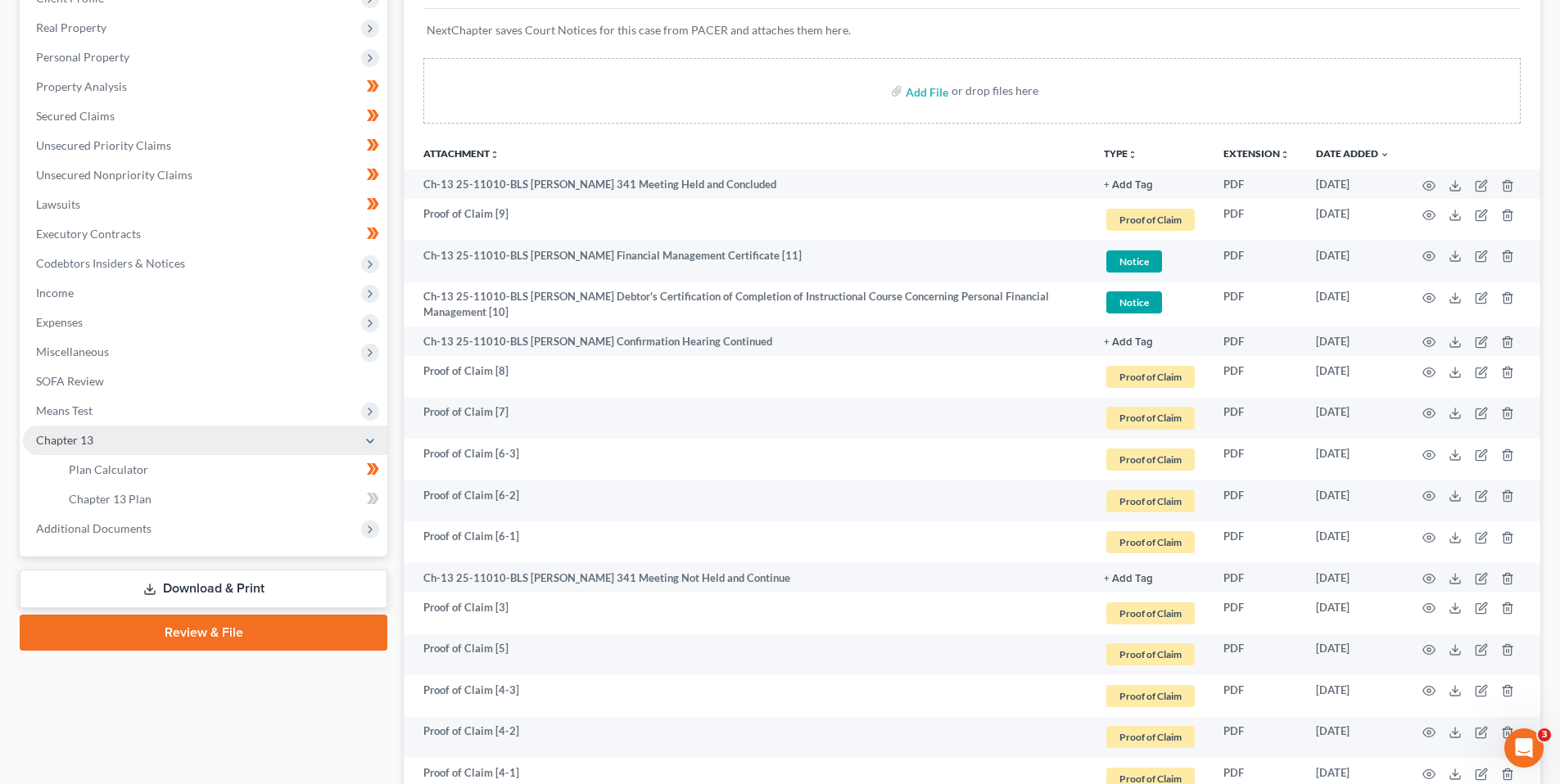
click at [74, 436] on span "Chapter 13" at bounding box center [64, 440] width 57 height 14
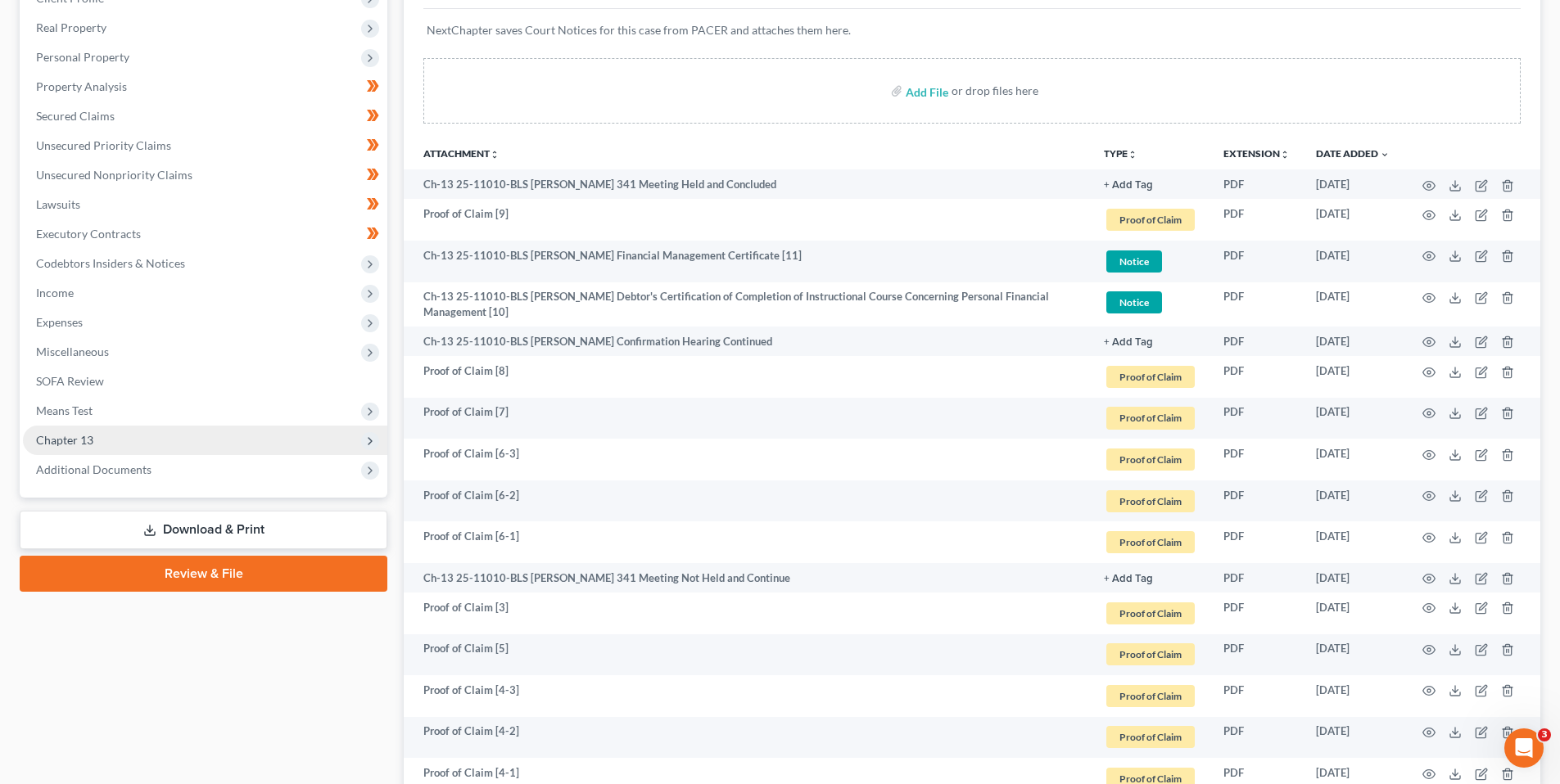
click at [78, 438] on span "Chapter 13" at bounding box center [64, 440] width 57 height 14
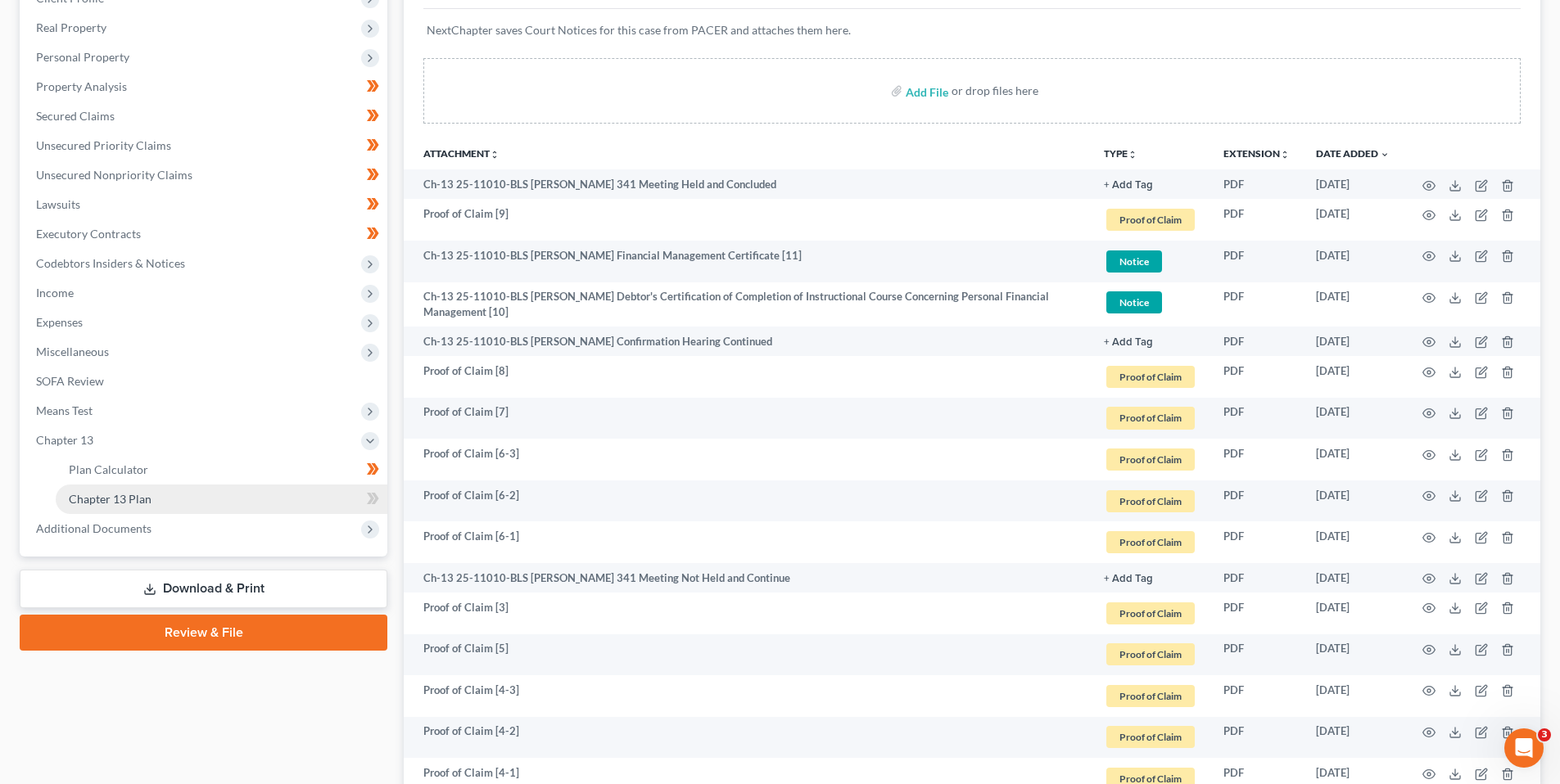
click at [100, 498] on span "Chapter 13 Plan" at bounding box center [110, 499] width 83 height 14
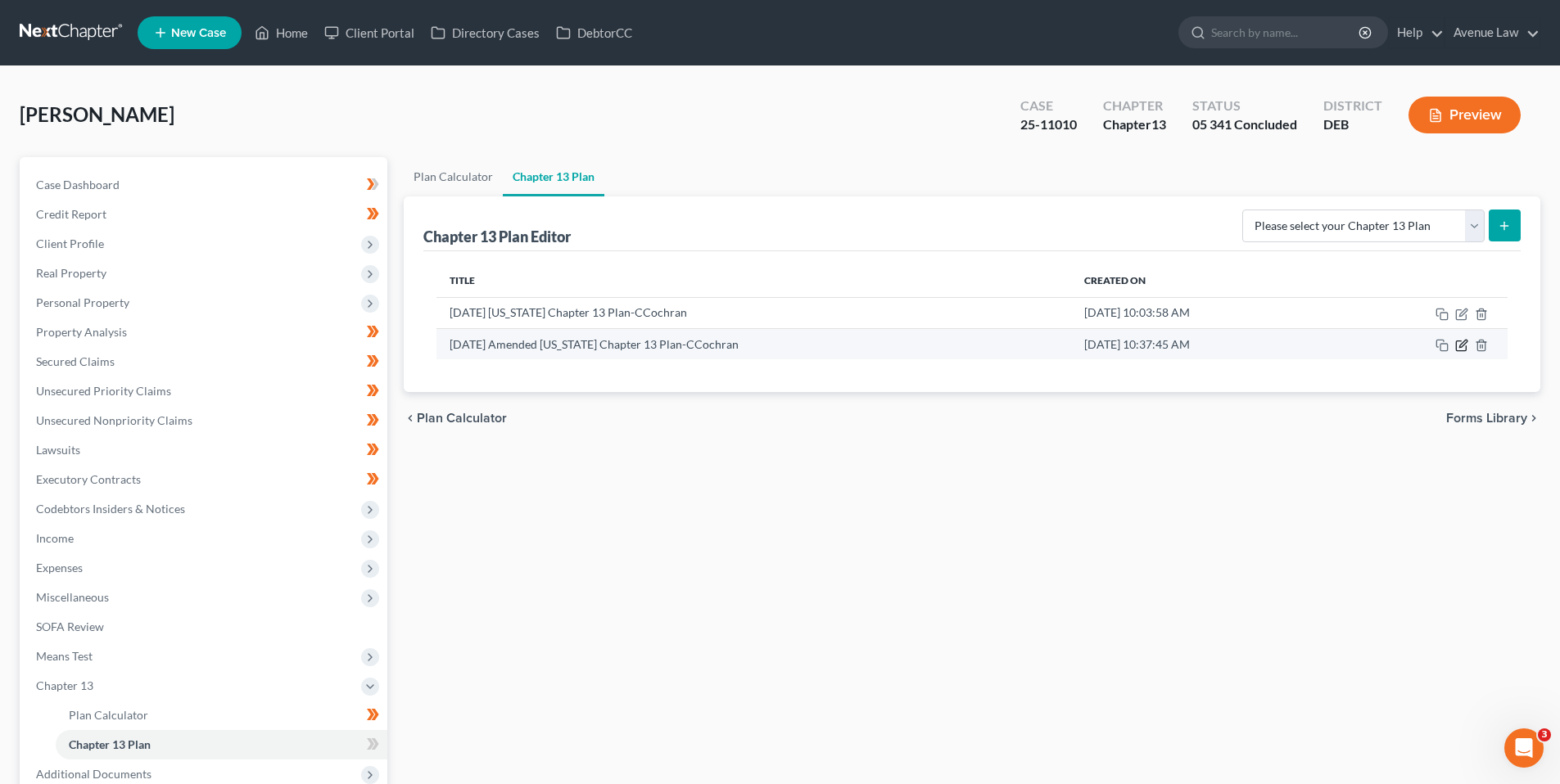
click at [1462, 344] on icon "button" at bounding box center [1462, 343] width 7 height 7
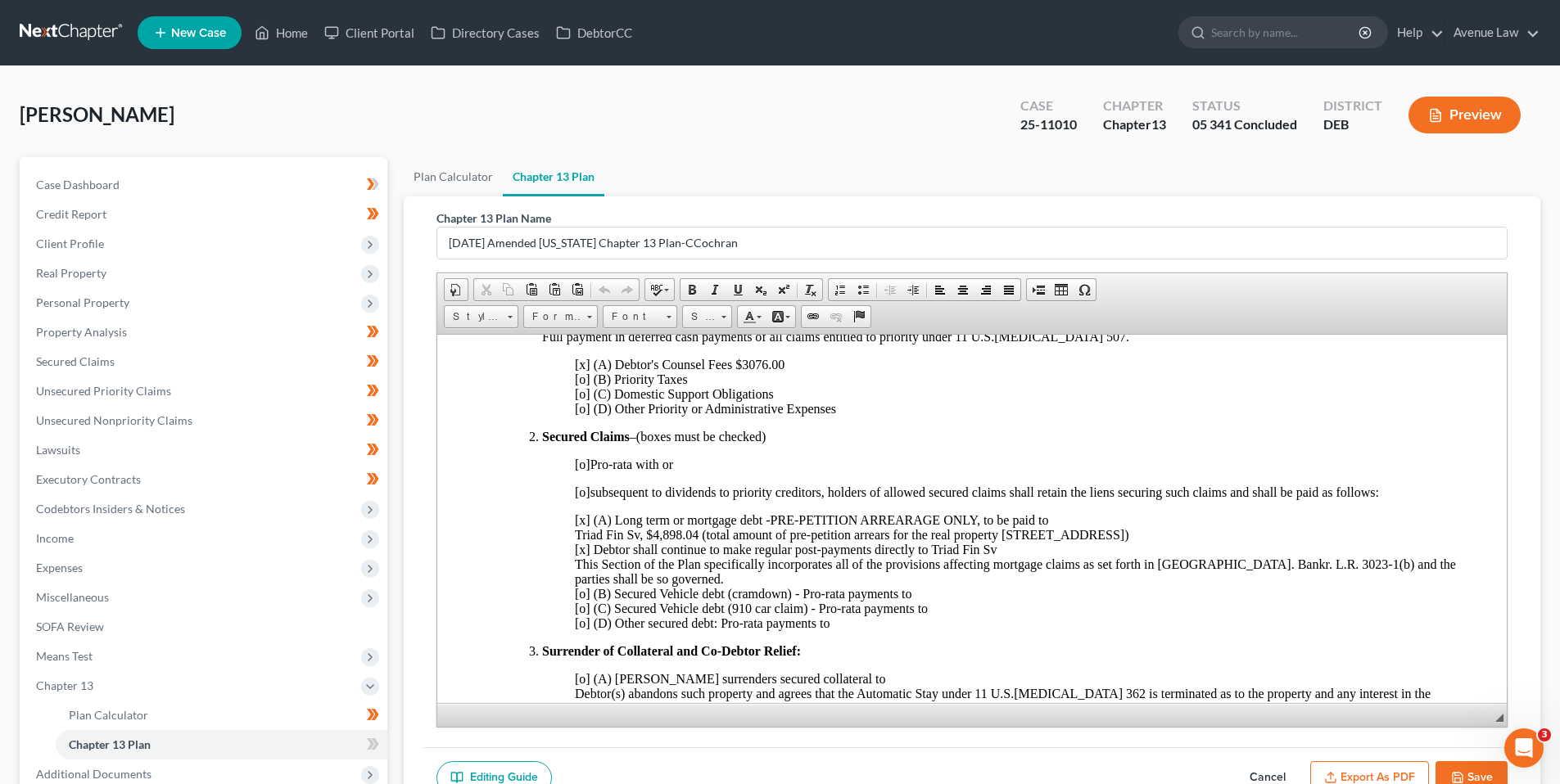
scroll to position [492, 0]
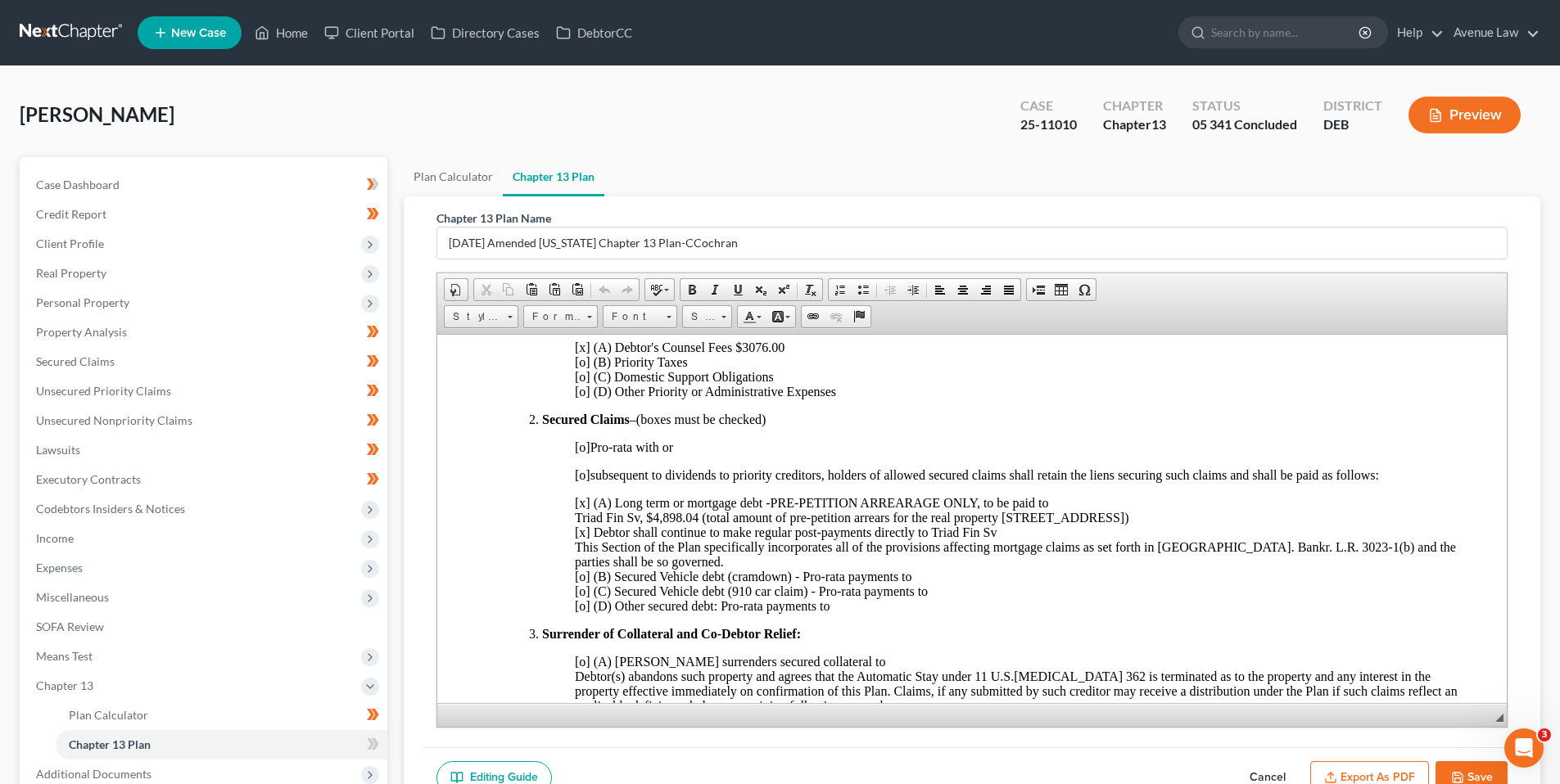
click at [696, 517] on span "[x] (A) Long term or mortgage debt -PRE-PETITION ARREARAGE ONLY, to be paid to …" at bounding box center [1015, 554] width 881 height 117
click at [692, 518] on span "[x] (A) Long term or mortgage debt -PRE-PETITION ARREARAGE ONLY, to be paid to …" at bounding box center [1015, 554] width 881 height 117
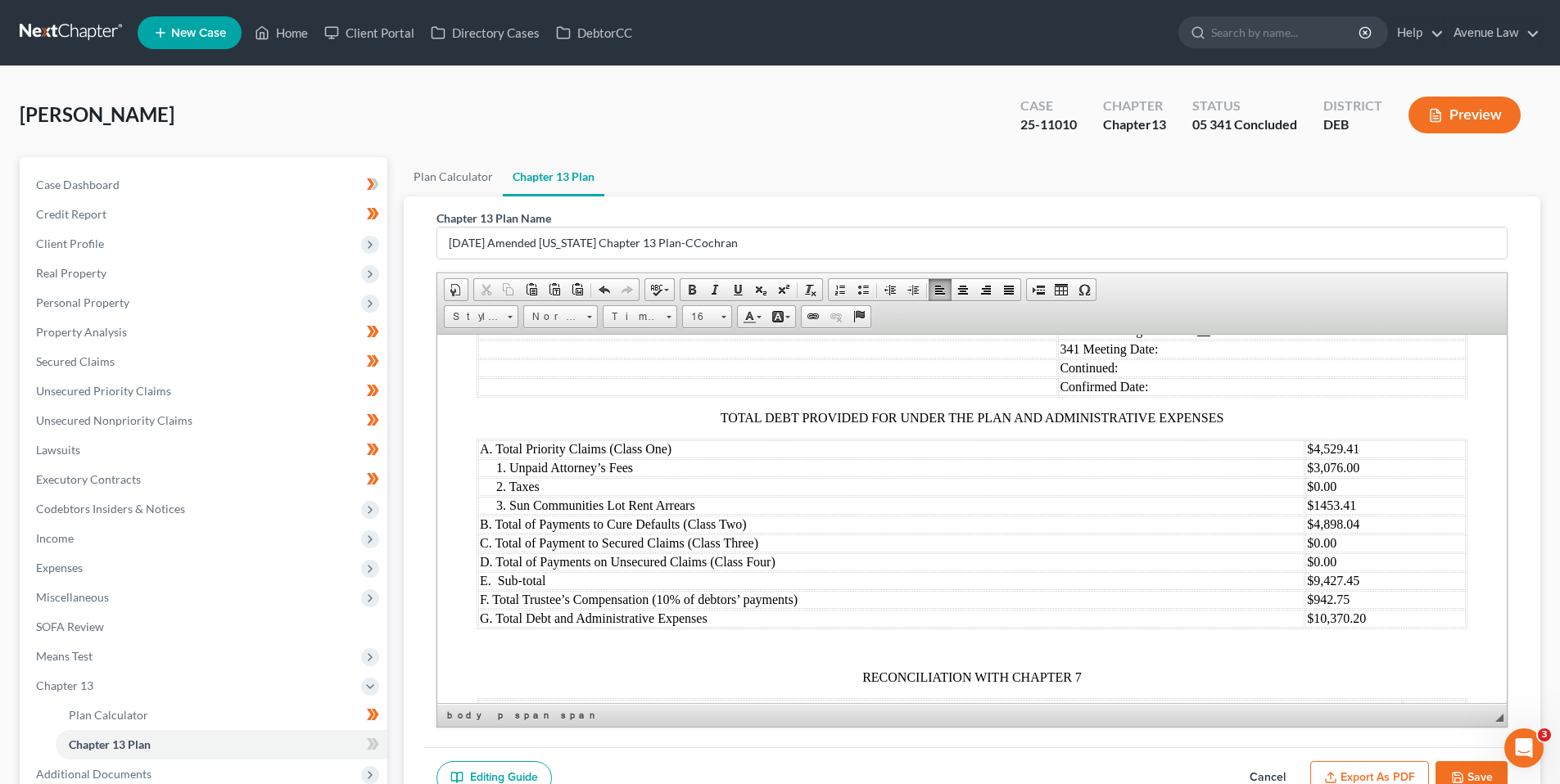
scroll to position [1801, 0]
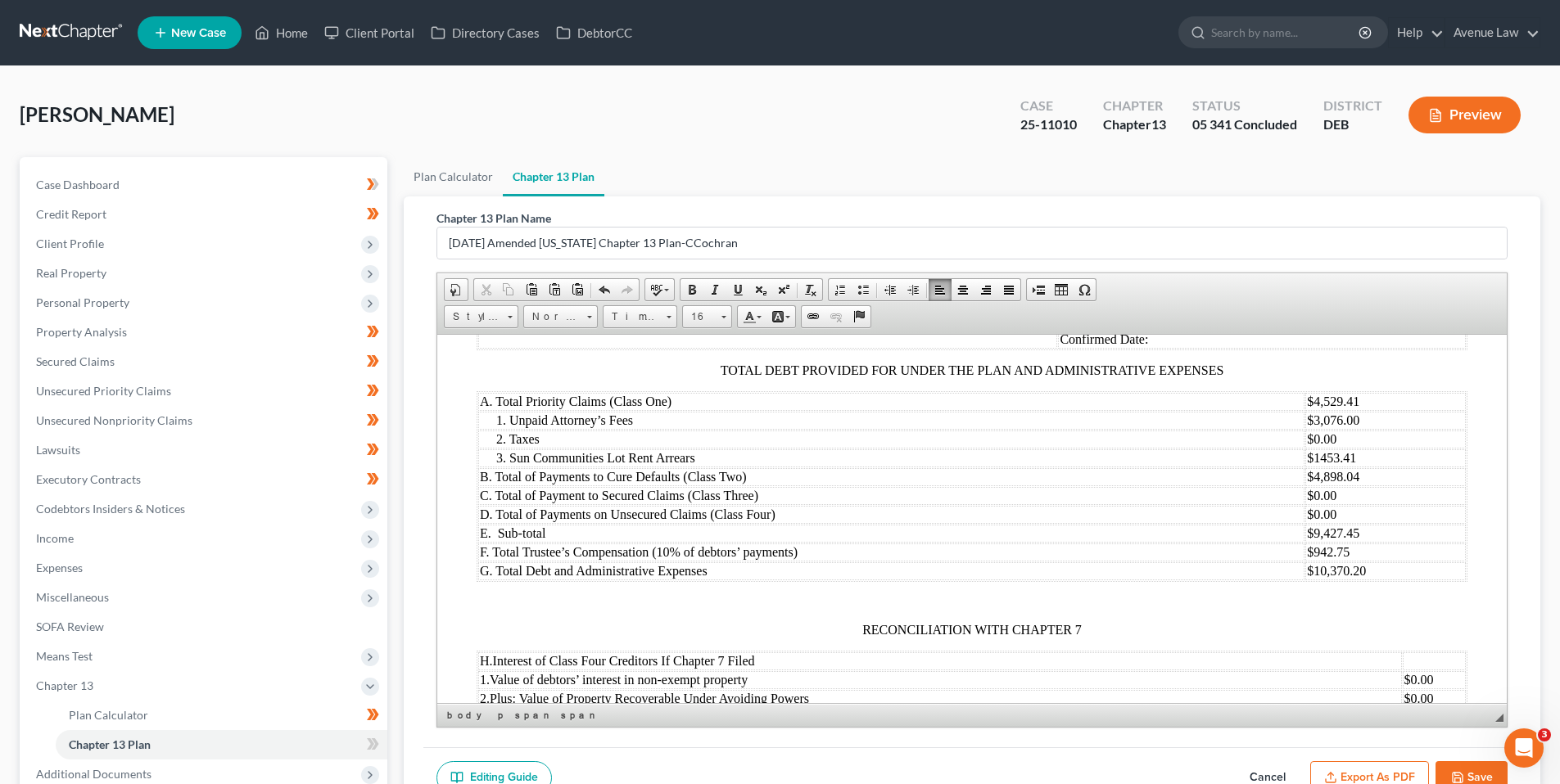
click at [1347, 476] on td "$4,898.04" at bounding box center [1386, 477] width 160 height 18
click at [1310, 456] on td "$1453.41" at bounding box center [1386, 458] width 160 height 18
click at [1311, 479] on td "$7128.53" at bounding box center [1386, 477] width 160 height 18
click at [1351, 535] on td "$9,427.45" at bounding box center [1386, 533] width 160 height 18
click at [1337, 553] on td "$942.75" at bounding box center [1386, 552] width 160 height 18
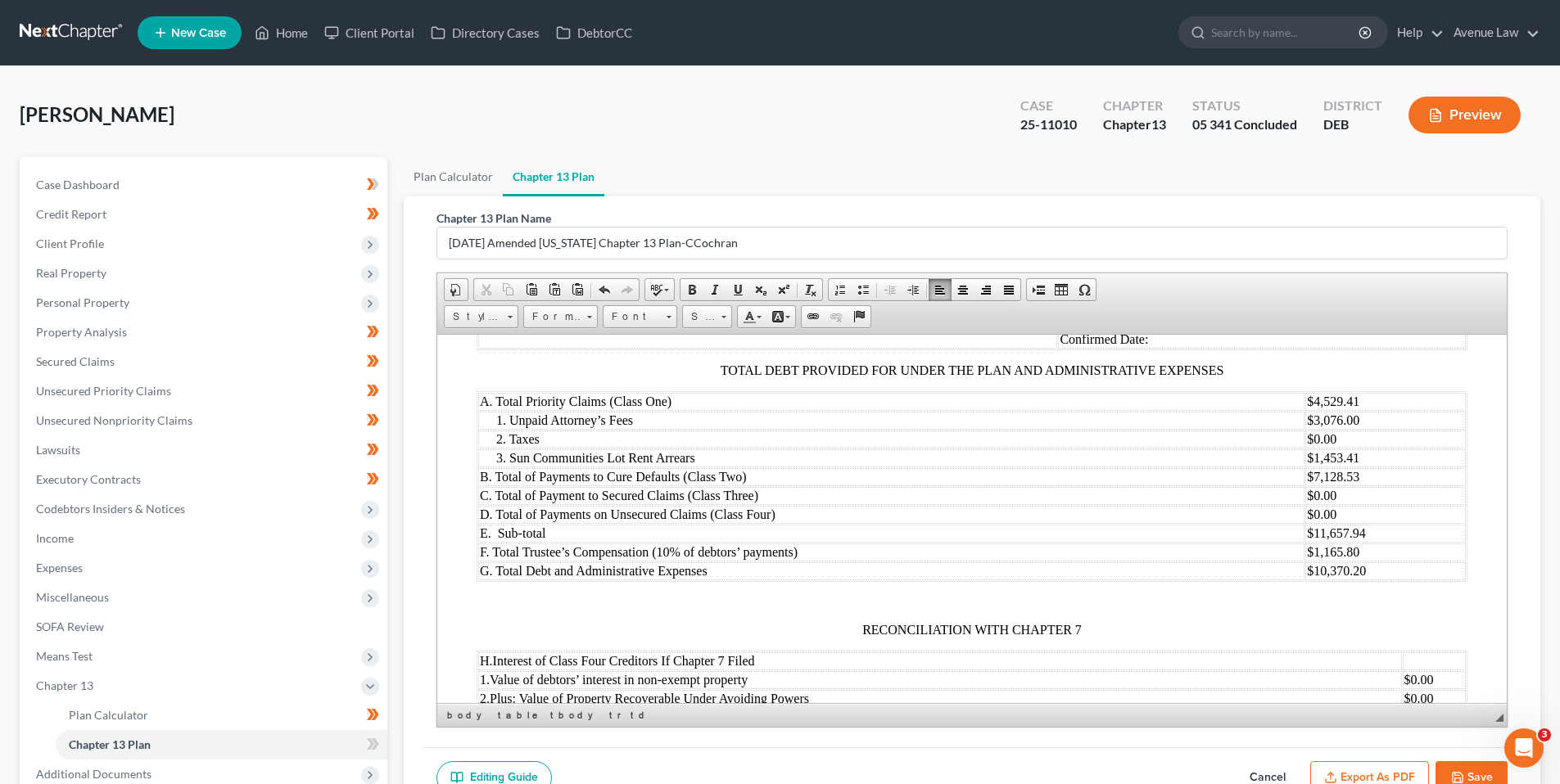
click at [1359, 569] on td "$10,370.20" at bounding box center [1386, 571] width 160 height 18
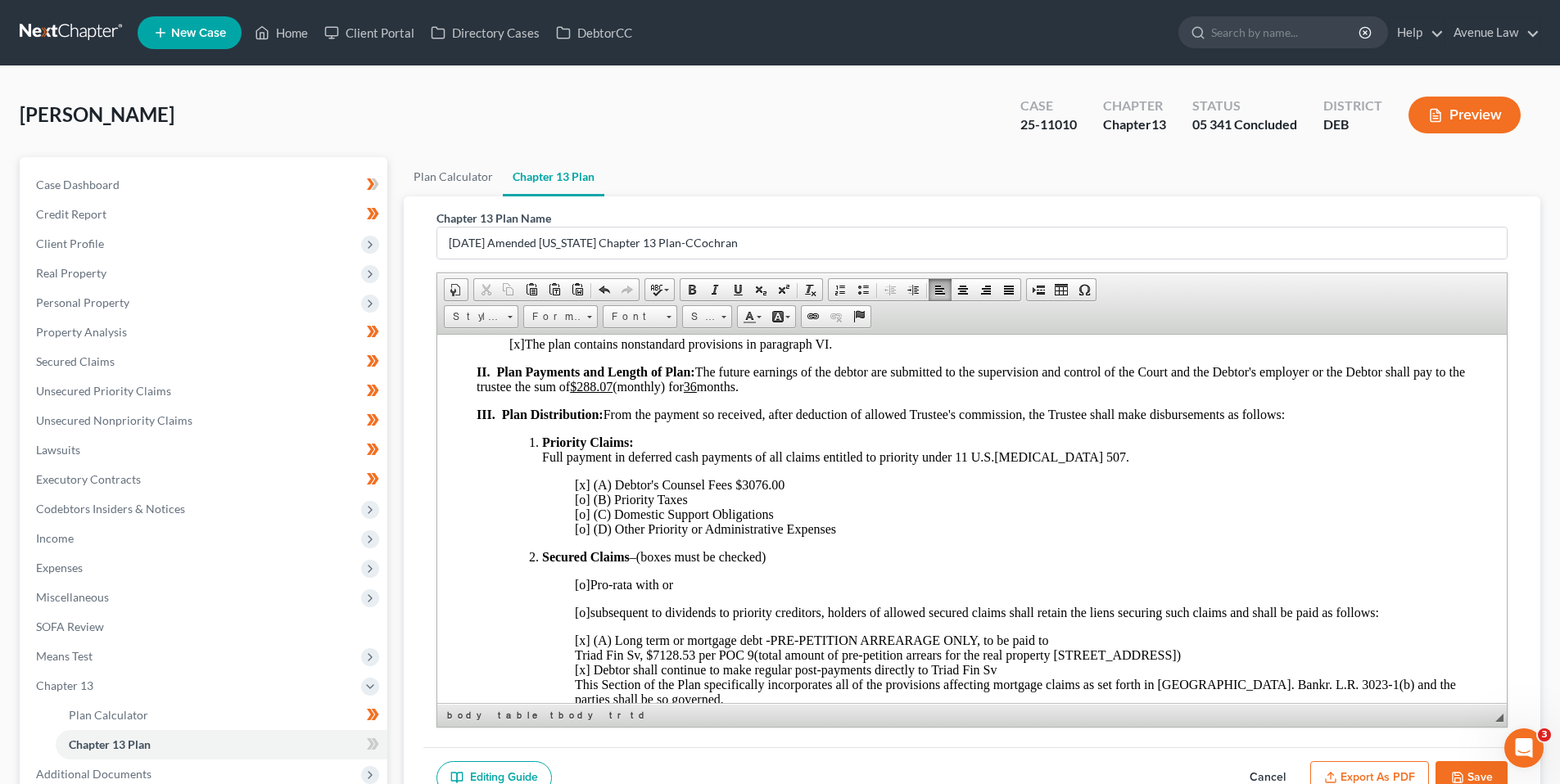
scroll to position [327, 0]
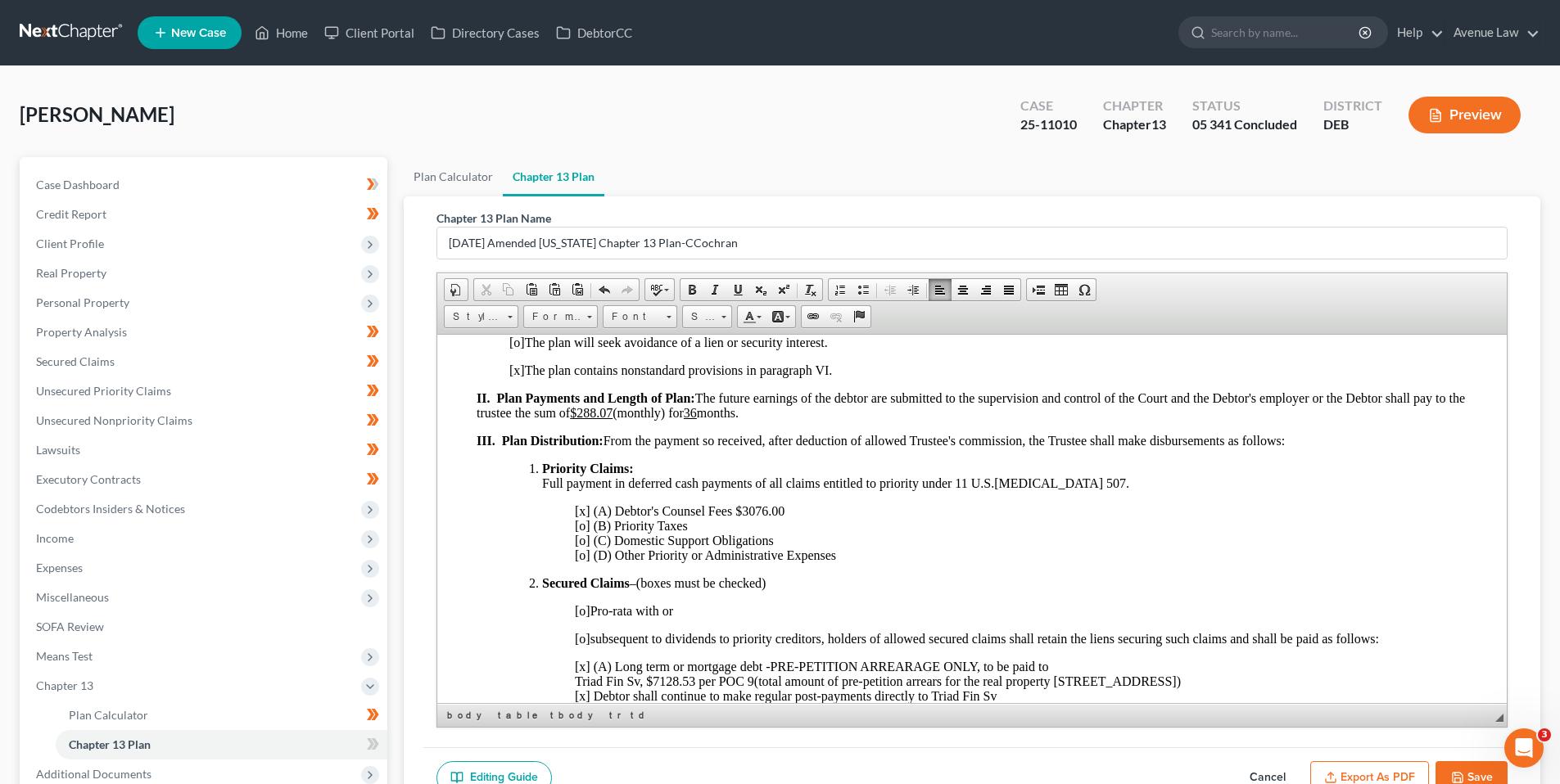
click at [635, 410] on span "II. Plan Payments and Length of Plan: The future earnings of the debtor are sub…" at bounding box center [971, 405] width 988 height 29
click at [605, 409] on u "$256.22" at bounding box center [592, 412] width 43 height 14
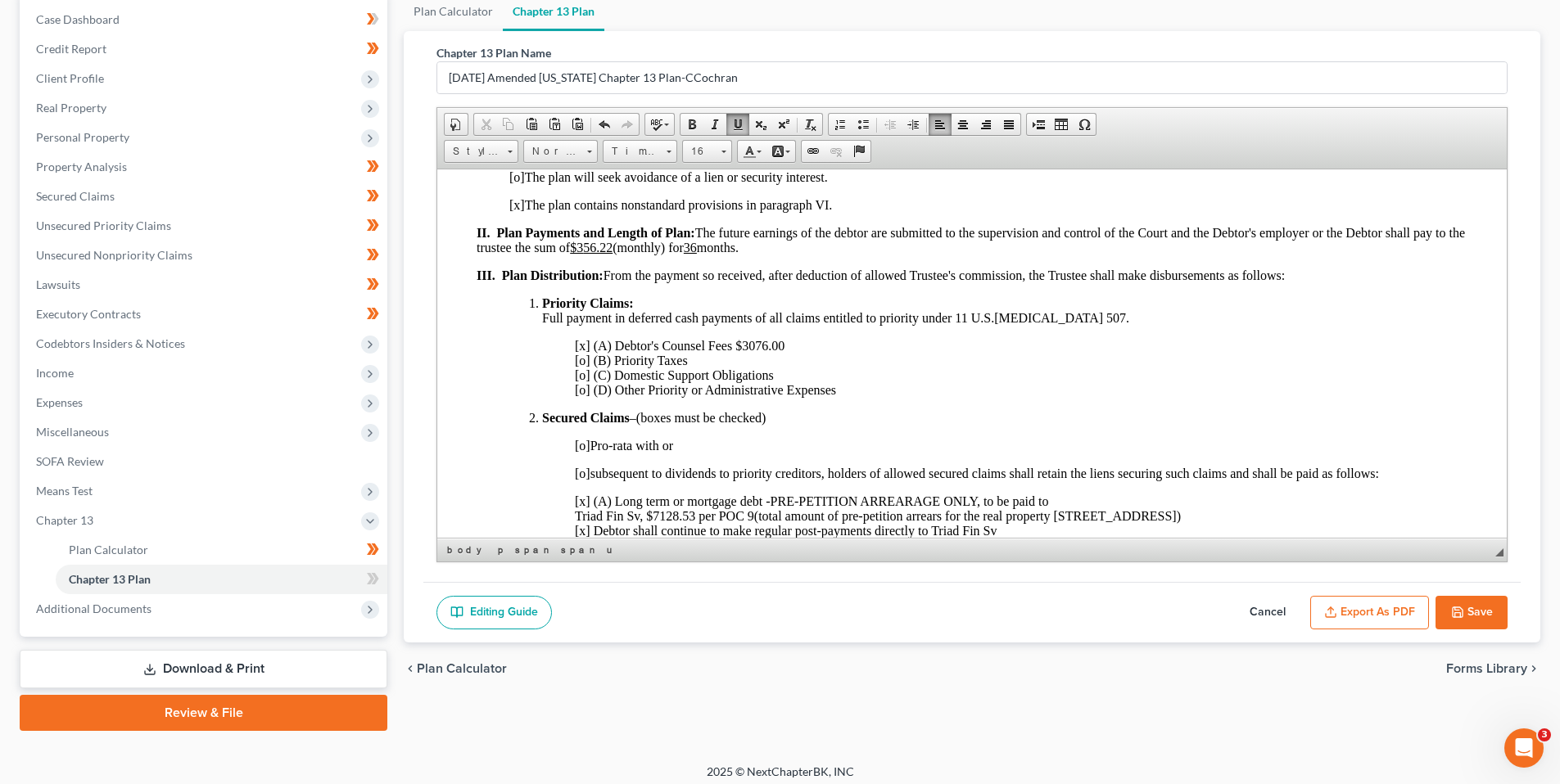
scroll to position [174, 0]
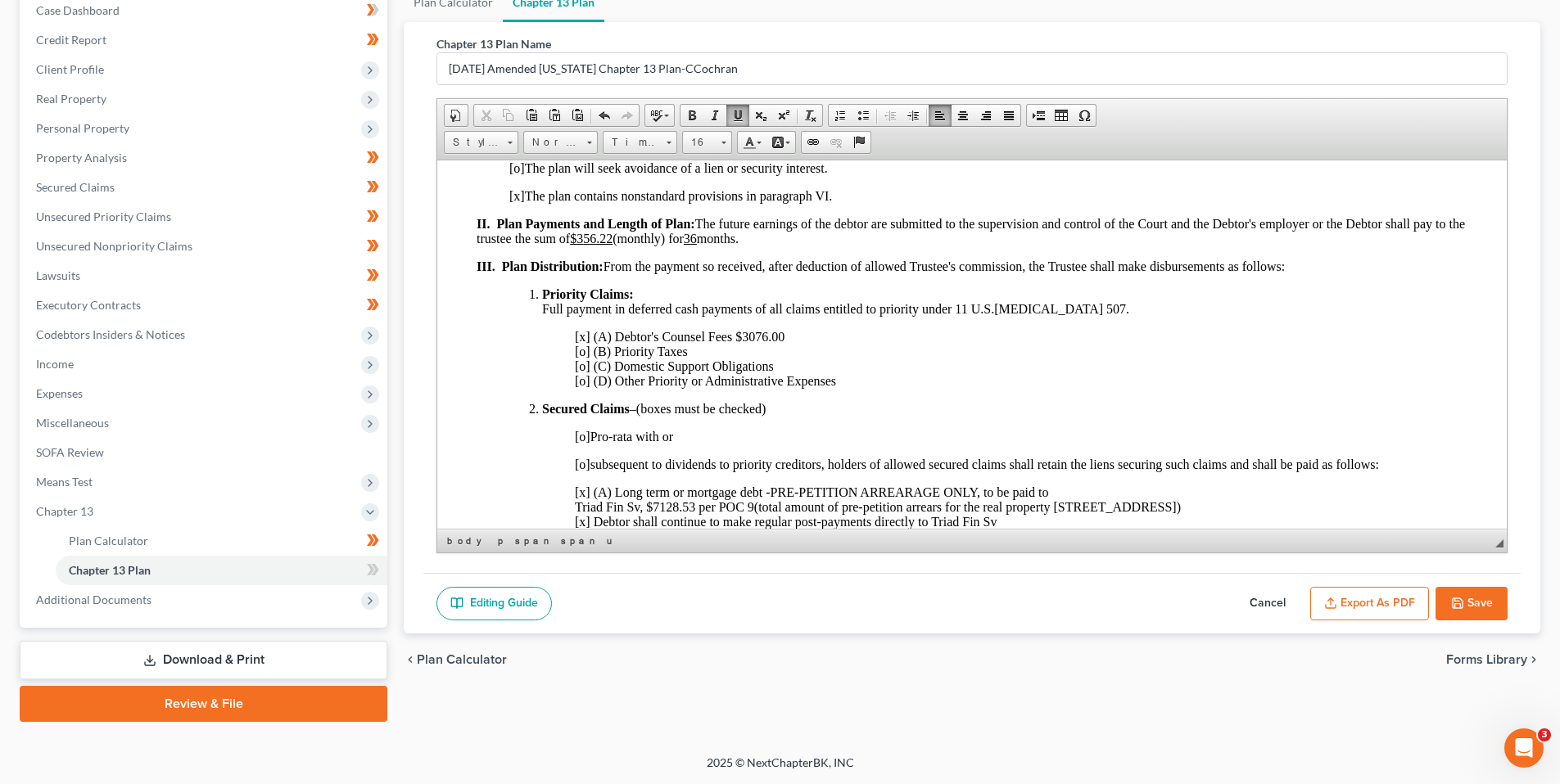
click at [1459, 603] on icon "button" at bounding box center [1458, 603] width 13 height 13
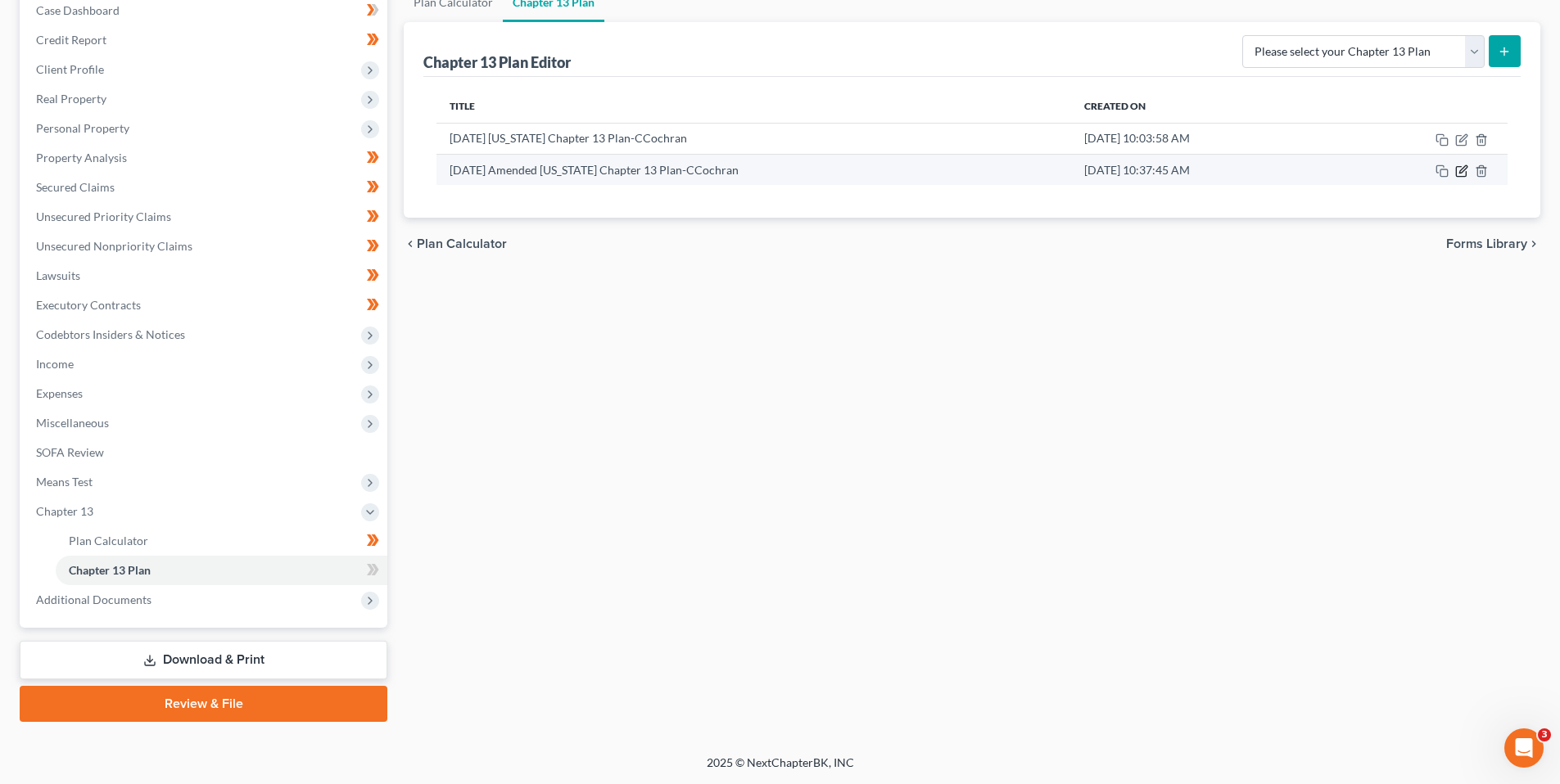
click at [1462, 168] on icon "button" at bounding box center [1462, 171] width 13 height 13
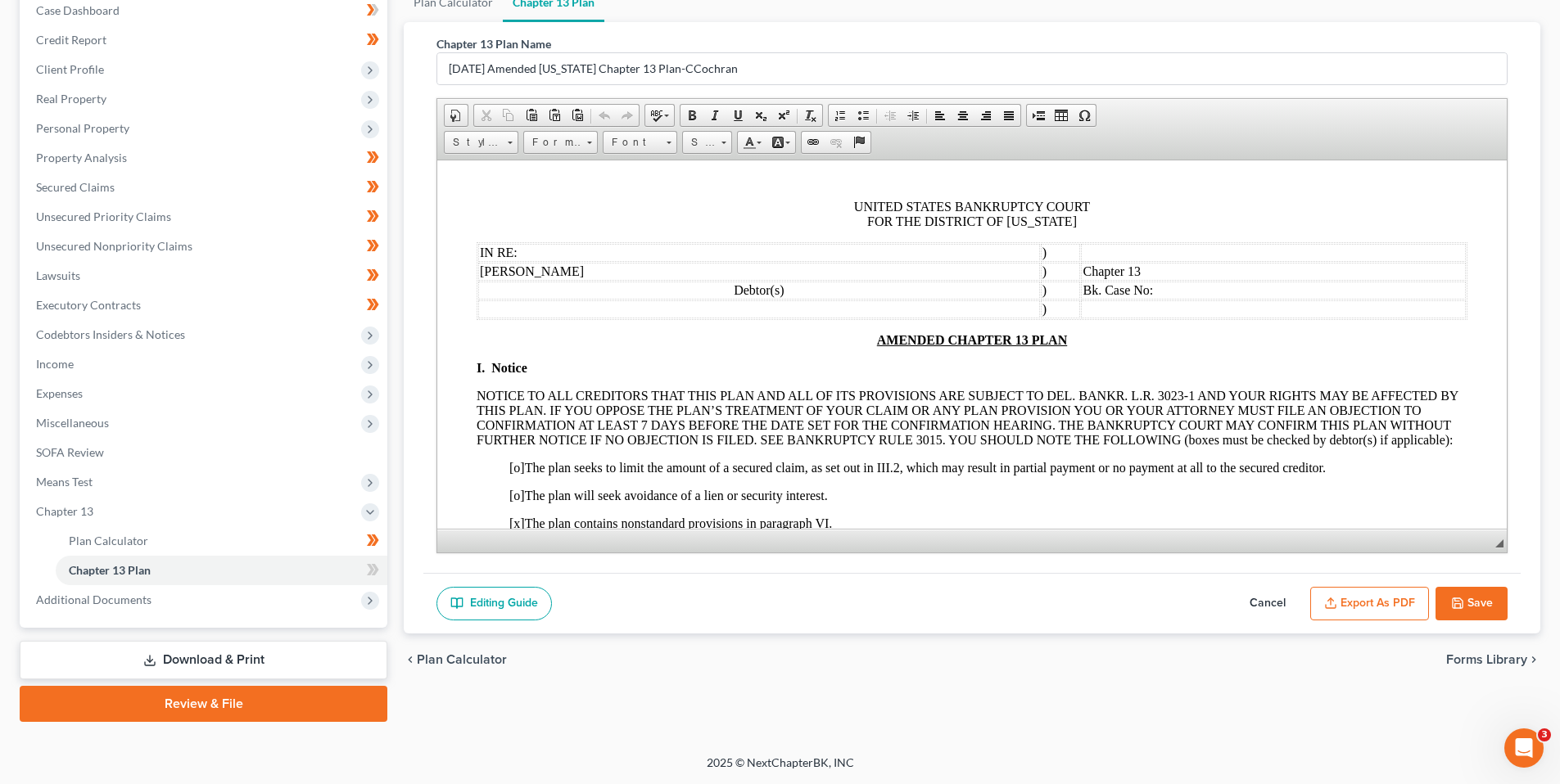
scroll to position [0, 0]
click at [509, 67] on input "[DATE] Amended [US_STATE] Chapter 13 Plan-CCochran" at bounding box center [972, 69] width 1069 height 31
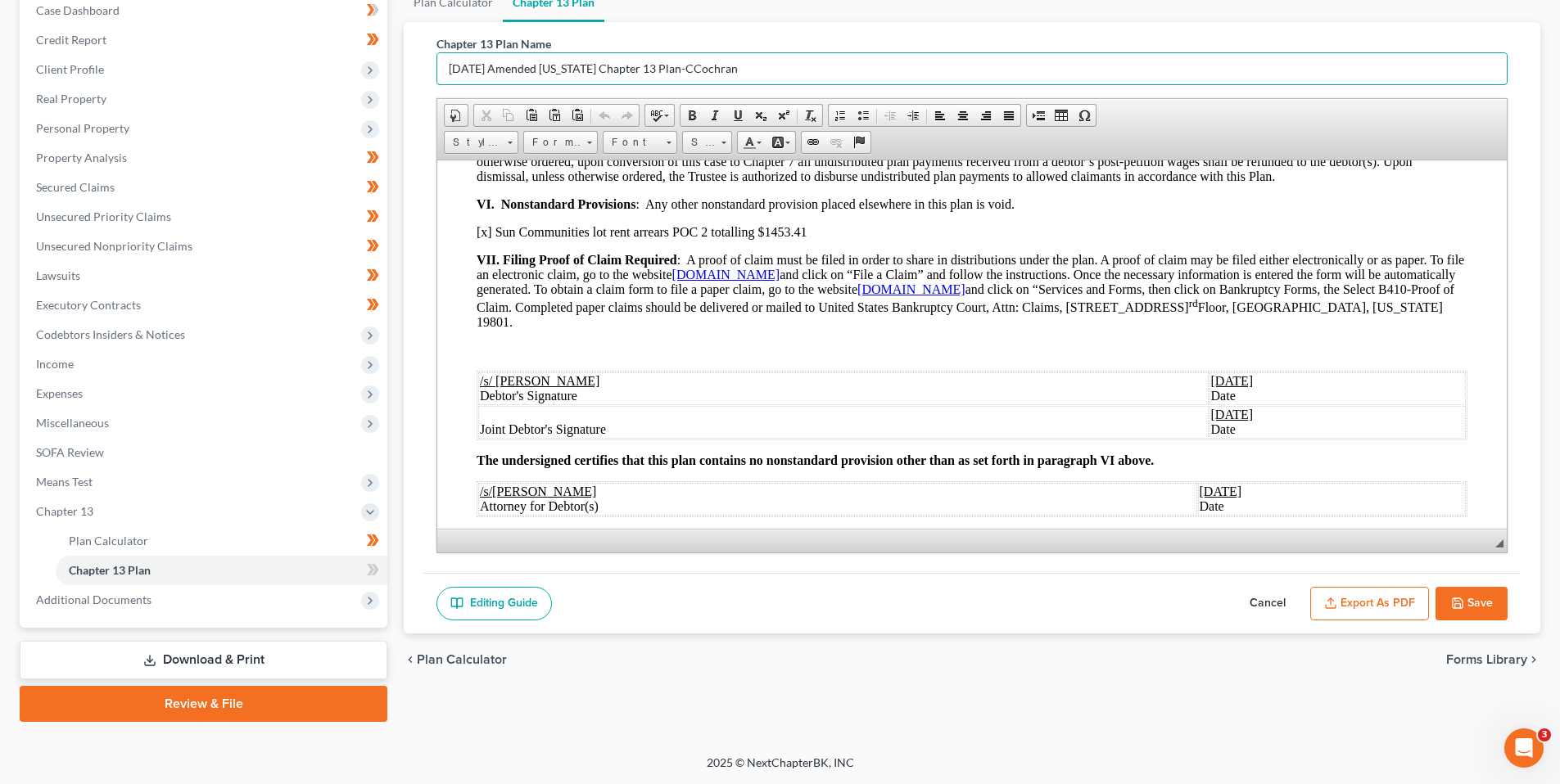
scroll to position [1228, 0]
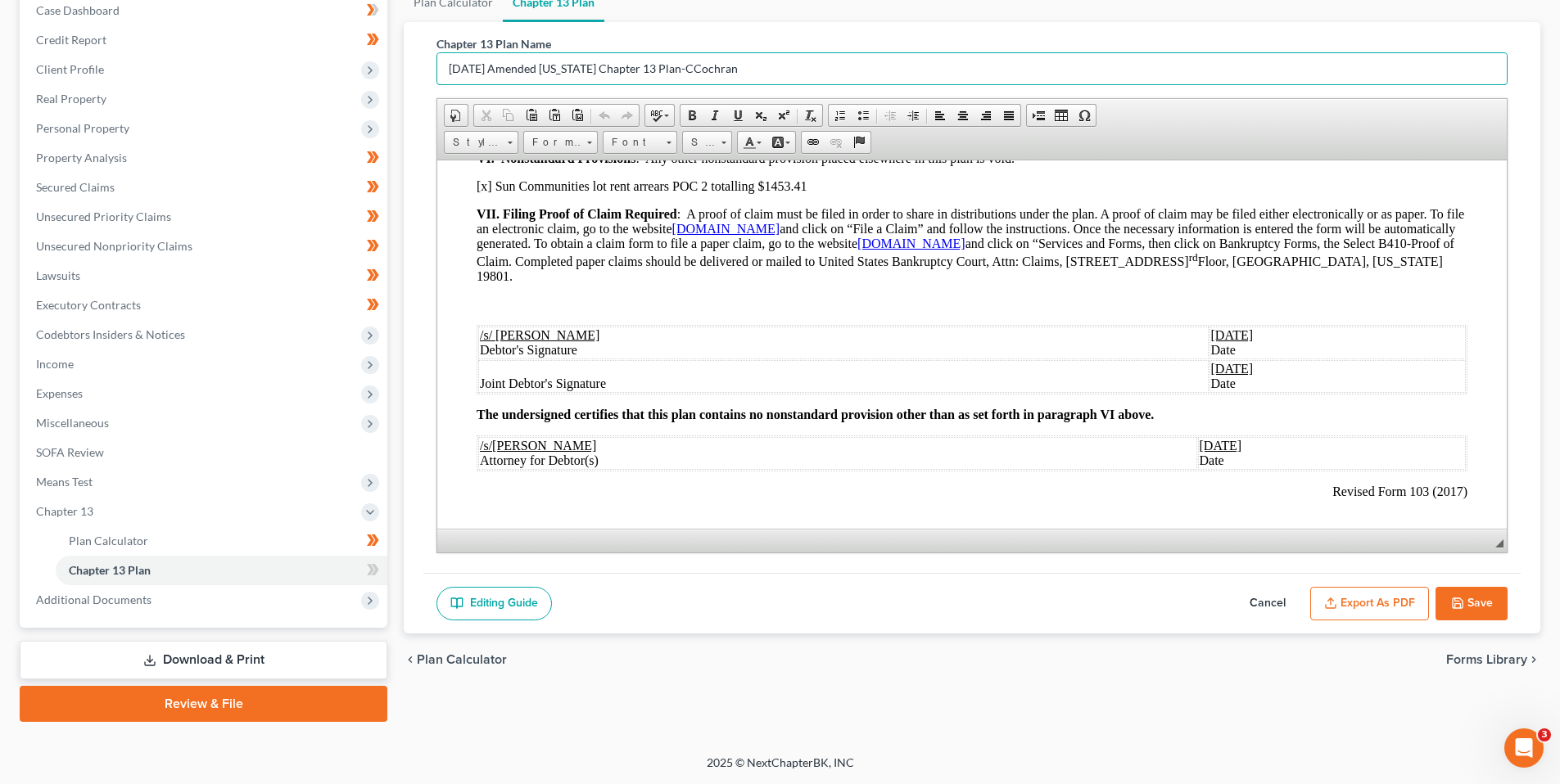
type input "[DATE] Amended [US_STATE] Chapter 13 Plan-CCochran"
click at [1211, 334] on u "[DATE]" at bounding box center [1233, 334] width 43 height 14
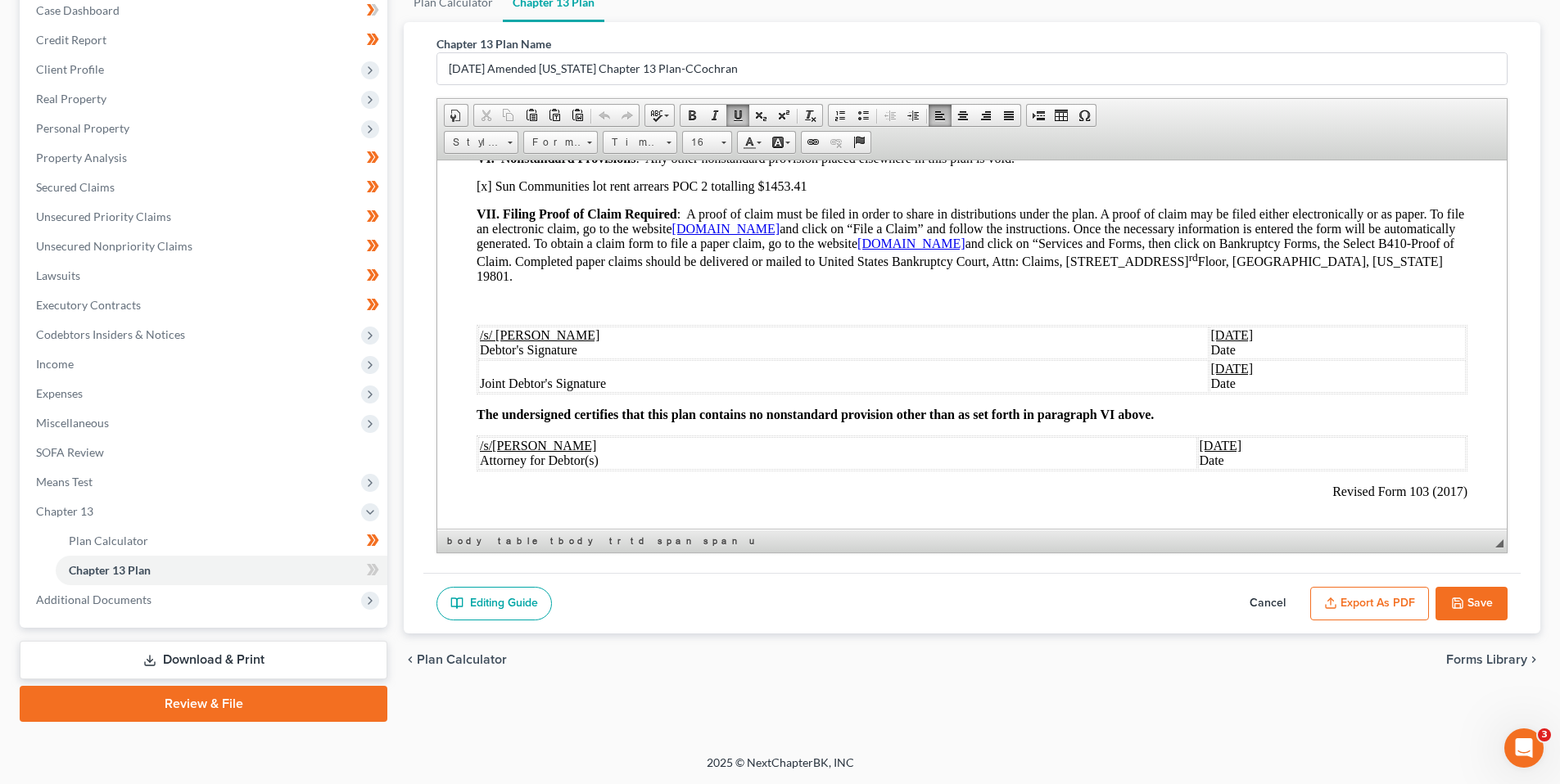
click at [1211, 333] on u "[DATE]" at bounding box center [1233, 334] width 43 height 14
click at [1211, 369] on u "[DATE]" at bounding box center [1233, 368] width 43 height 14
click at [1200, 446] on u "[DATE]" at bounding box center [1221, 444] width 43 height 14
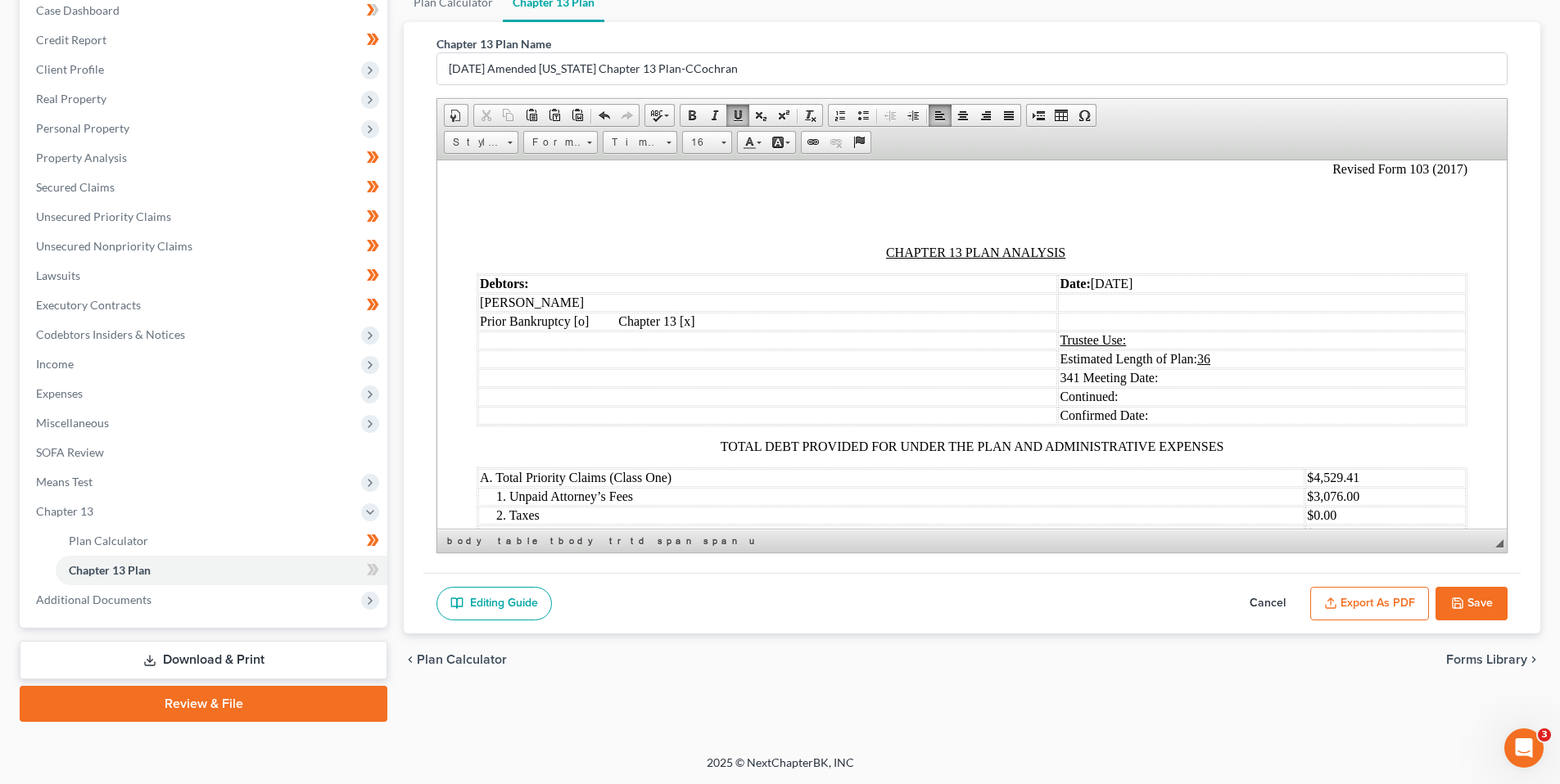
scroll to position [1556, 0]
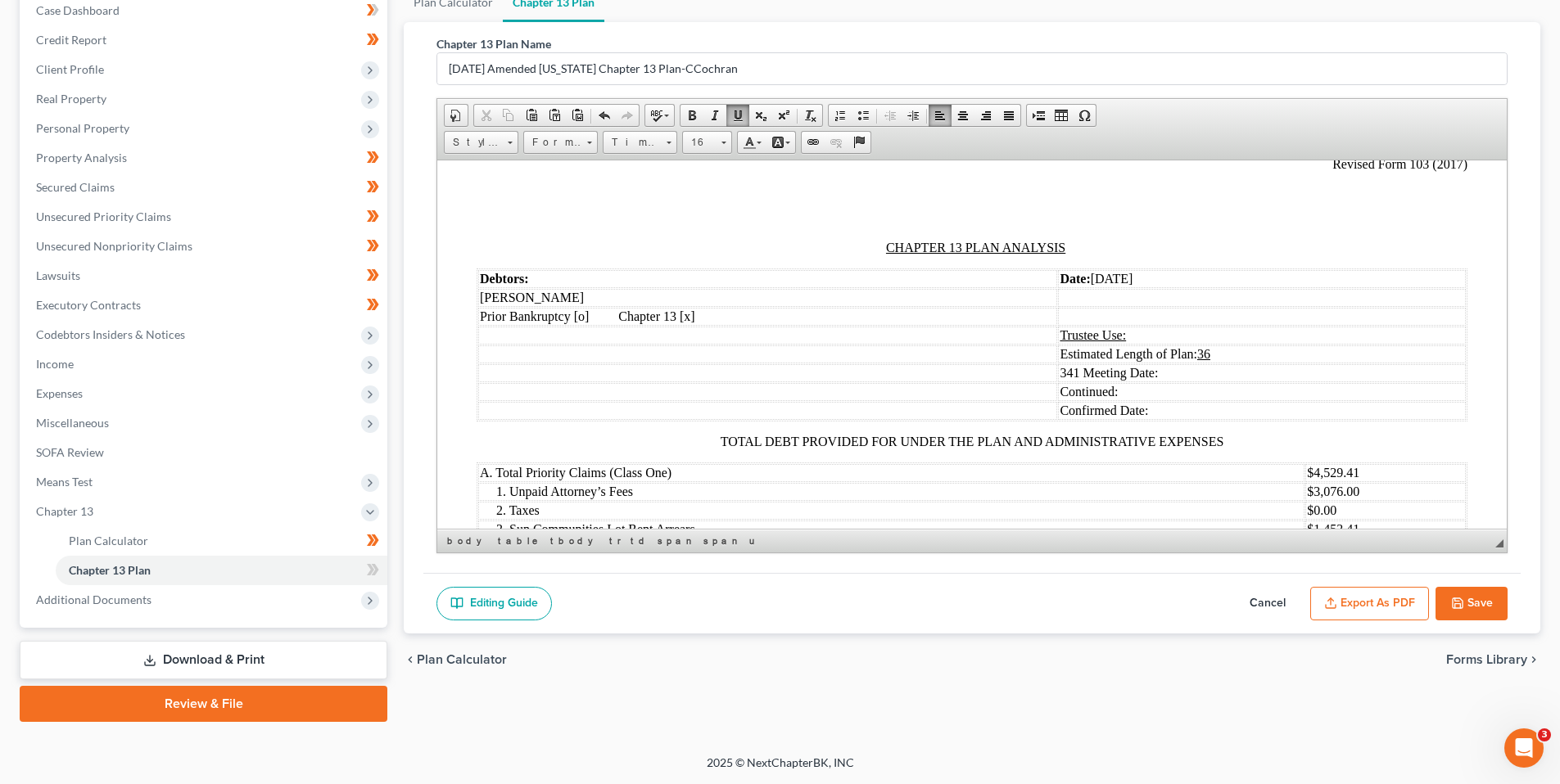
click at [1110, 277] on td "Date: [DATE]" at bounding box center [1261, 278] width 407 height 18
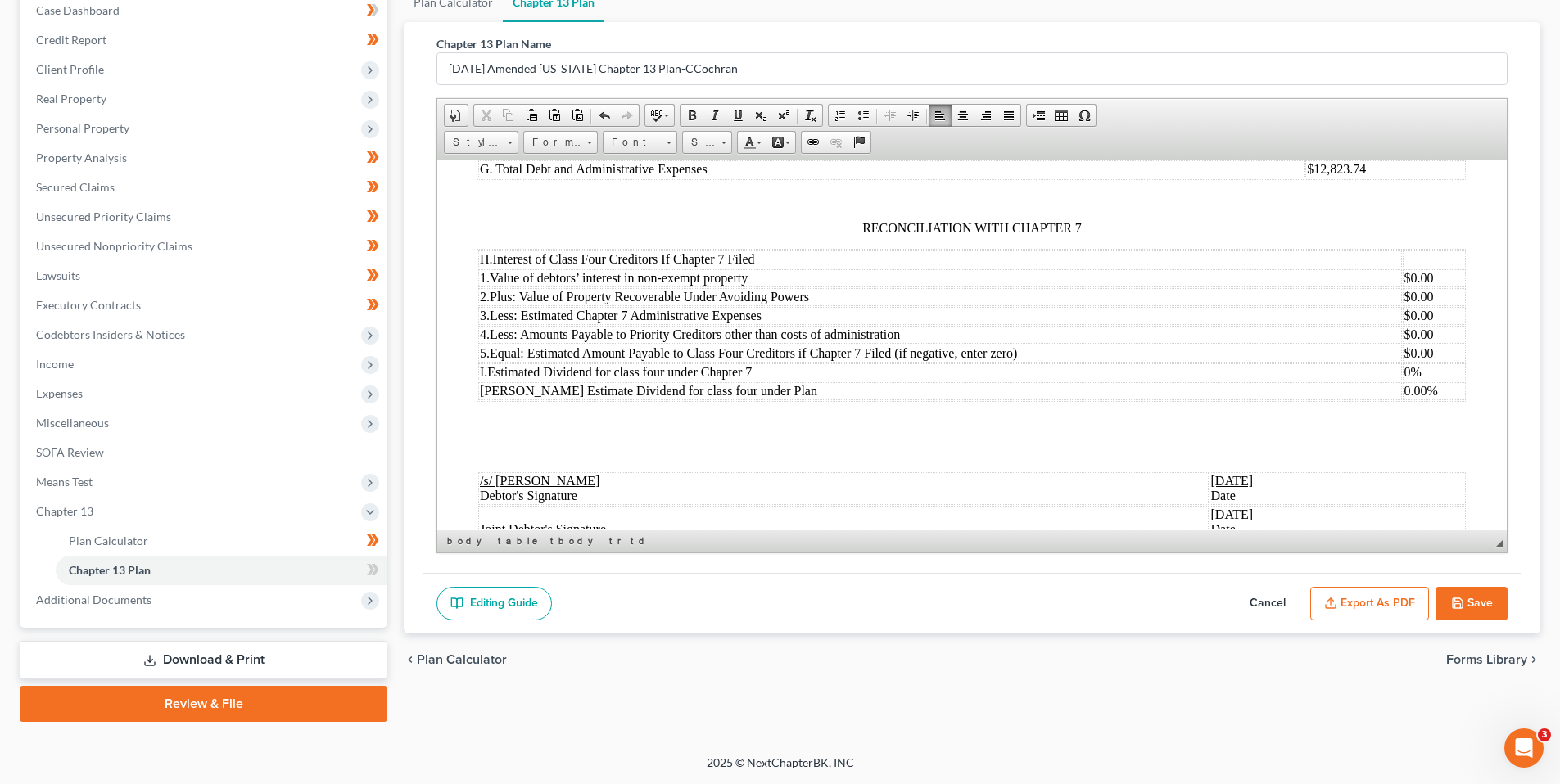
scroll to position [2046, 0]
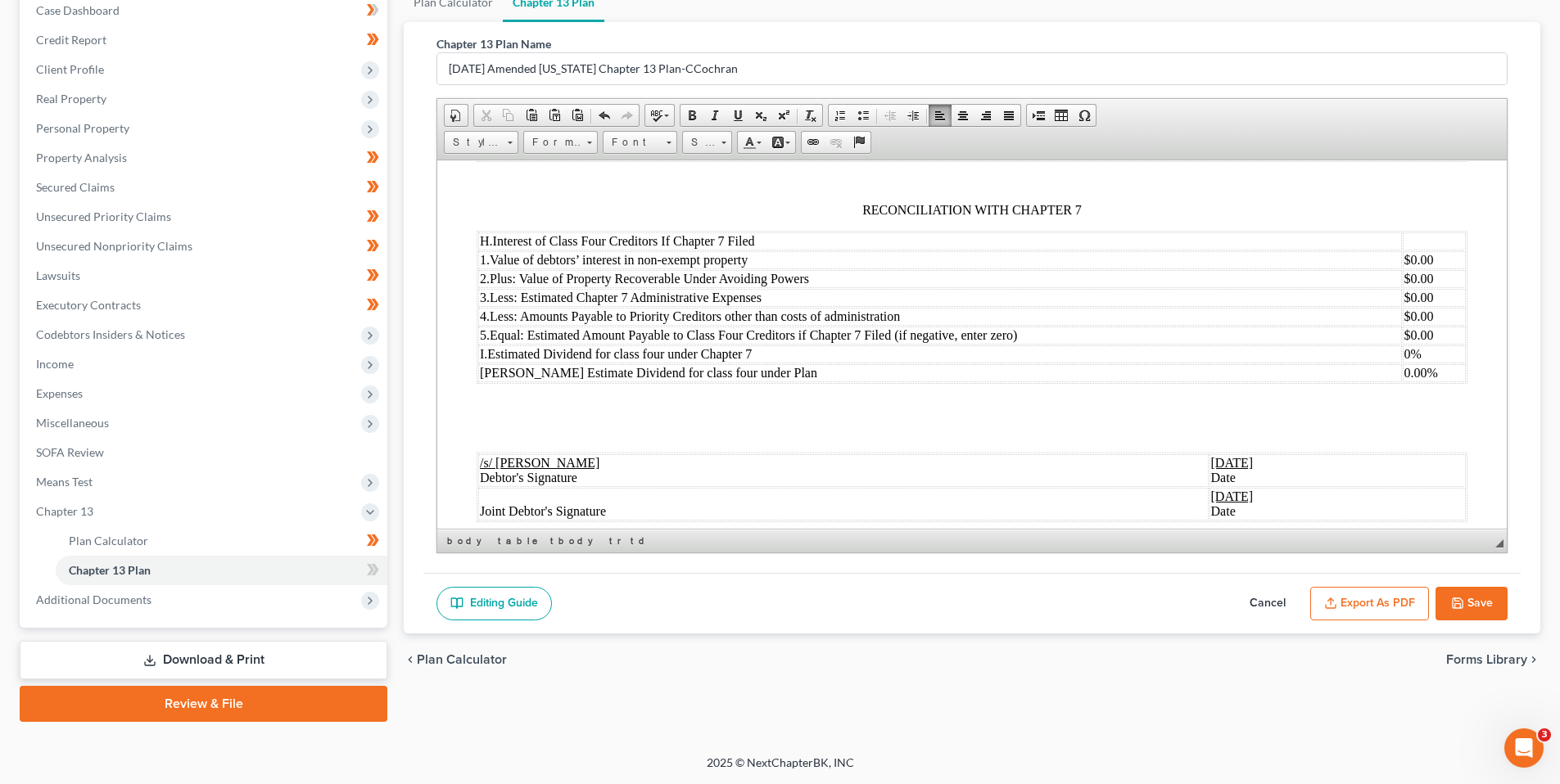
click at [1211, 463] on u "[DATE]" at bounding box center [1233, 462] width 43 height 14
click at [1211, 498] on u "[DATE]" at bounding box center [1233, 496] width 43 height 14
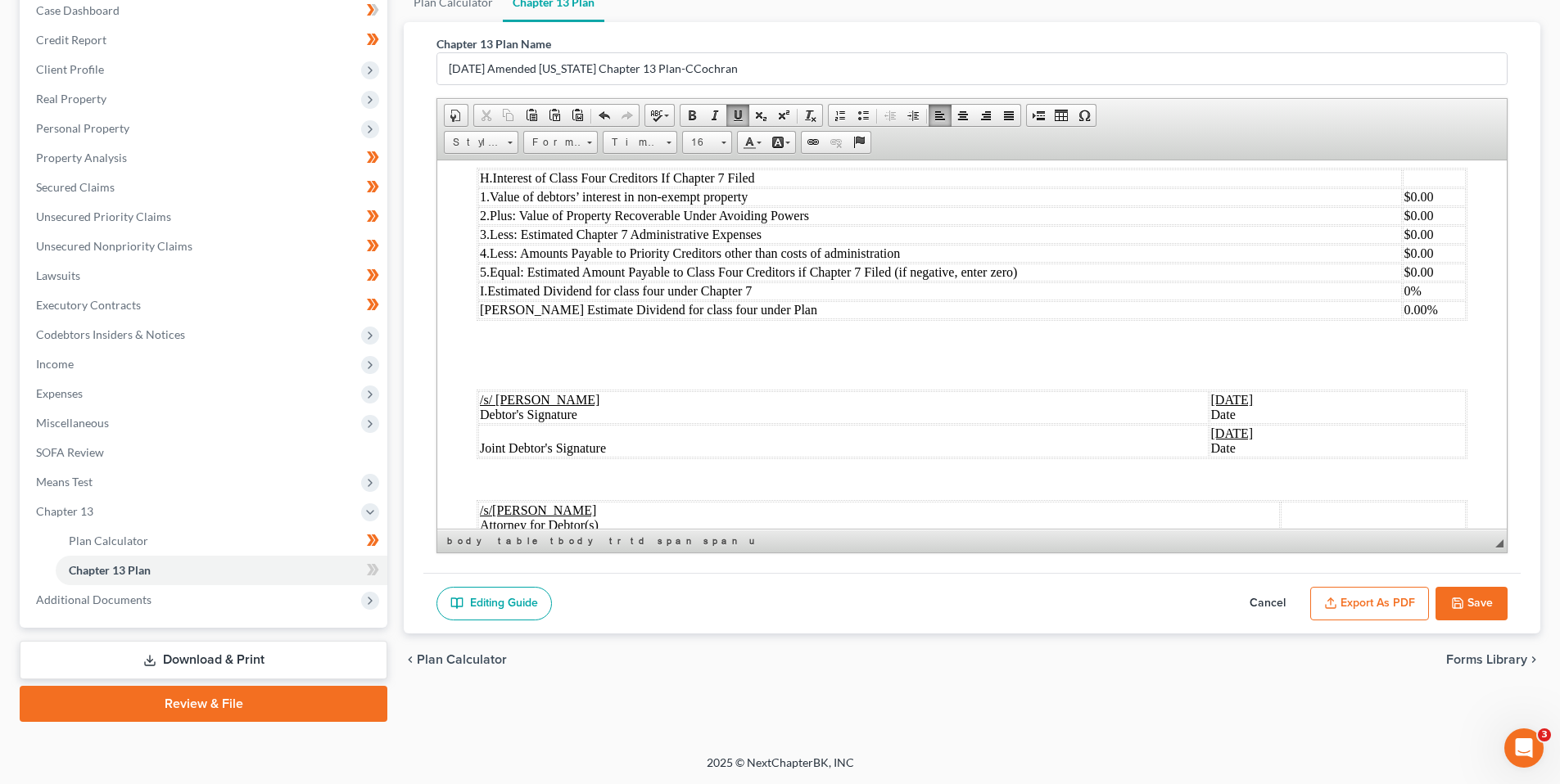
scroll to position [2258, 0]
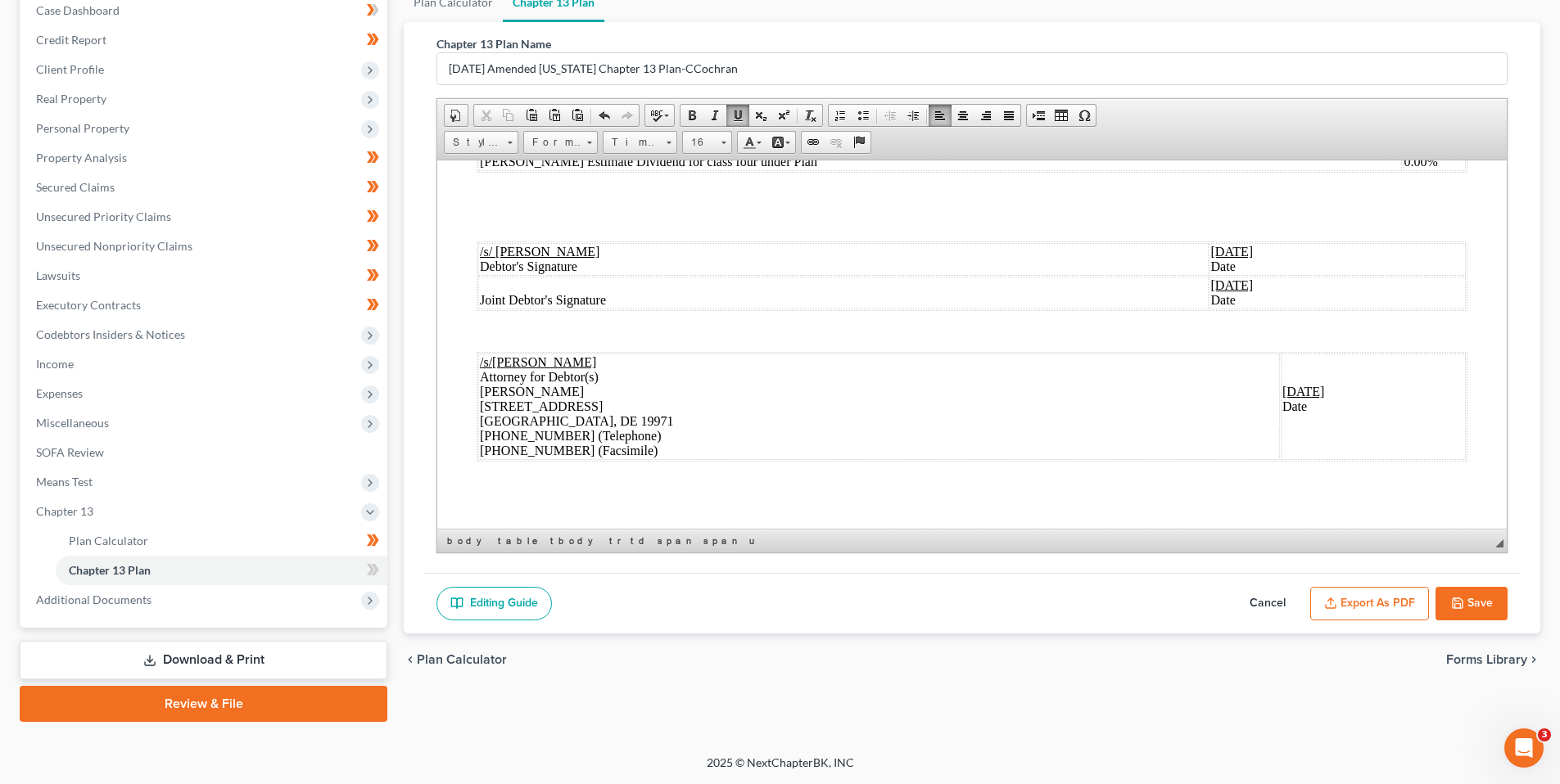
click at [1282, 391] on u "[DATE]" at bounding box center [1304, 391] width 43 height 14
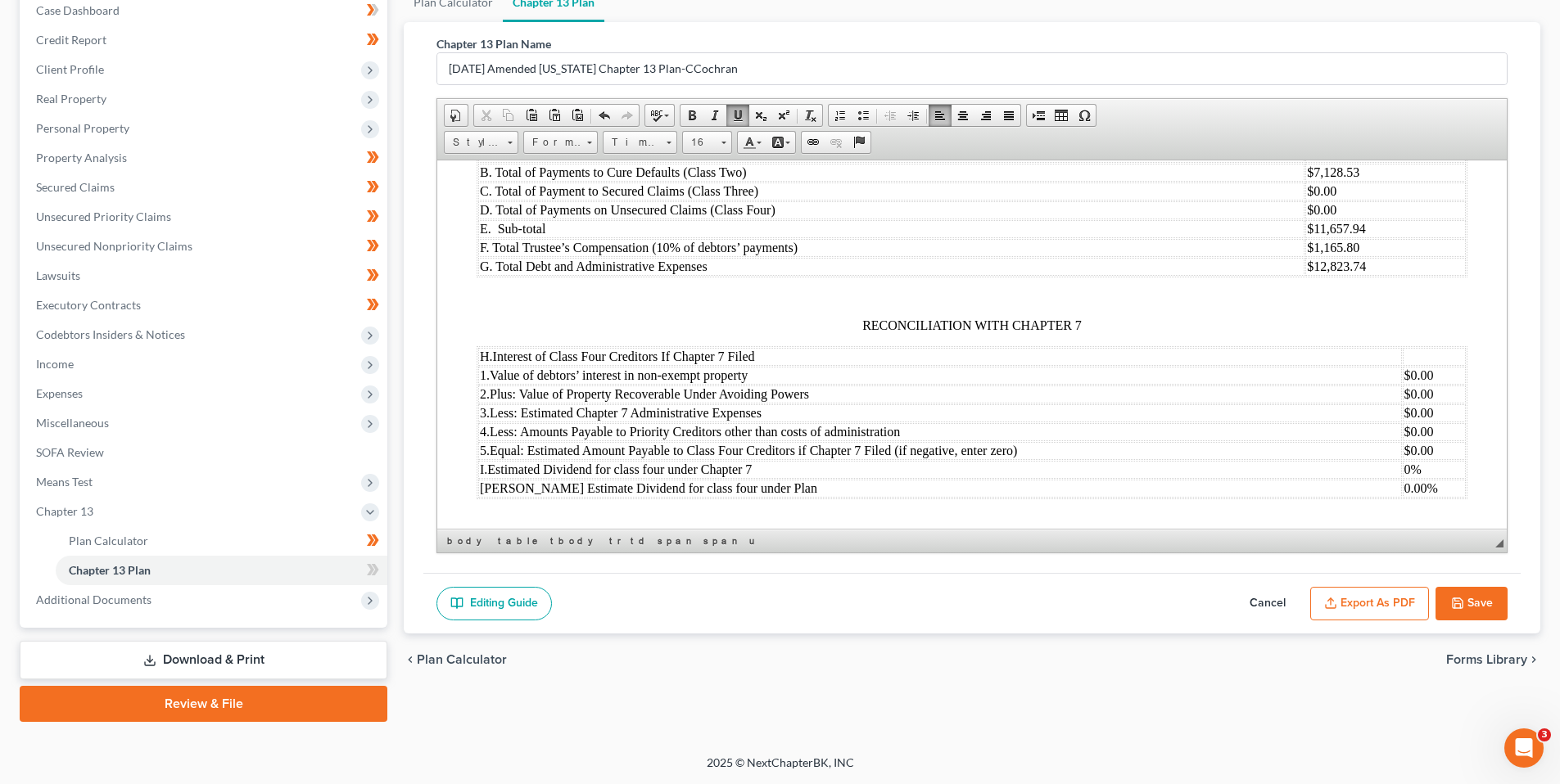
scroll to position [1931, 0]
click at [1472, 592] on button "Save" at bounding box center [1471, 604] width 72 height 35
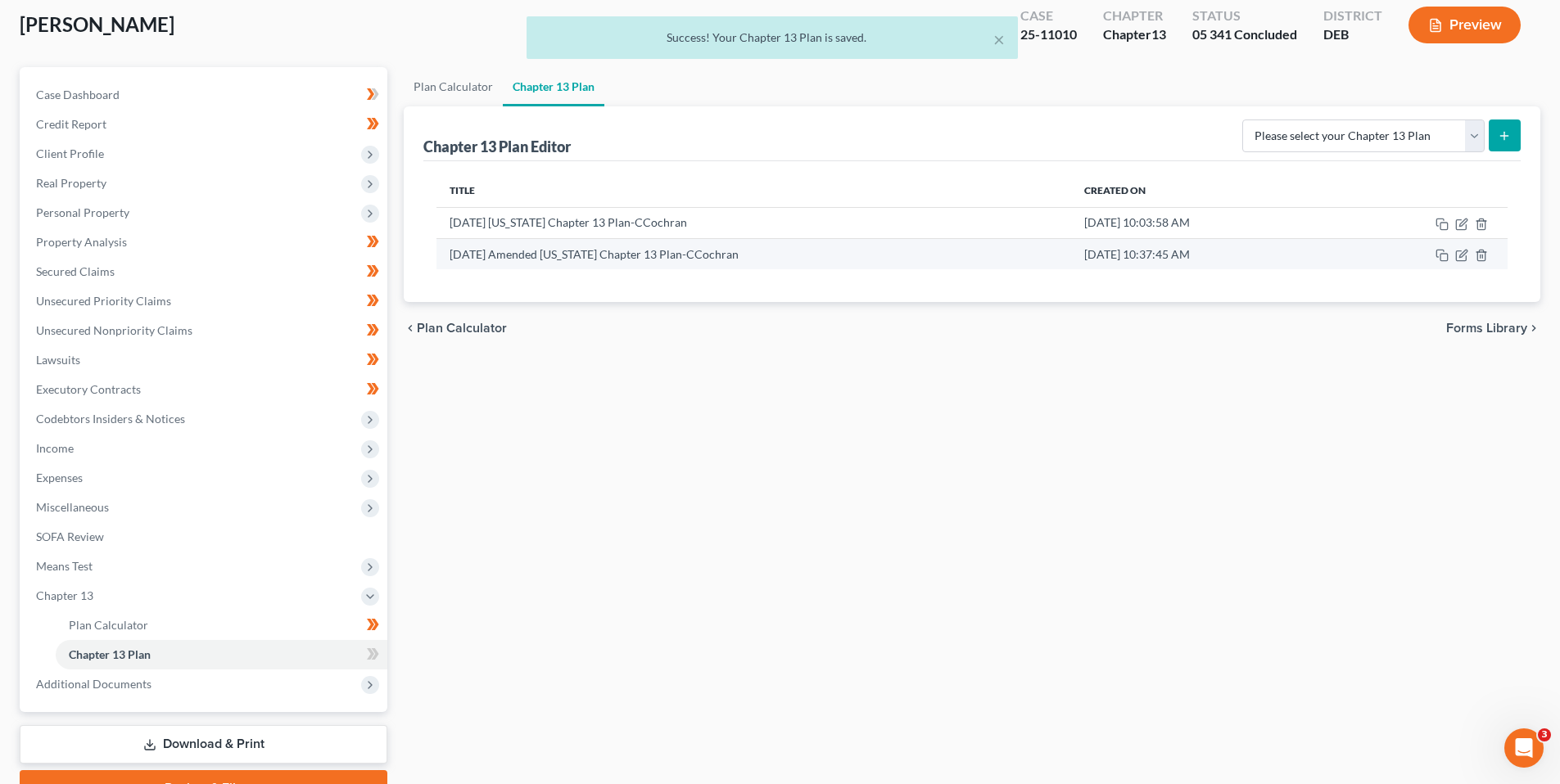
scroll to position [0, 0]
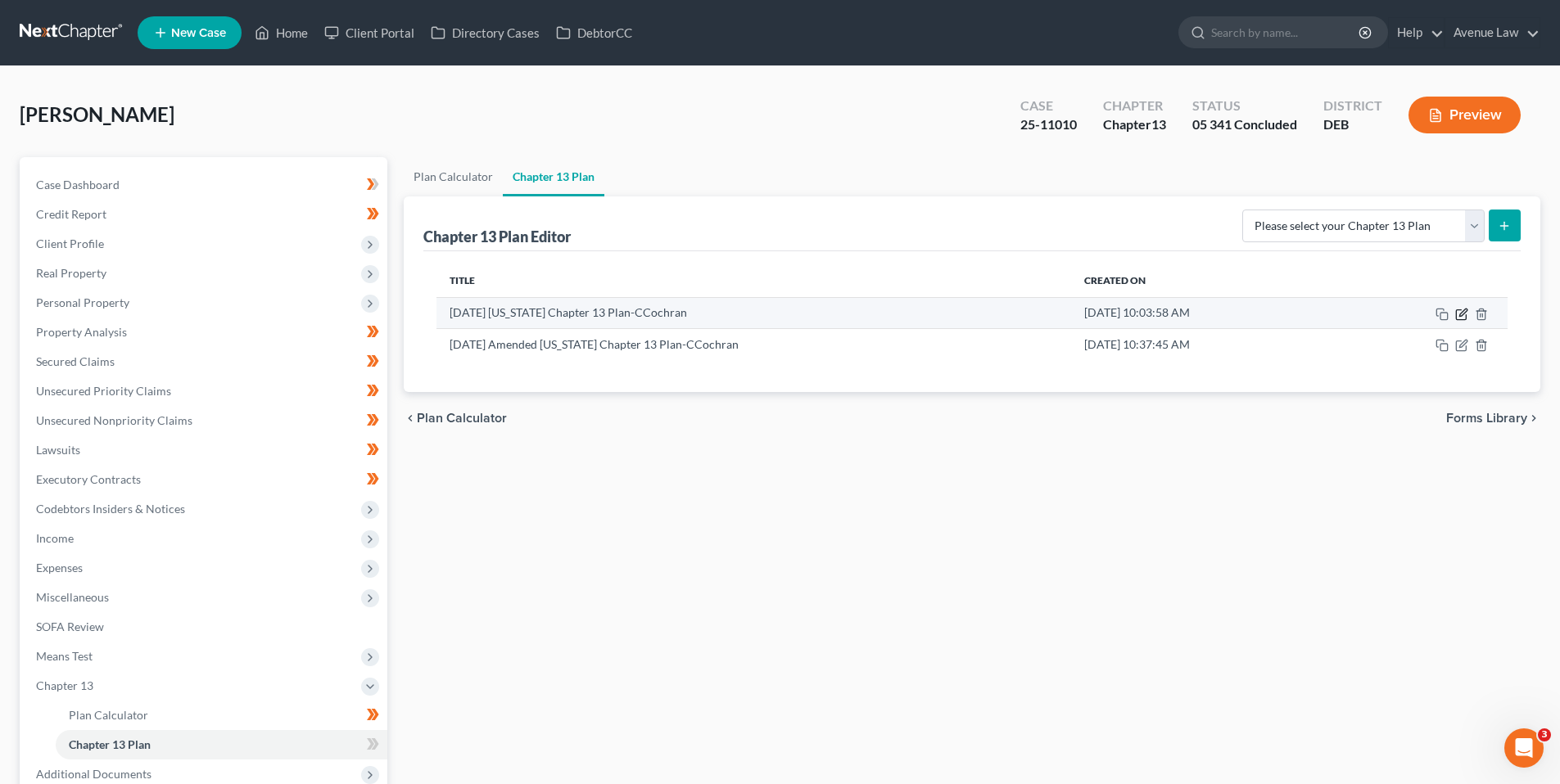
click at [1463, 313] on icon "button" at bounding box center [1462, 315] width 13 height 13
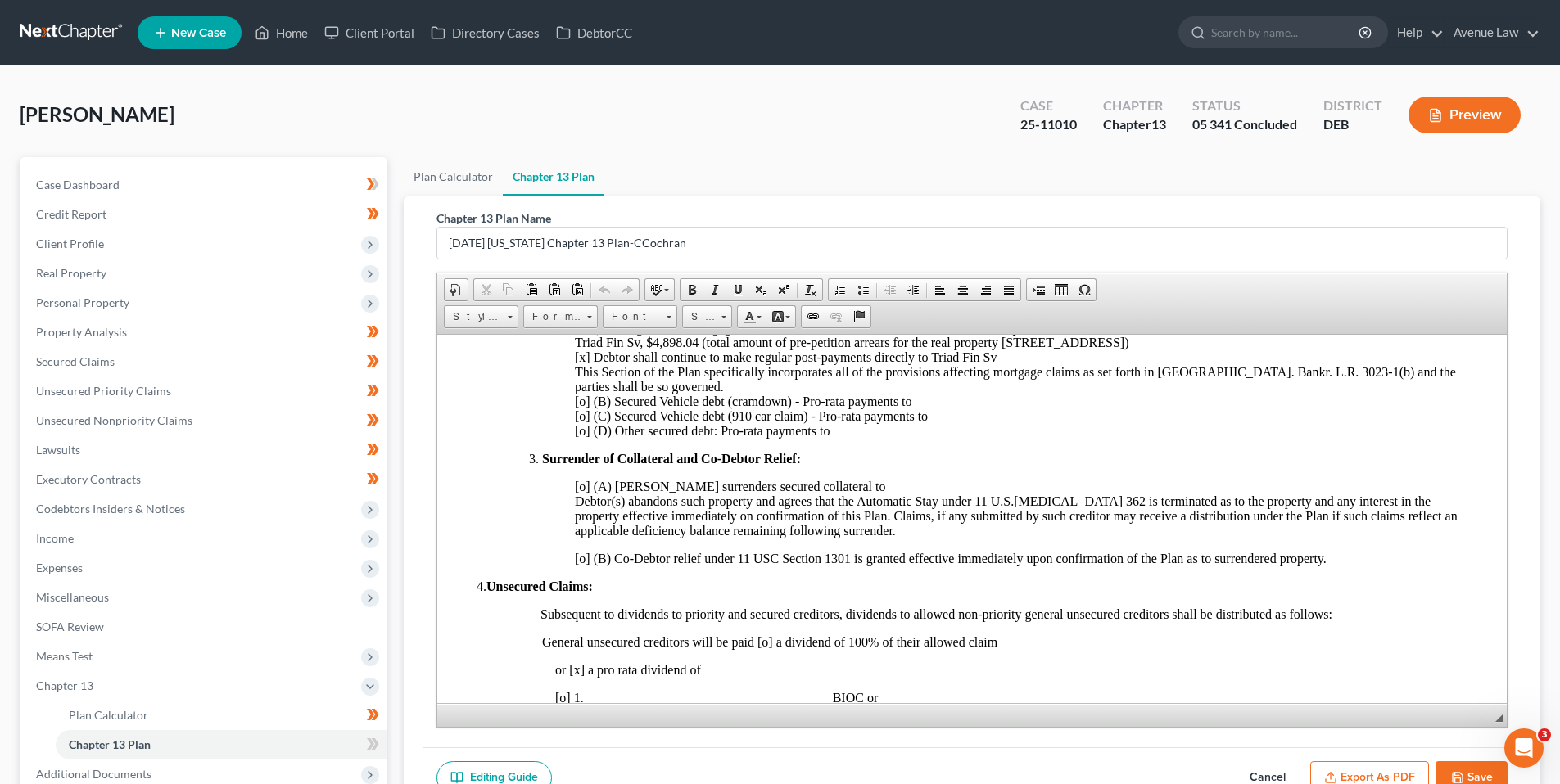
scroll to position [900, 0]
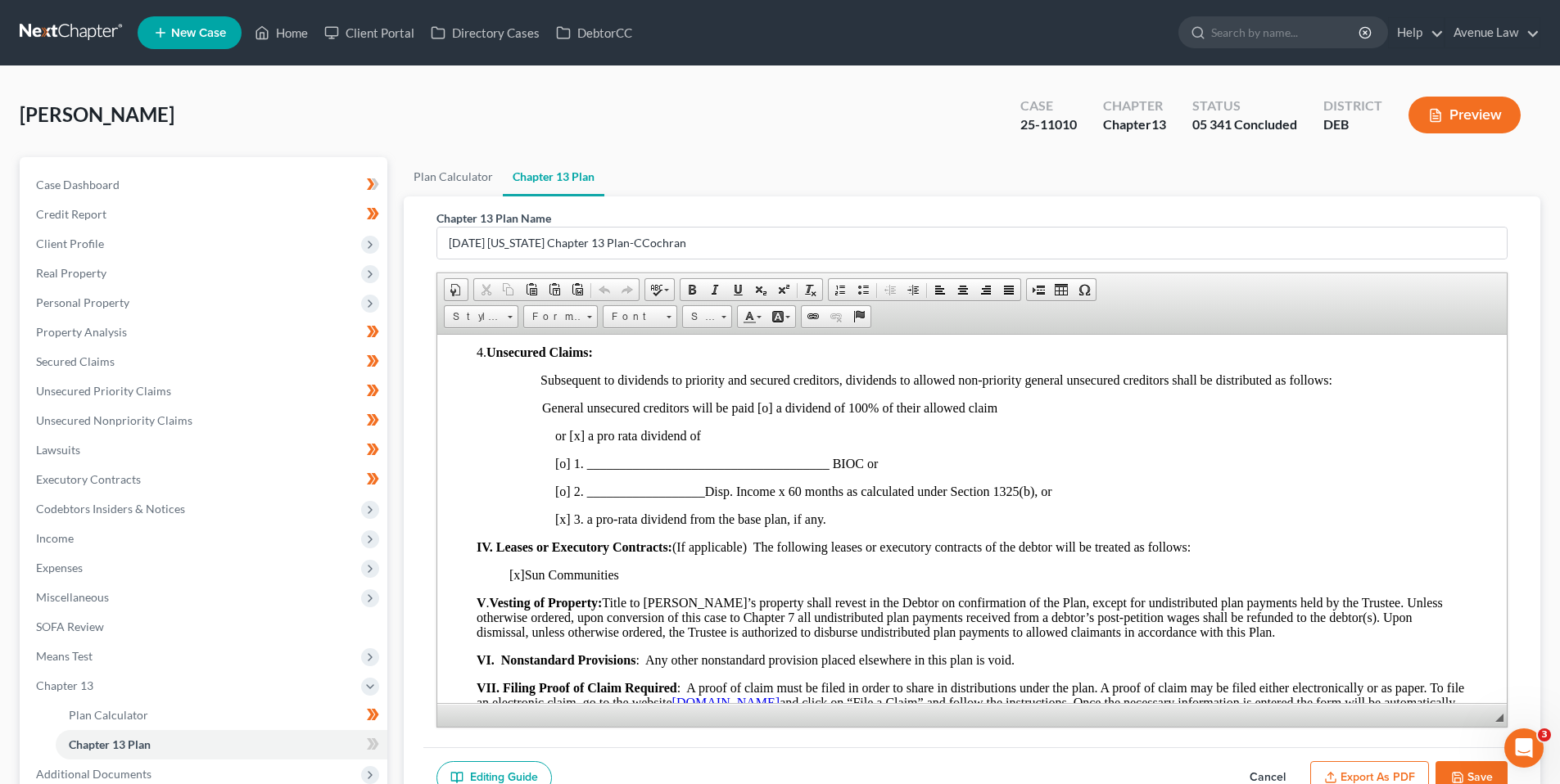
click at [1267, 775] on button "Cancel" at bounding box center [1267, 779] width 72 height 35
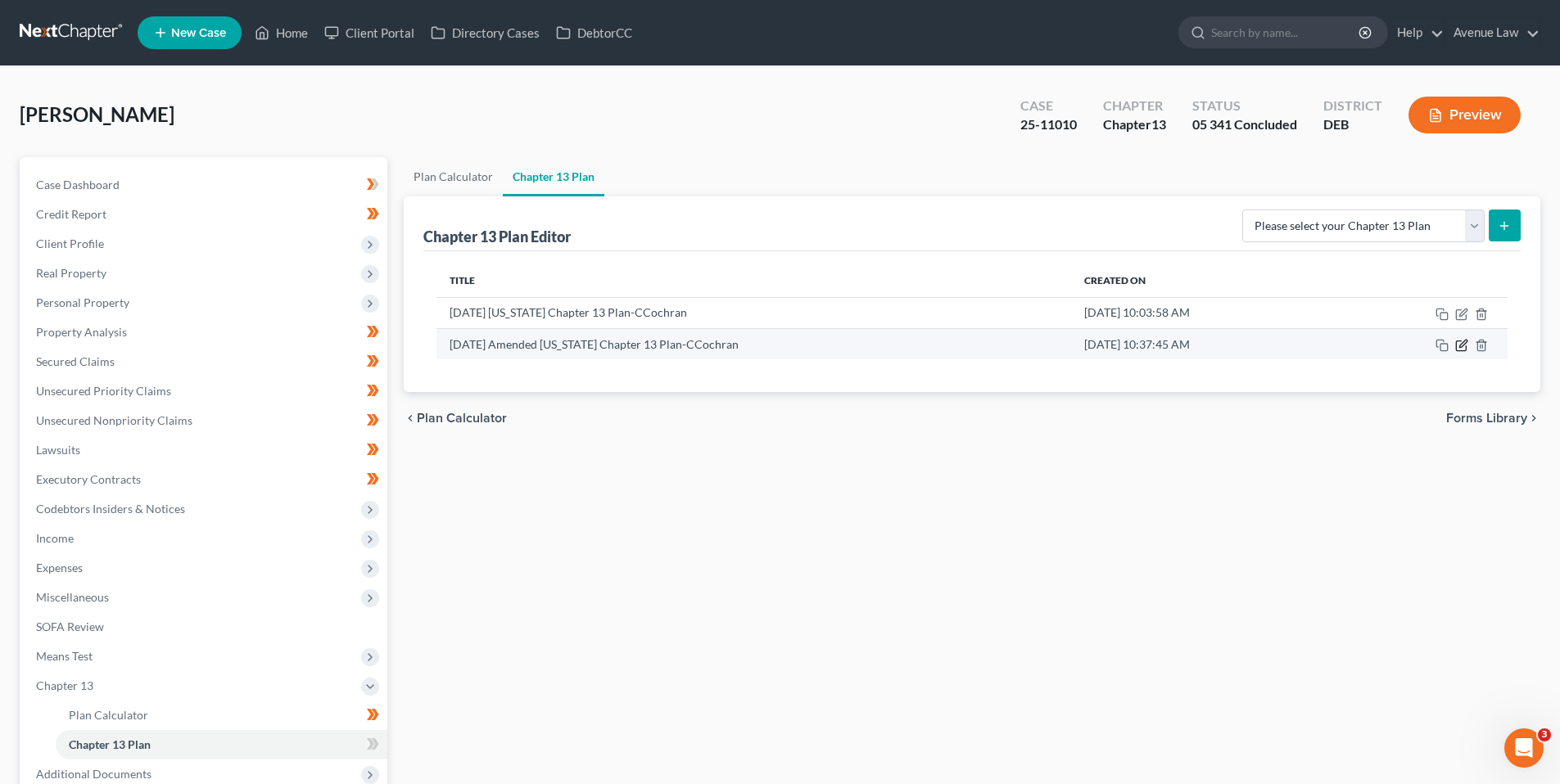
click at [1463, 342] on icon "button" at bounding box center [1462, 343] width 7 height 7
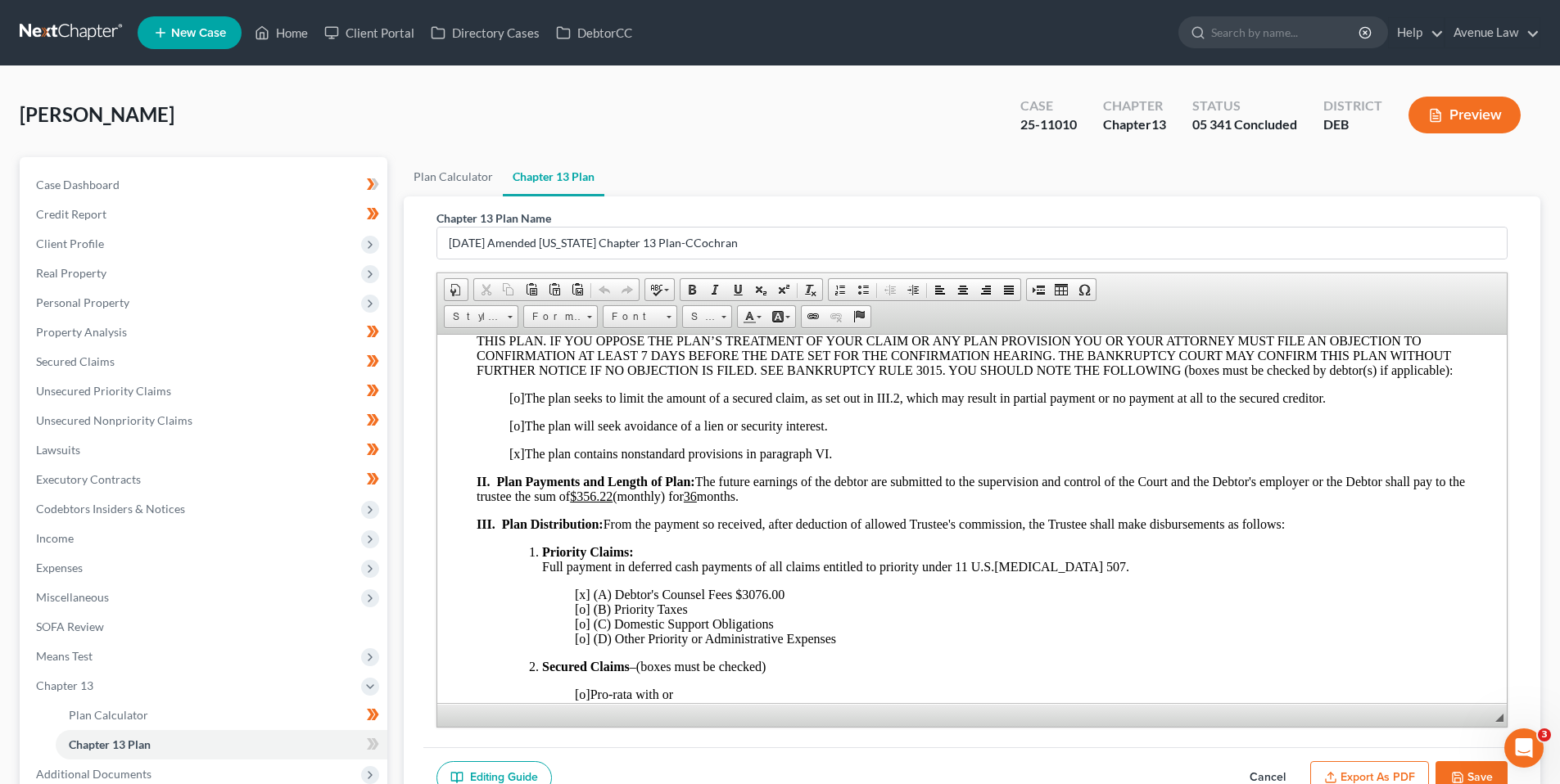
scroll to position [245, 0]
click at [1271, 775] on button "Cancel" at bounding box center [1267, 779] width 72 height 35
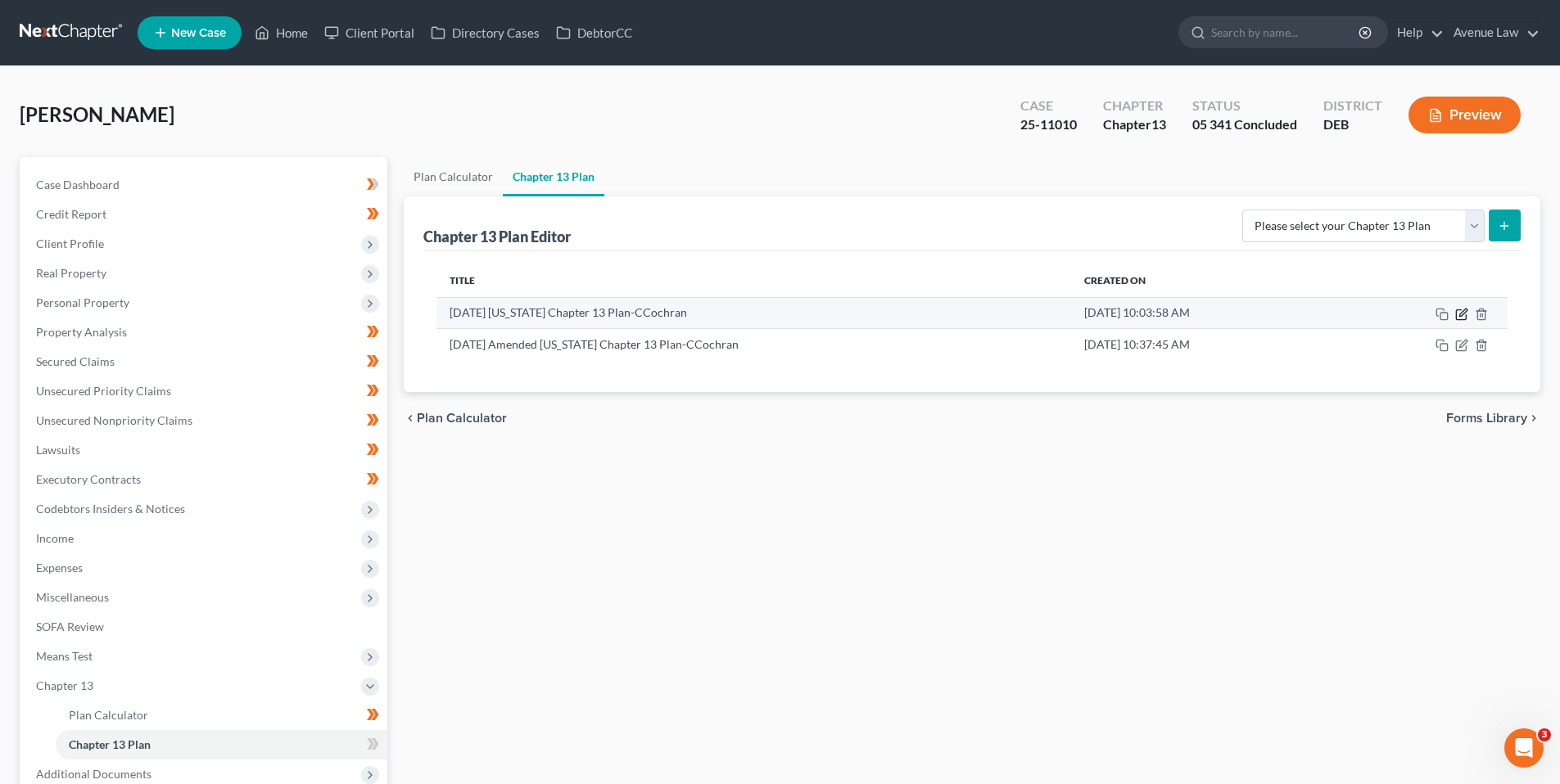
click at [1461, 310] on icon "button" at bounding box center [1461, 315] width 10 height 10
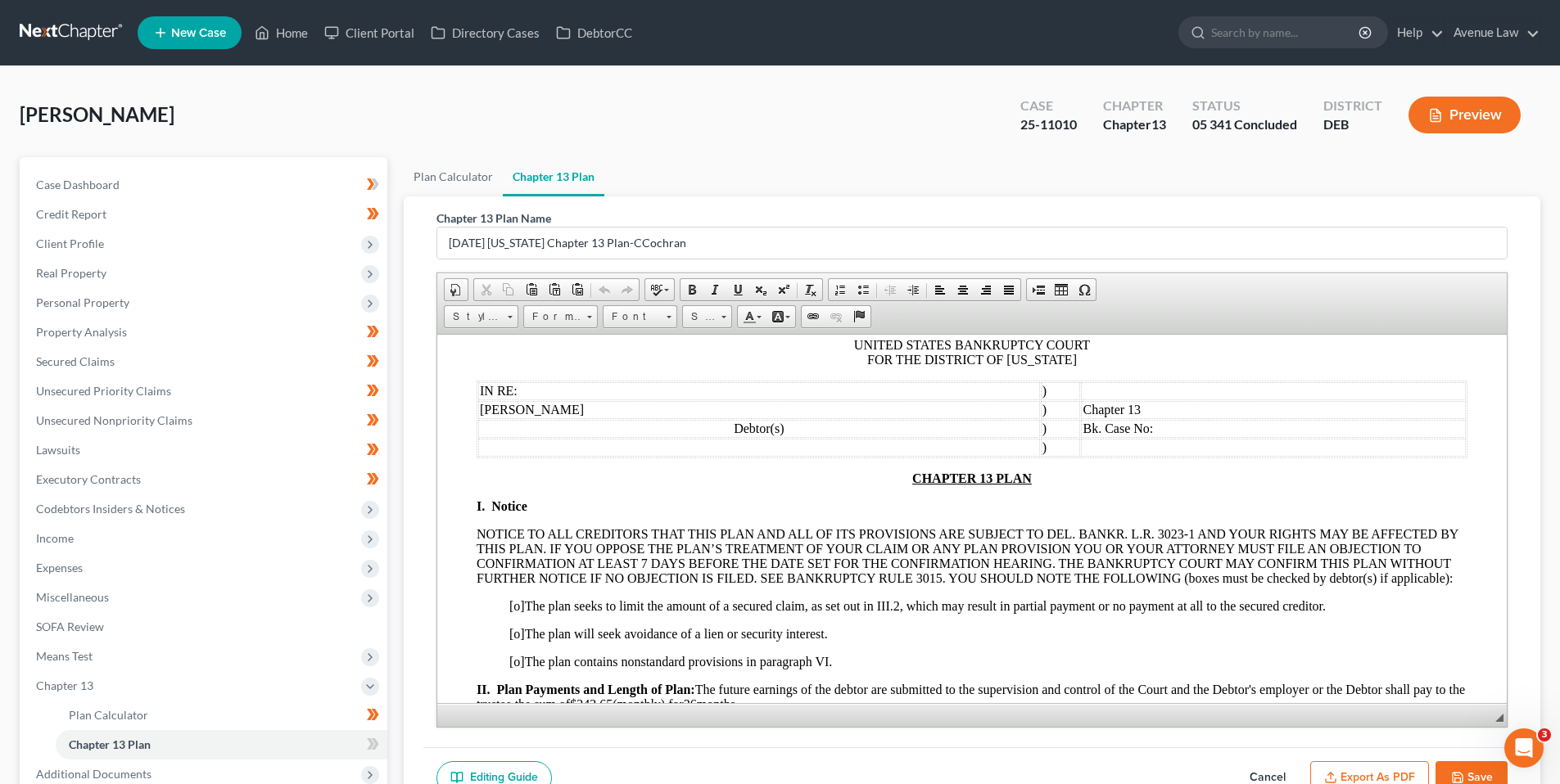
scroll to position [0, 0]
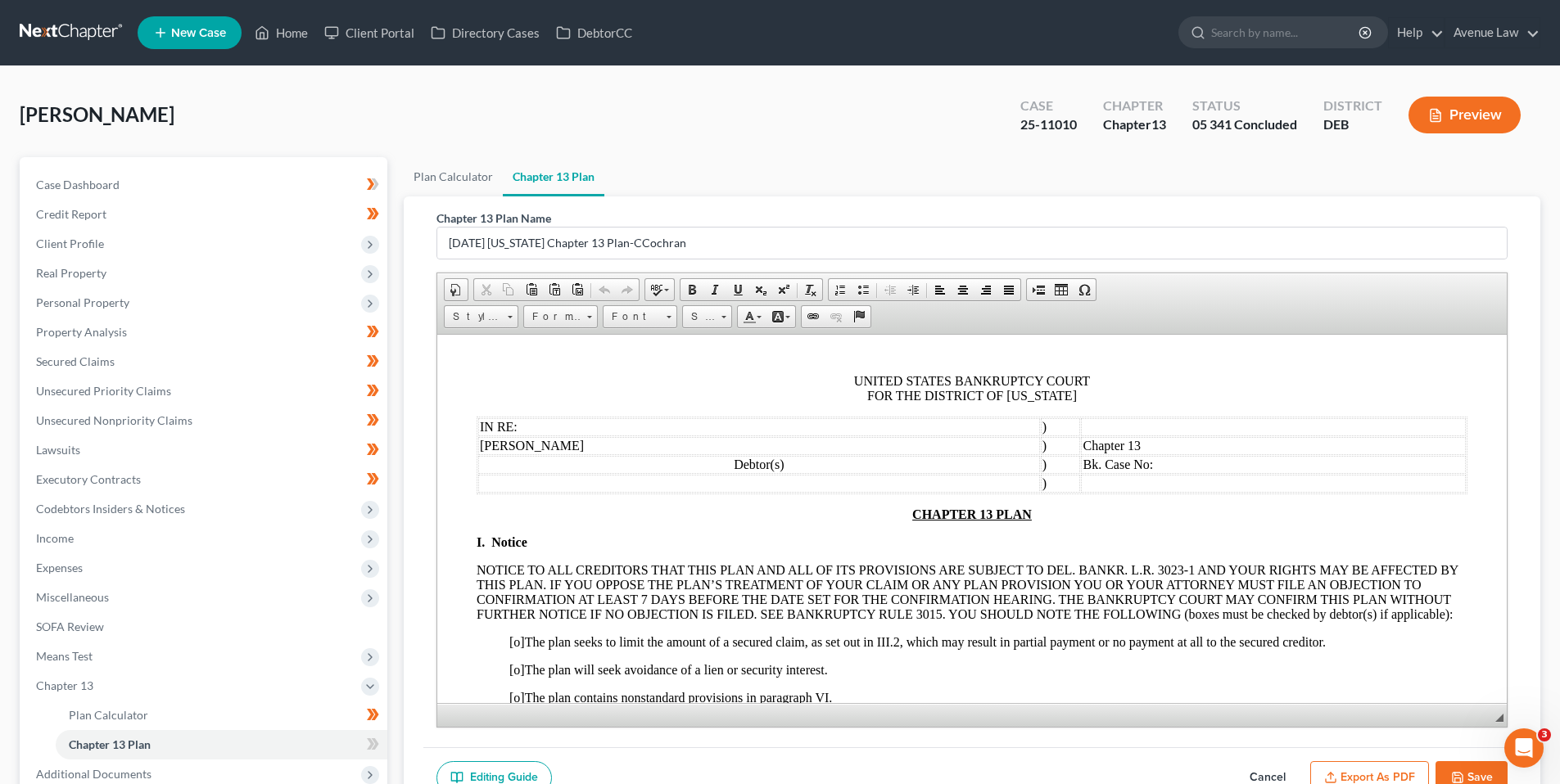
drag, startPoint x: 1258, startPoint y: 772, endPoint x: 1152, endPoint y: 719, distance: 118.5
click at [1257, 772] on button "Cancel" at bounding box center [1267, 779] width 72 height 35
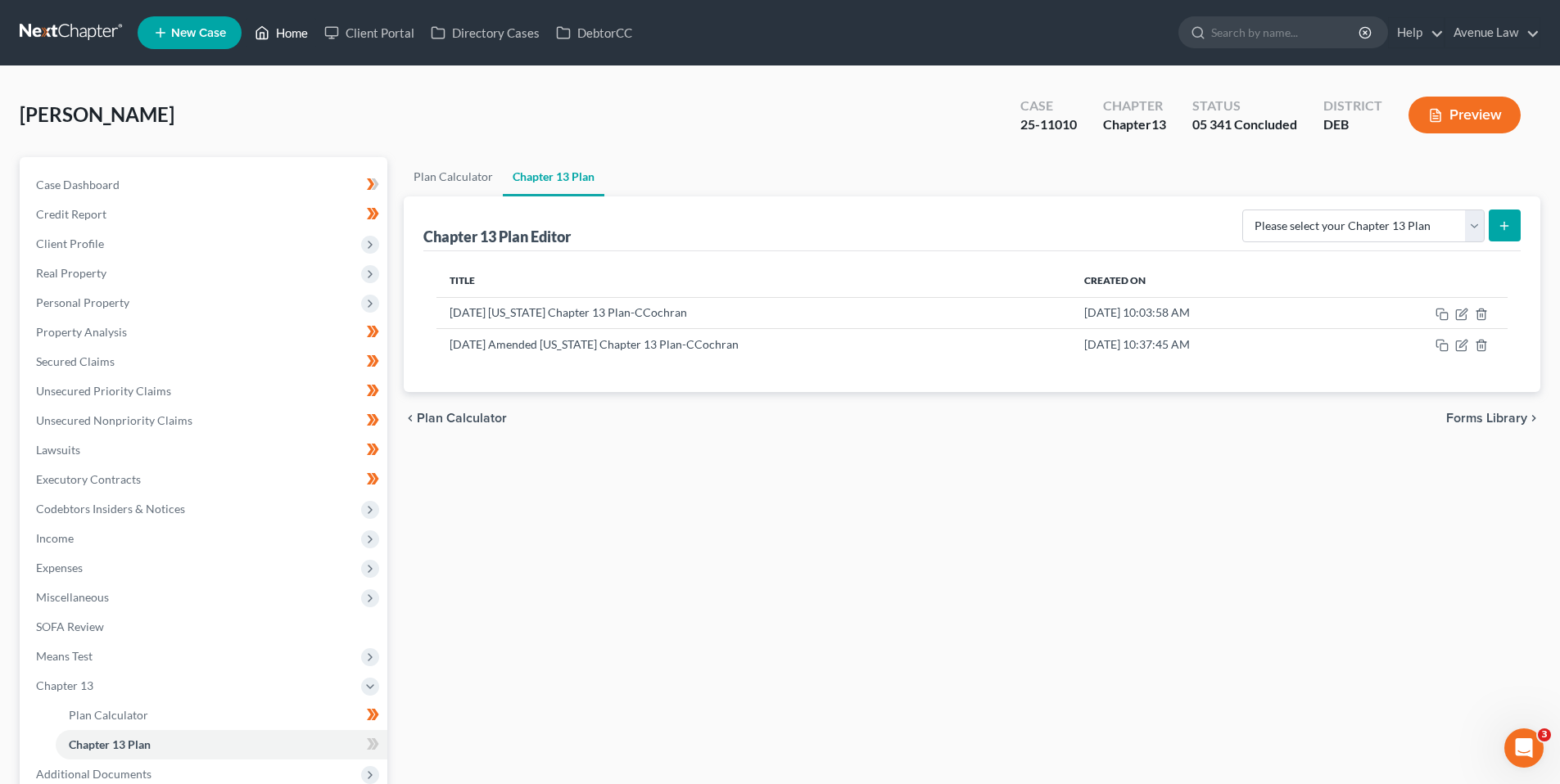
click at [294, 26] on link "Home" at bounding box center [281, 33] width 69 height 30
